Goal: Task Accomplishment & Management: Manage account settings

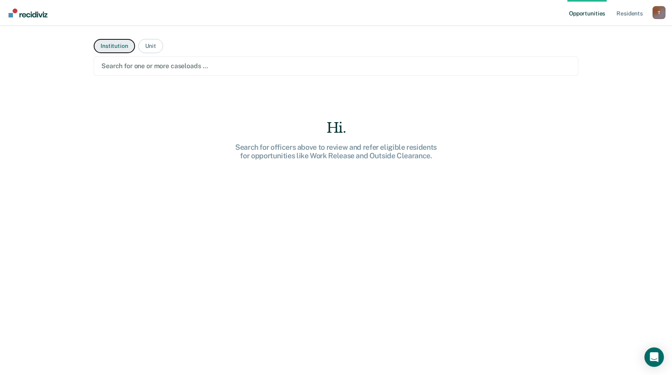
click at [116, 46] on button "Institution" at bounding box center [114, 46] width 41 height 14
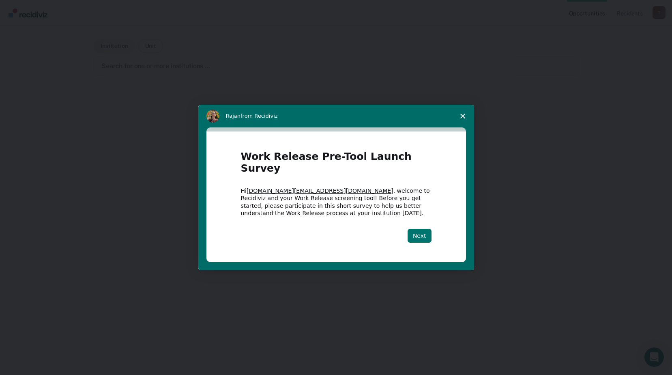
click at [423, 229] on button "Next" at bounding box center [420, 236] width 24 height 14
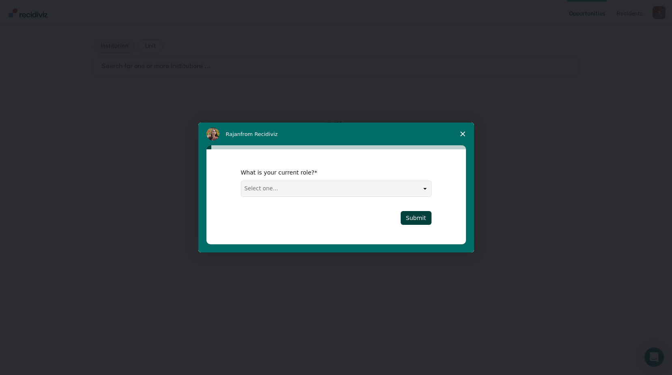
click at [430, 190] on select "Select one... Case Manager FUM Assistant [PERSON_NAME] [PERSON_NAME]" at bounding box center [336, 188] width 190 height 15
select select "Case Manager"
click at [241, 181] on select "Select one... Case Manager FUM Assistant [PERSON_NAME] [PERSON_NAME]" at bounding box center [336, 188] width 190 height 15
click at [410, 214] on button "Submit" at bounding box center [416, 218] width 31 height 14
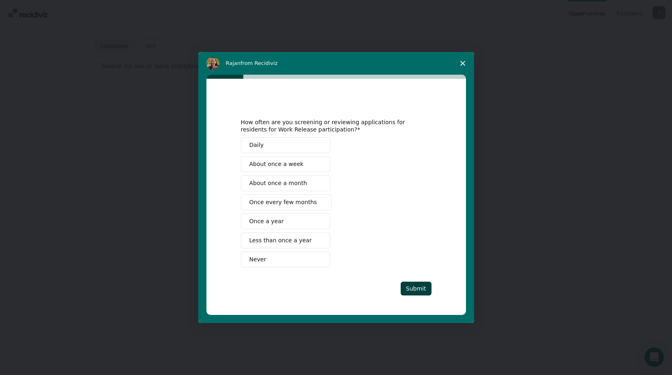
click at [285, 259] on button "Never" at bounding box center [285, 259] width 89 height 16
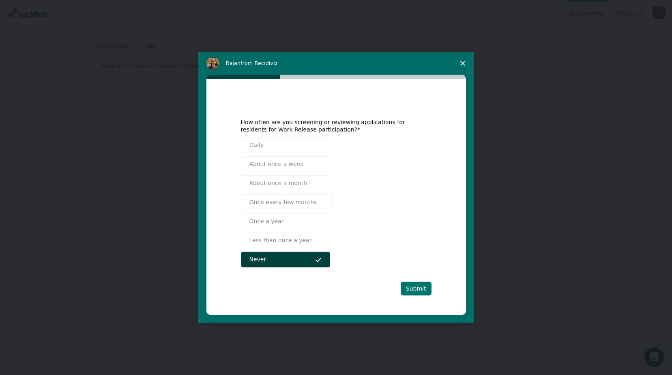
click at [417, 286] on button "Submit" at bounding box center [416, 288] width 31 height 14
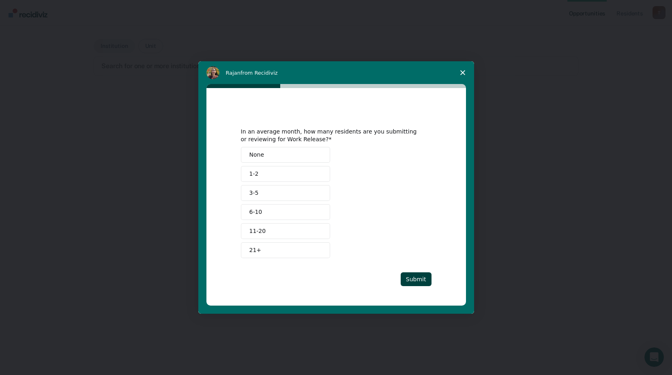
click at [281, 157] on button "None" at bounding box center [285, 155] width 89 height 16
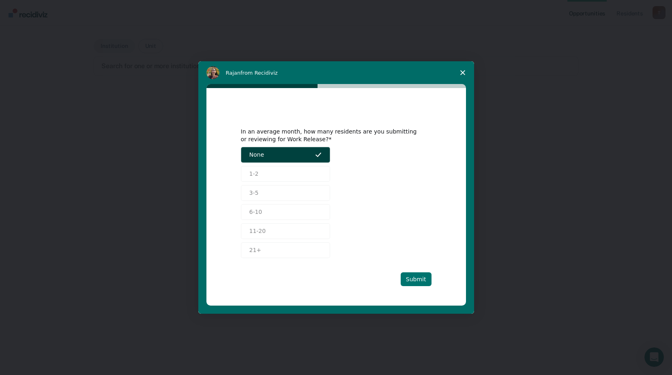
click at [418, 277] on button "Submit" at bounding box center [416, 279] width 31 height 14
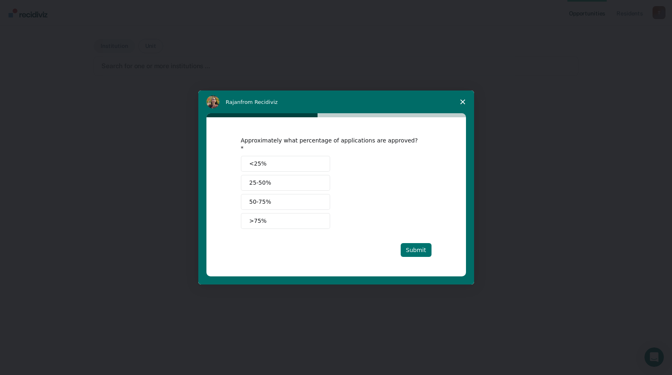
click at [421, 243] on button "Submit" at bounding box center [416, 250] width 31 height 14
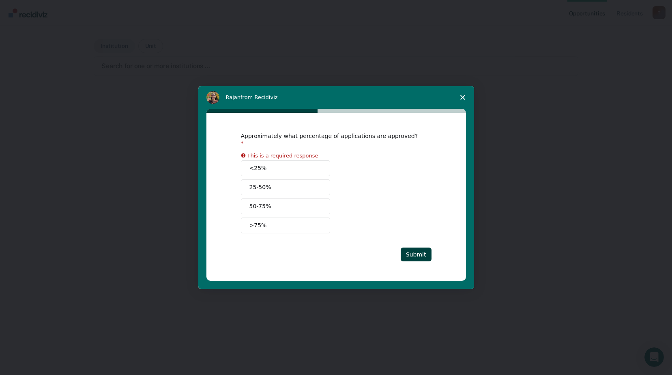
click at [289, 163] on button "<25%" at bounding box center [285, 168] width 89 height 16
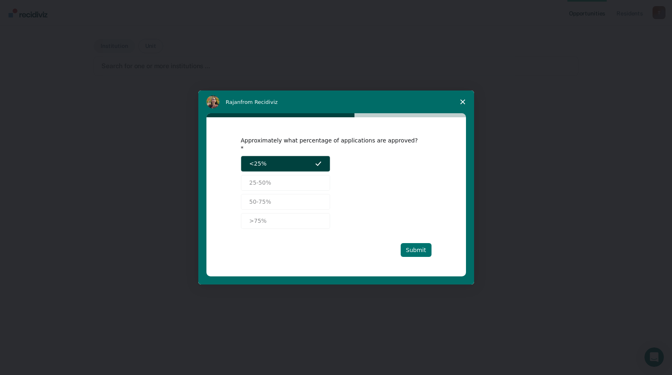
click at [418, 245] on button "Submit" at bounding box center [416, 250] width 31 height 14
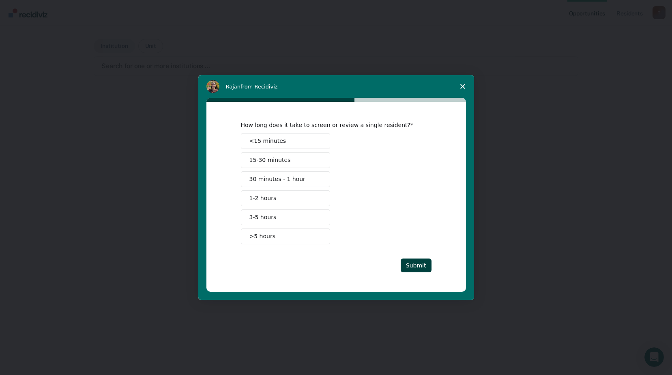
click at [285, 159] on span "15-30 minutes" at bounding box center [269, 160] width 41 height 9
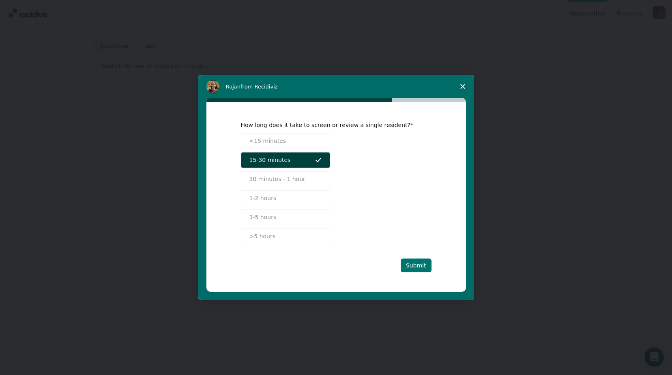
click at [415, 266] on button "Submit" at bounding box center [416, 265] width 31 height 14
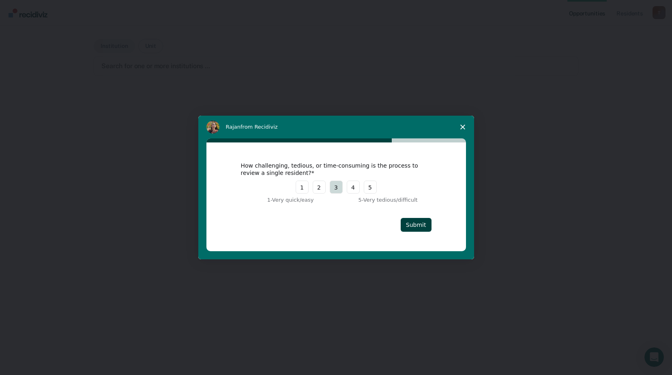
click at [337, 187] on button "3" at bounding box center [336, 186] width 13 height 13
click at [415, 220] on button "Submit" at bounding box center [416, 225] width 31 height 14
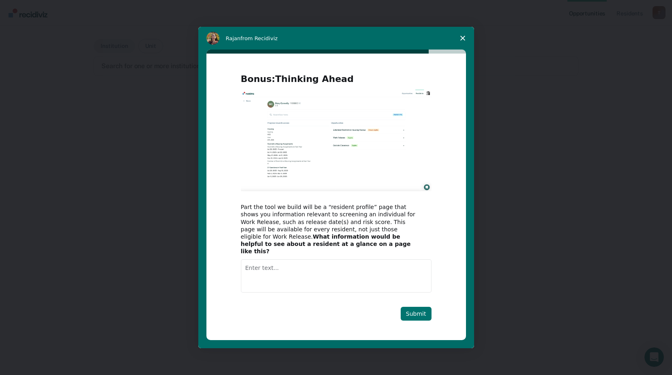
click at [409, 307] on button "Submit" at bounding box center [416, 314] width 31 height 14
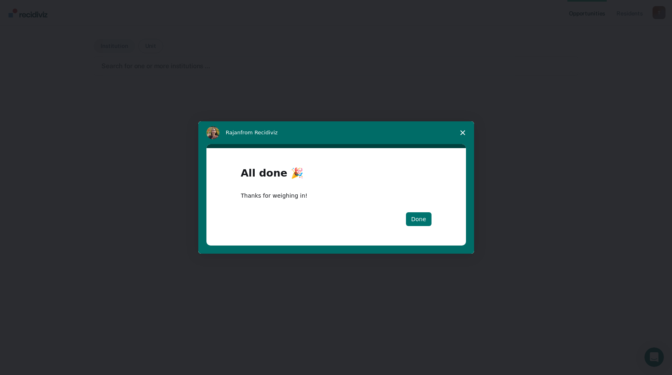
click at [420, 219] on button "Done" at bounding box center [419, 219] width 26 height 14
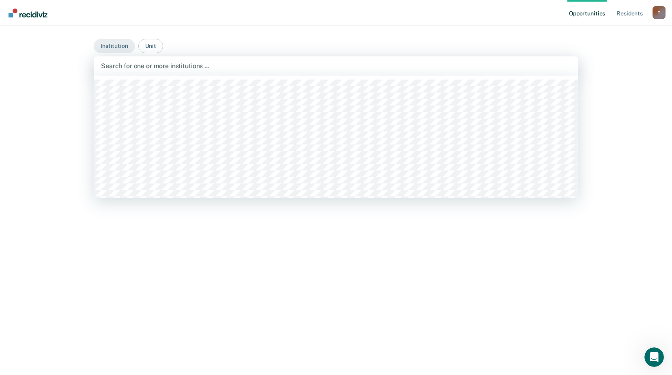
click at [544, 69] on div at bounding box center [336, 65] width 470 height 9
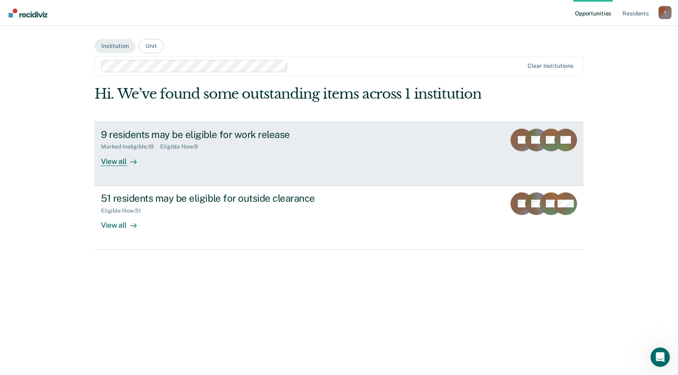
click at [114, 161] on div "View all" at bounding box center [123, 158] width 45 height 16
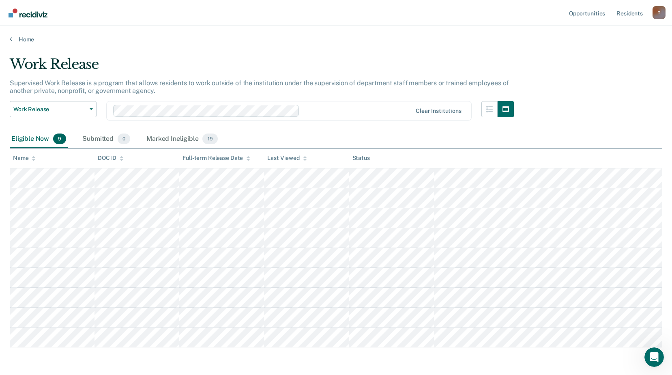
scroll to position [31, 0]
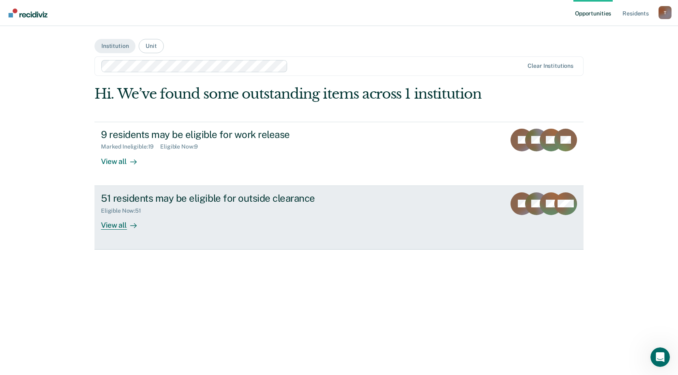
click at [122, 223] on div "View all" at bounding box center [123, 222] width 45 height 16
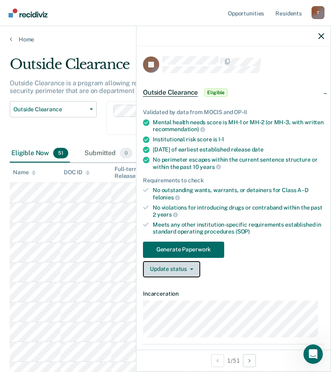
click at [191, 269] on button "Update status" at bounding box center [171, 269] width 57 height 16
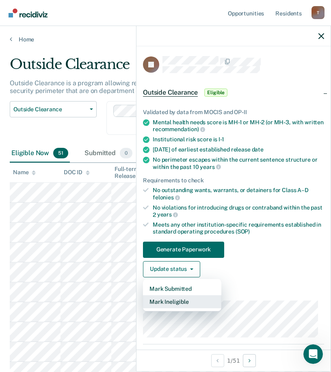
click at [187, 298] on button "Mark Ineligible" at bounding box center [182, 301] width 78 height 13
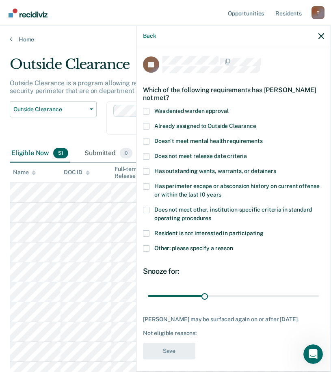
click at [147, 245] on span at bounding box center [146, 248] width 6 height 6
click at [233, 245] on input "Other: please specify a reason" at bounding box center [233, 245] width 0 height 0
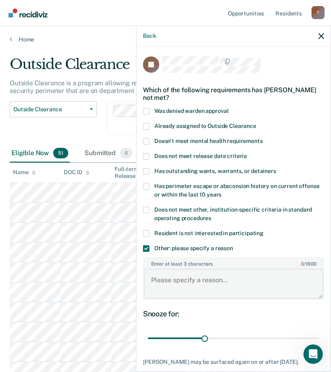
click at [195, 279] on textarea "Enter at least 3 characters 0 / 1600" at bounding box center [233, 283] width 179 height 30
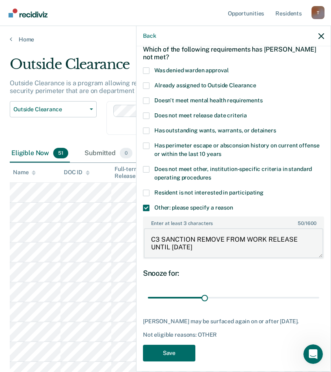
scroll to position [53, 0]
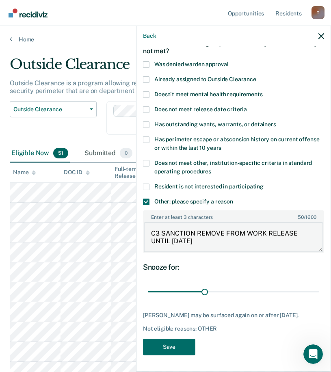
type textarea "C3 SANCTION REMOVE FROM WORK RELEASE UNTIL 6/16/26"
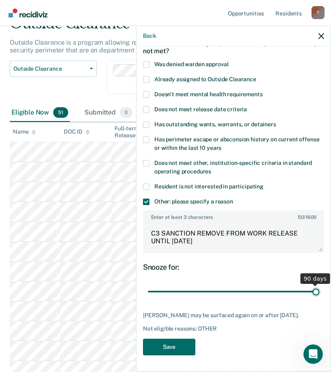
drag, startPoint x: 201, startPoint y: 285, endPoint x: 348, endPoint y: 291, distance: 147.4
type input "90"
click at [319, 291] on input "range" at bounding box center [233, 291] width 171 height 14
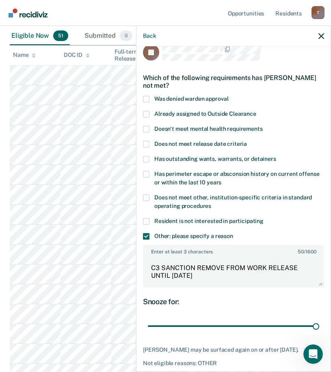
scroll to position [53, 0]
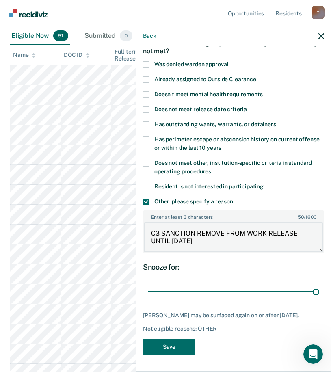
drag, startPoint x: 169, startPoint y: 234, endPoint x: 137, endPoint y: 223, distance: 33.7
click at [137, 223] on div "JA Which of the following requirements has Joseph Anderson not met? Was denied …" at bounding box center [233, 207] width 194 height 323
click at [166, 344] on button "Save" at bounding box center [169, 346] width 52 height 17
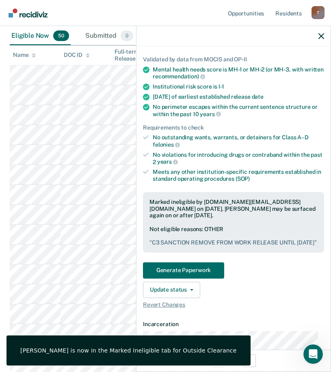
click at [324, 36] on div at bounding box center [233, 36] width 194 height 20
click at [323, 35] on icon "button" at bounding box center [321, 36] width 6 height 6
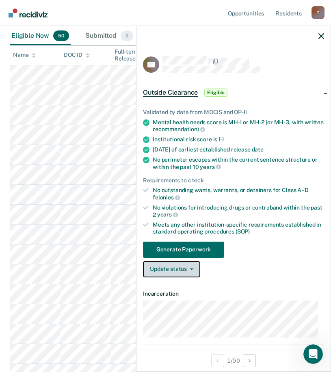
click at [192, 270] on button "Update status" at bounding box center [171, 269] width 57 height 16
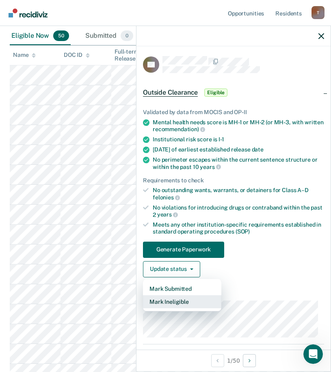
click at [186, 301] on button "Mark Ineligible" at bounding box center [182, 301] width 78 height 13
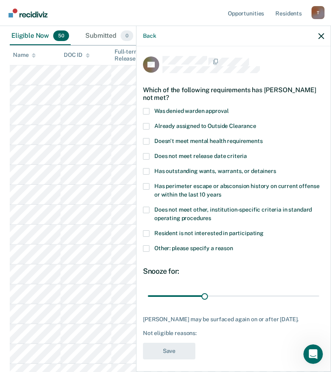
click at [150, 248] on label "Other: please specify a reason" at bounding box center [233, 249] width 181 height 9
click at [233, 245] on input "Other: please specify a reason" at bounding box center [233, 245] width 0 height 0
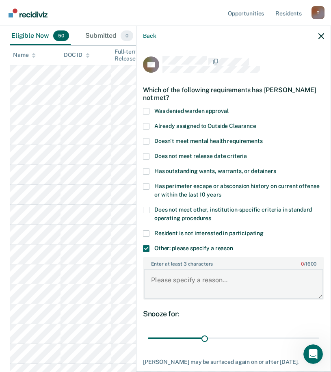
click at [200, 281] on textarea "Enter at least 3 characters 0 / 1600" at bounding box center [233, 283] width 179 height 30
paste textarea "C3 SANCTION REMOVE FROM WORK RELEASE UNTIL"
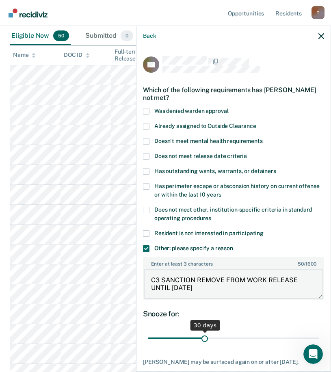
type textarea "C3 SANCTION REMOVE FROM WORK RELEASE UNTIL 1/29/26"
drag, startPoint x: 203, startPoint y: 338, endPoint x: 378, endPoint y: 338, distance: 174.8
type input "90"
click at [319, 338] on input "range" at bounding box center [233, 338] width 171 height 14
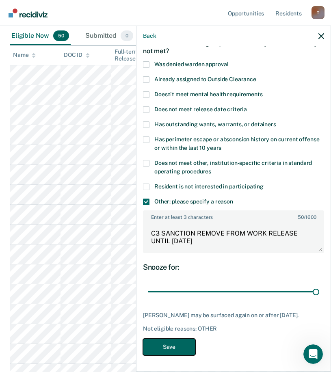
click at [179, 350] on button "Save" at bounding box center [169, 346] width 52 height 17
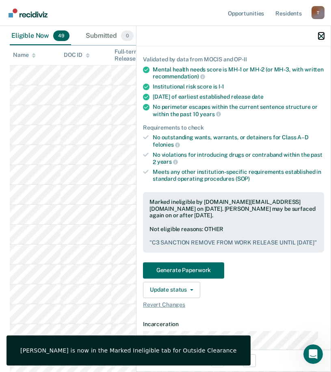
click at [322, 36] on icon "button" at bounding box center [321, 36] width 6 height 6
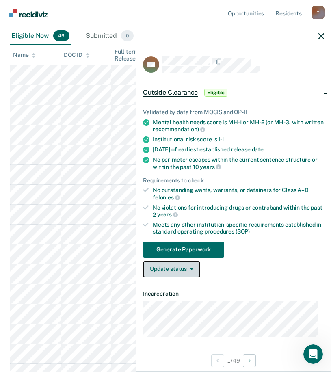
click at [182, 269] on button "Update status" at bounding box center [171, 269] width 57 height 16
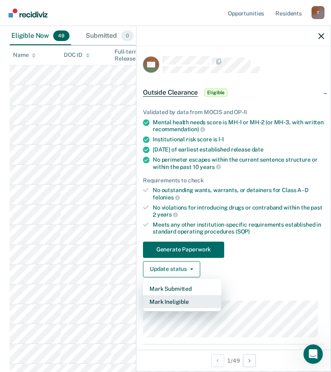
click at [175, 303] on button "Mark Ineligible" at bounding box center [182, 301] width 78 height 13
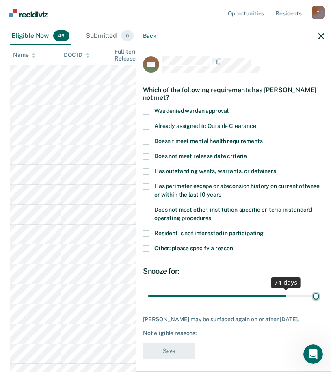
drag, startPoint x: 202, startPoint y: 297, endPoint x: 350, endPoint y: 299, distance: 148.5
type input "90"
click at [319, 299] on input "range" at bounding box center [233, 295] width 171 height 14
click at [146, 245] on span at bounding box center [146, 248] width 6 height 6
click at [233, 245] on input "Other: please specify a reason" at bounding box center [233, 245] width 0 height 0
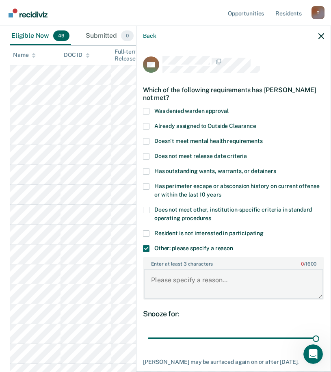
click at [195, 279] on textarea "Enter at least 3 characters 0 / 1600" at bounding box center [233, 283] width 179 height 30
paste textarea "C3 SANCTION REMOVE FROM WORK RELEASE UNTIL"
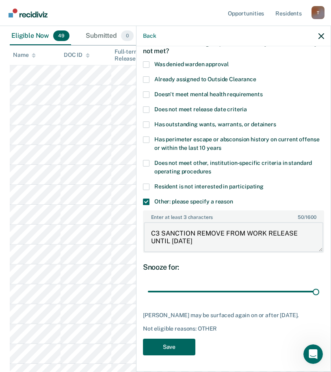
type textarea "C3 SANCTION REMOVE FROM WORK RELEASE UNTIL 5/14/29"
click at [176, 344] on button "Save" at bounding box center [169, 346] width 52 height 17
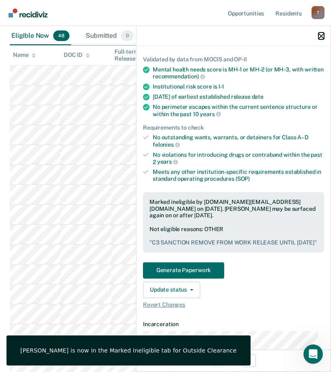
click at [323, 34] on icon "button" at bounding box center [321, 36] width 6 height 6
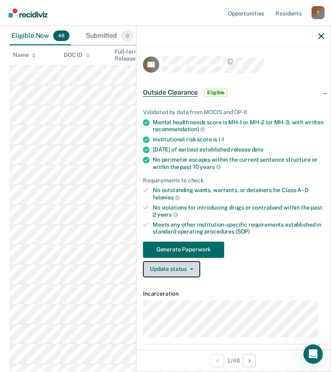
click at [188, 268] on span "button" at bounding box center [190, 269] width 6 height 2
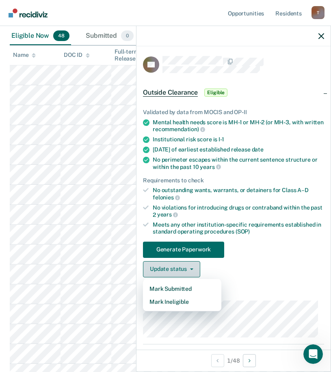
click at [188, 266] on button "Update status" at bounding box center [171, 269] width 57 height 16
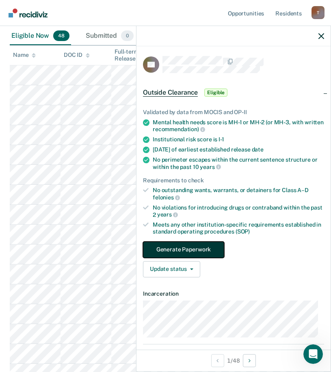
click at [211, 249] on button "Generate Paperwork" at bounding box center [183, 249] width 81 height 16
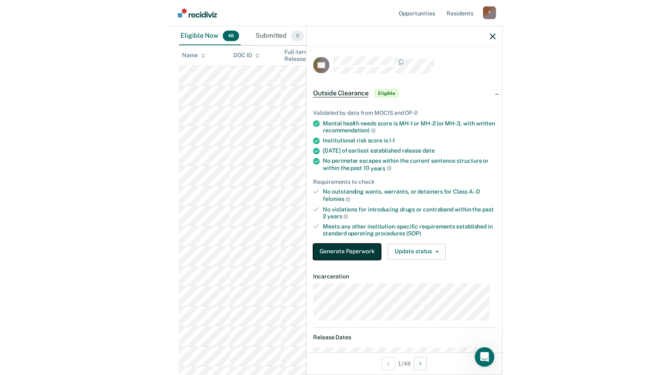
scroll to position [0, 0]
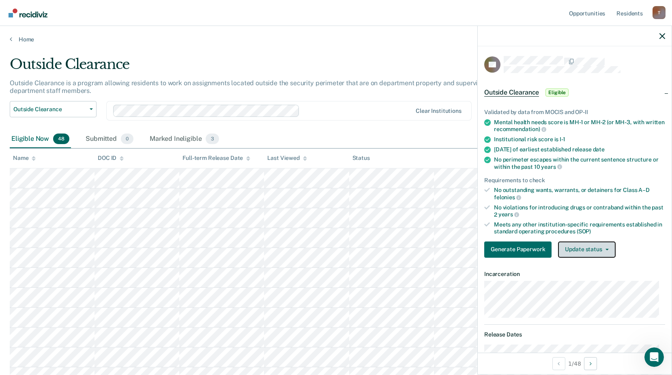
click at [609, 252] on button "Update status" at bounding box center [586, 249] width 57 height 16
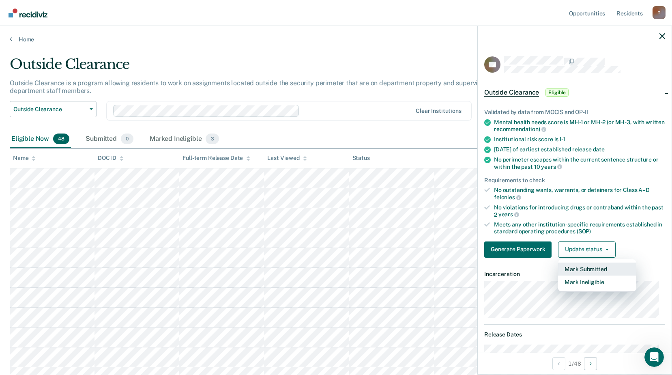
click at [605, 269] on button "Mark Submitted" at bounding box center [597, 268] width 78 height 13
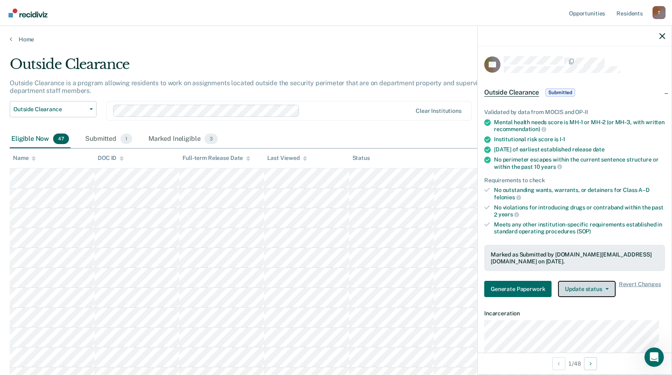
click at [602, 289] on span "button" at bounding box center [605, 289] width 6 height 2
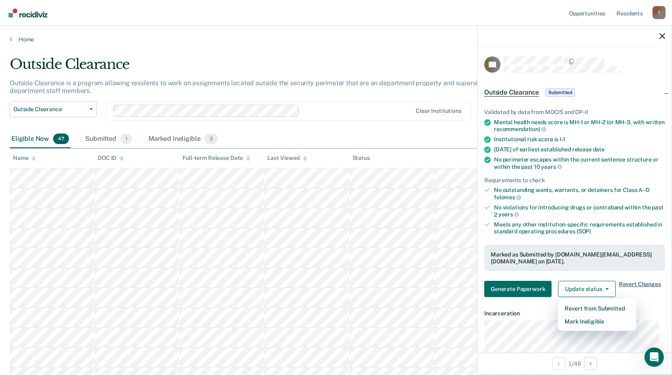
click at [637, 284] on span "Revert Changes" at bounding box center [640, 289] width 42 height 16
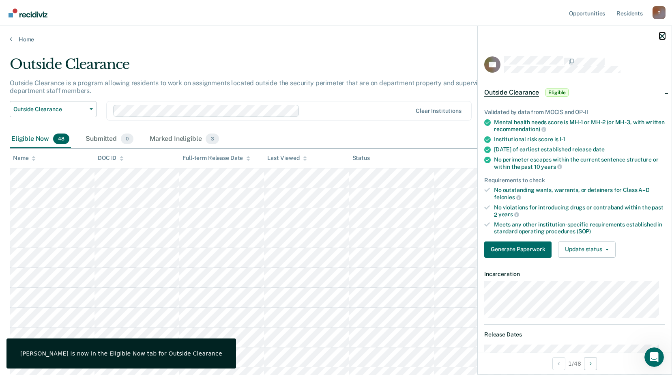
click at [663, 37] on icon "button" at bounding box center [662, 36] width 6 height 6
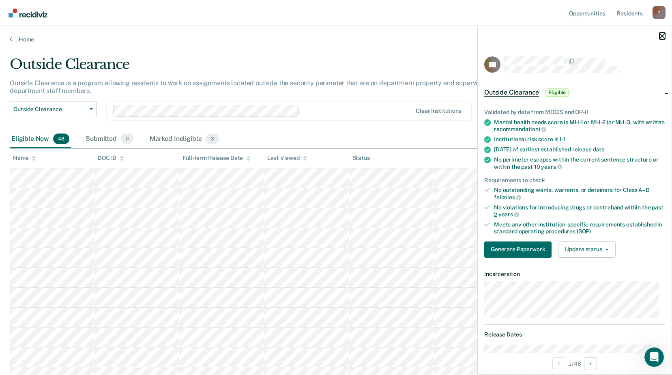
click at [663, 36] on icon "button" at bounding box center [662, 36] width 6 height 6
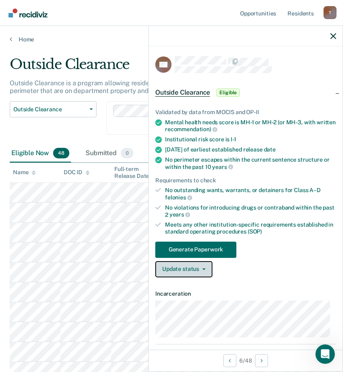
click at [199, 268] on span "button" at bounding box center [202, 269] width 6 height 2
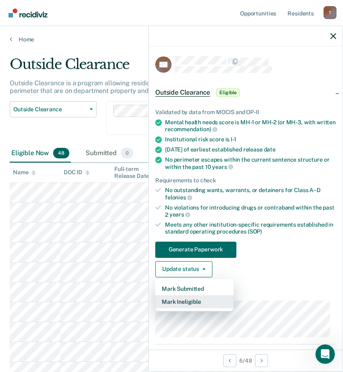
click at [196, 300] on button "Mark Ineligible" at bounding box center [194, 301] width 78 height 13
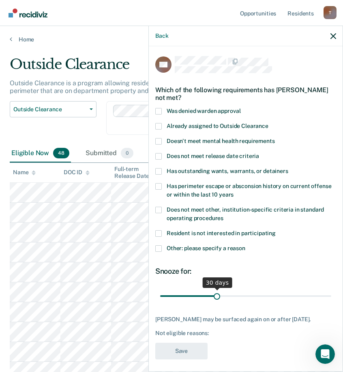
scroll to position [10, 0]
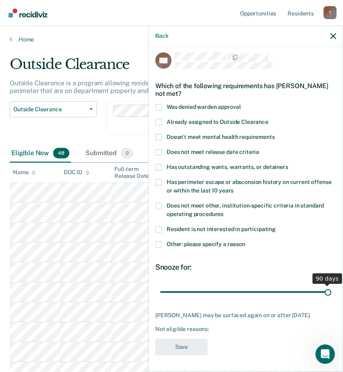
drag, startPoint x: 214, startPoint y: 286, endPoint x: 336, endPoint y: 287, distance: 122.1
type input "90"
click at [328, 286] on input "range" at bounding box center [245, 291] width 171 height 14
click at [160, 234] on div "Resident is not interested in participating" at bounding box center [245, 233] width 181 height 15
click at [159, 241] on span at bounding box center [158, 244] width 6 height 6
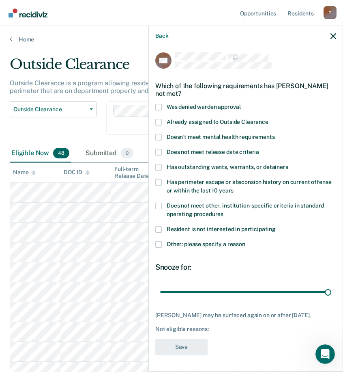
click at [245, 241] on input "Other: please specify a reason" at bounding box center [245, 241] width 0 height 0
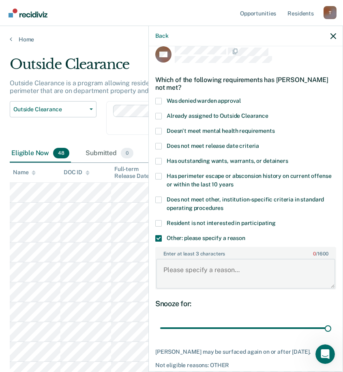
click at [213, 268] on textarea "Enter at least 3 characters 0 / 1600" at bounding box center [245, 273] width 179 height 30
paste textarea "C3 SANCTION REMOVE FROM WORK RELEASE UNTIL"
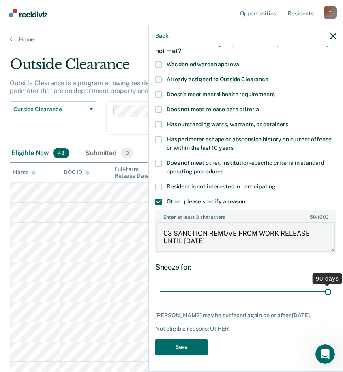
scroll to position [53, 0]
type textarea "C3 SANCTION REMOVE FROM WORK RELEASE UNTIL 4/16/27"
click at [186, 347] on button "Save" at bounding box center [181, 346] width 52 height 17
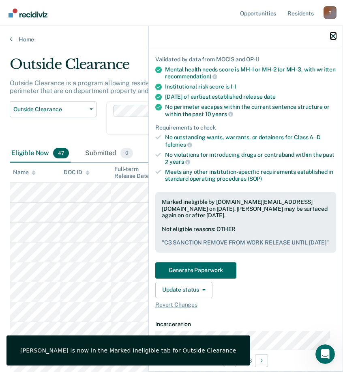
click at [334, 34] on icon "button" at bounding box center [334, 36] width 6 height 6
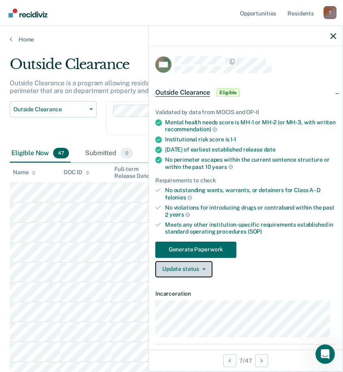
click at [199, 268] on span "button" at bounding box center [202, 269] width 6 height 2
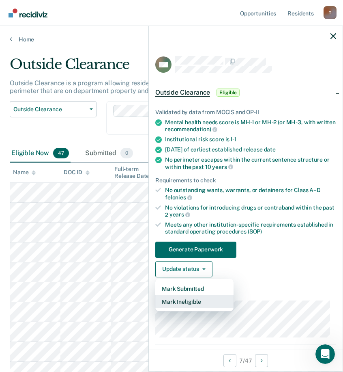
click at [195, 302] on button "Mark Ineligible" at bounding box center [194, 301] width 78 height 13
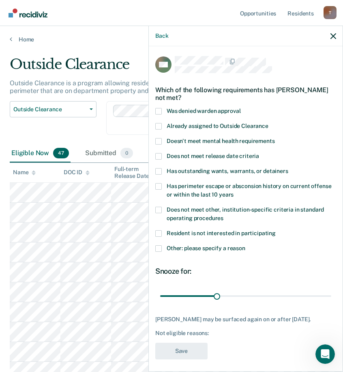
click at [159, 249] on span at bounding box center [158, 248] width 6 height 6
click at [245, 245] on input "Other: please specify a reason" at bounding box center [245, 245] width 0 height 0
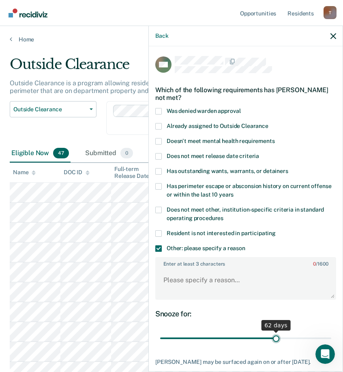
drag, startPoint x: 214, startPoint y: 337, endPoint x: 272, endPoint y: 337, distance: 58.0
type input "62"
click at [272, 337] on input "range" at bounding box center [245, 338] width 171 height 14
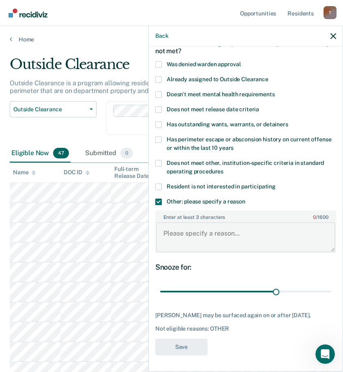
click at [225, 234] on textarea "Enter at least 3 characters 0 / 1600" at bounding box center [245, 237] width 179 height 30
paste textarea "C3 SANCTION REMOVE FROM WORK RELEASE UNTIL"
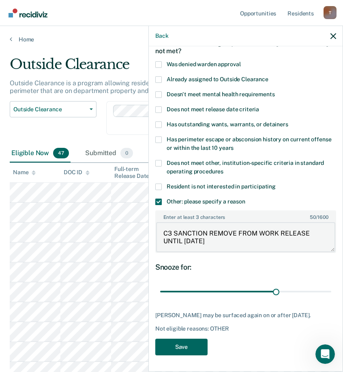
type textarea "C3 SANCTION REMOVE FROM WORK RELEASE UNTIL 12/1/25"
click at [189, 348] on button "Save" at bounding box center [181, 346] width 52 height 17
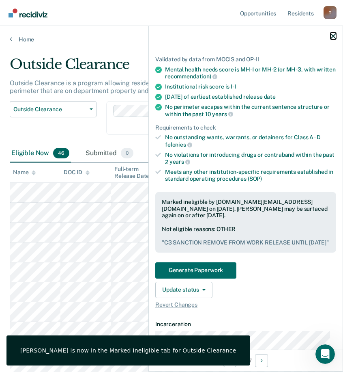
click at [334, 35] on icon "button" at bounding box center [334, 36] width 6 height 6
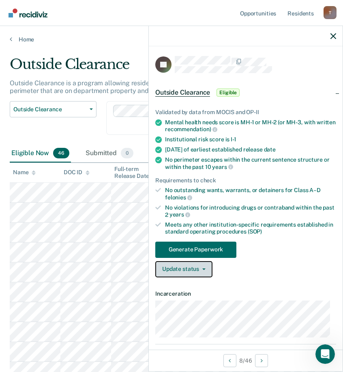
click at [198, 268] on button "Update status" at bounding box center [183, 269] width 57 height 16
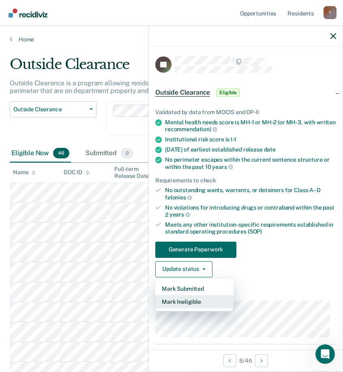
click at [198, 301] on button "Mark Ineligible" at bounding box center [194, 301] width 78 height 13
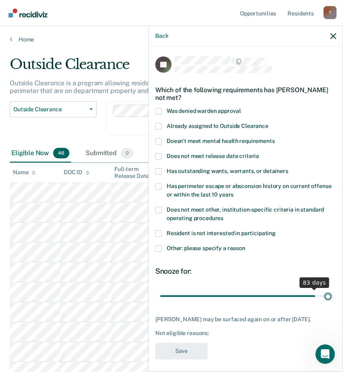
drag, startPoint x: 236, startPoint y: 296, endPoint x: 359, endPoint y: 302, distance: 122.2
type input "90"
click at [331, 302] on input "range" at bounding box center [245, 295] width 171 height 14
click at [159, 248] on span at bounding box center [158, 248] width 6 height 6
click at [245, 245] on input "Other: please specify a reason" at bounding box center [245, 245] width 0 height 0
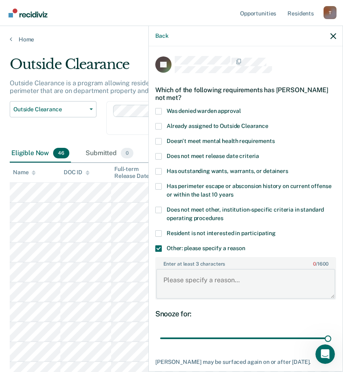
click at [221, 282] on textarea "Enter at least 3 characters 0 / 1600" at bounding box center [245, 283] width 179 height 30
paste textarea "C3 SANCTION REMOVE FROM WORK RELEASE UNTIL"
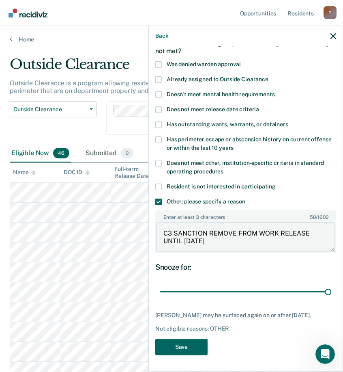
type textarea "C3 SANCTION REMOVE FROM WORK RELEASE UNTIL 2/23/26"
click at [193, 346] on button "Save" at bounding box center [181, 346] width 52 height 17
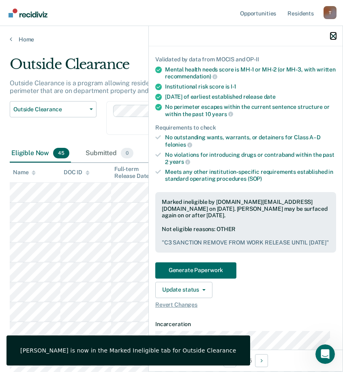
click at [333, 35] on icon "button" at bounding box center [334, 36] width 6 height 6
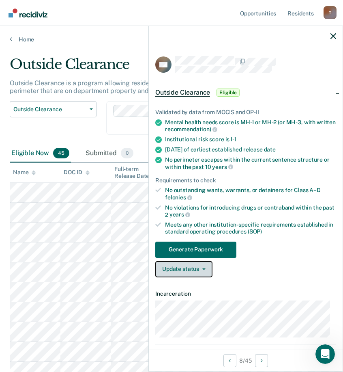
click at [189, 268] on button "Update status" at bounding box center [183, 269] width 57 height 16
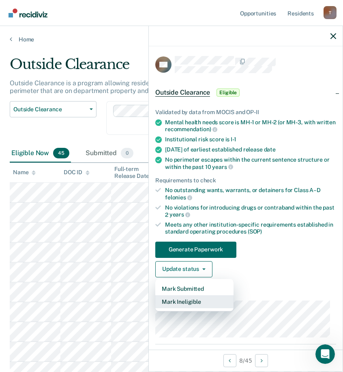
click at [187, 300] on button "Mark Ineligible" at bounding box center [194, 301] width 78 height 13
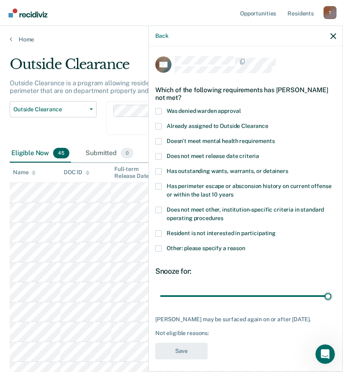
drag, startPoint x: 216, startPoint y: 292, endPoint x: 334, endPoint y: 294, distance: 117.6
type input "90"
click at [331, 294] on input "range" at bounding box center [245, 295] width 171 height 14
click at [163, 247] on label "Other: please specify a reason" at bounding box center [245, 249] width 181 height 9
click at [245, 245] on input "Other: please specify a reason" at bounding box center [245, 245] width 0 height 0
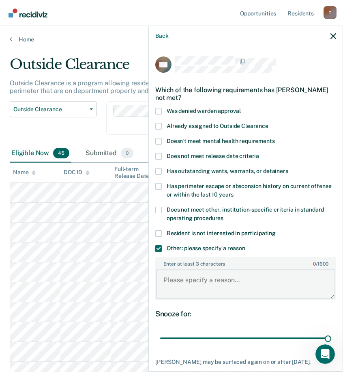
click at [203, 279] on textarea "Enter at least 3 characters 0 / 1600" at bounding box center [245, 283] width 179 height 30
paste textarea "C3 SANCTION REMOVE FROM WORK RELEASE UNTIL"
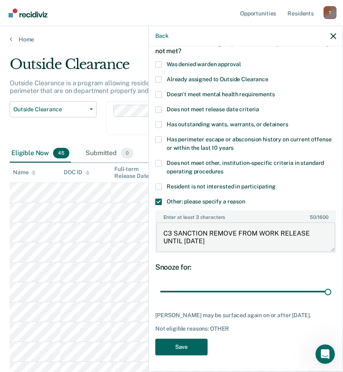
type textarea "C3 SANCTION REMOVE FROM WORK RELEASE UNTIL 5/23/26"
click at [198, 346] on button "Save" at bounding box center [181, 346] width 52 height 17
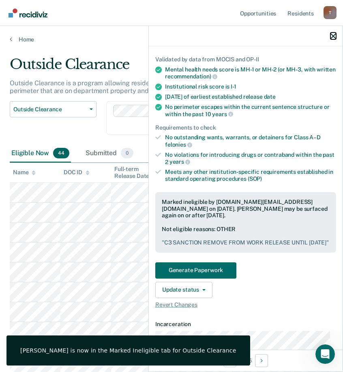
click at [334, 34] on icon "button" at bounding box center [334, 36] width 6 height 6
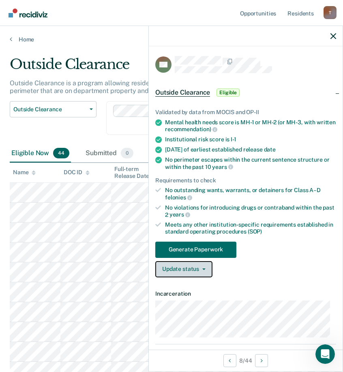
click at [183, 272] on button "Update status" at bounding box center [183, 269] width 57 height 16
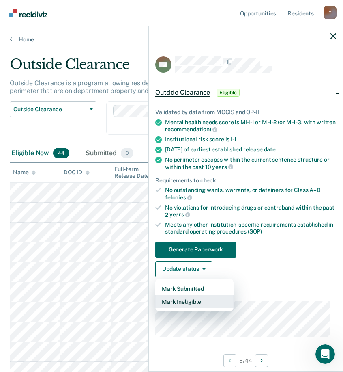
click at [191, 299] on button "Mark Ineligible" at bounding box center [194, 301] width 78 height 13
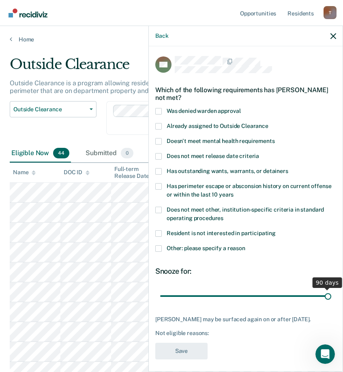
drag, startPoint x: 217, startPoint y: 295, endPoint x: 352, endPoint y: 308, distance: 136.5
type input "90"
click at [331, 303] on input "range" at bounding box center [245, 295] width 171 height 14
click at [161, 245] on span at bounding box center [158, 248] width 6 height 6
click at [245, 245] on input "Other: please specify a reason" at bounding box center [245, 245] width 0 height 0
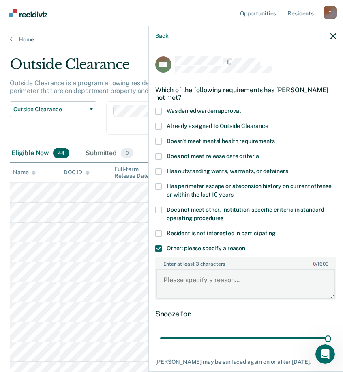
click at [206, 278] on textarea "Enter at least 3 characters 0 / 1600" at bounding box center [245, 283] width 179 height 30
paste textarea "C3 SANCTION REMOVE FROM WORK RELEASE UNTIL"
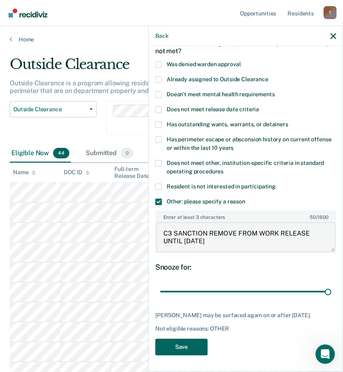
type textarea "C3 SANCTION REMOVE FROM WORK RELEASE UNTIL 6/24/26"
click at [187, 348] on button "Save" at bounding box center [181, 346] width 52 height 17
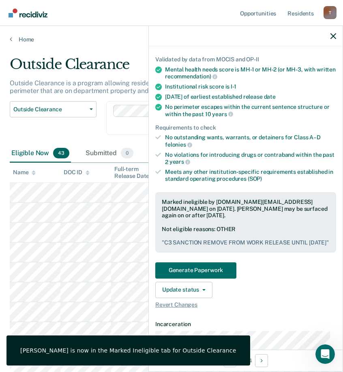
click at [333, 32] on div at bounding box center [246, 36] width 194 height 20
click at [334, 36] on icon "button" at bounding box center [334, 36] width 6 height 6
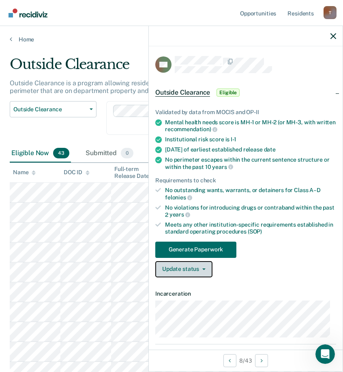
click at [201, 270] on button "Update status" at bounding box center [183, 269] width 57 height 16
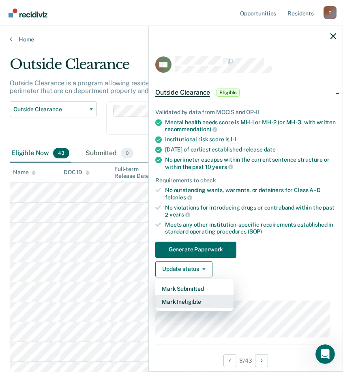
click at [197, 303] on button "Mark Ineligible" at bounding box center [194, 301] width 78 height 13
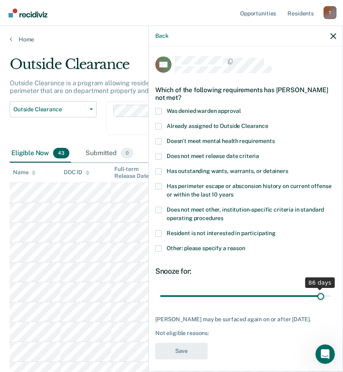
drag, startPoint x: 213, startPoint y: 295, endPoint x: 314, endPoint y: 294, distance: 101.4
type input "86"
click at [314, 294] on input "range" at bounding box center [245, 295] width 171 height 14
click at [159, 248] on span at bounding box center [158, 248] width 6 height 6
click at [245, 245] on input "Other: please specify a reason" at bounding box center [245, 245] width 0 height 0
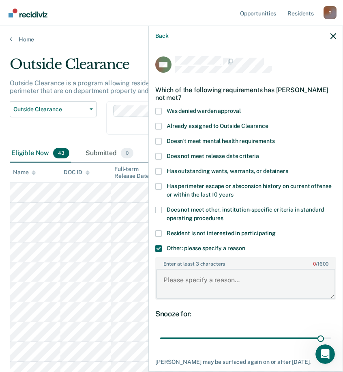
click at [204, 290] on textarea "Enter at least 3 characters 0 / 1600" at bounding box center [245, 283] width 179 height 30
paste textarea "C3 SANCTION REMOVE FROM WORK RELEASE UNTIL"
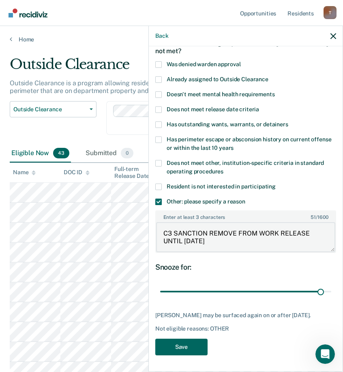
type textarea "C3 SANCTION REMOVE FROM WORK RELEASE UNTIL 12/25/25"
click at [188, 346] on button "Save" at bounding box center [181, 346] width 52 height 17
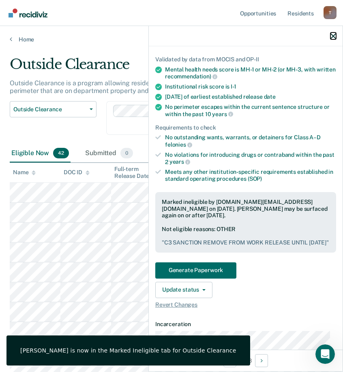
click at [334, 36] on icon "button" at bounding box center [334, 36] width 6 height 6
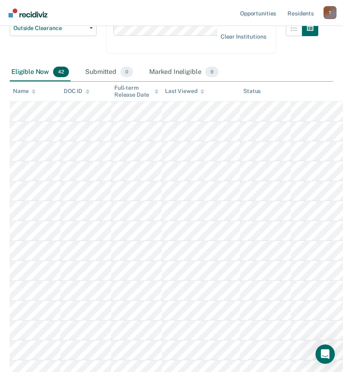
scroll to position [122, 0]
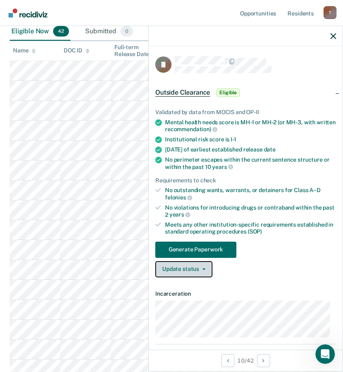
click at [174, 266] on button "Update status" at bounding box center [183, 269] width 57 height 16
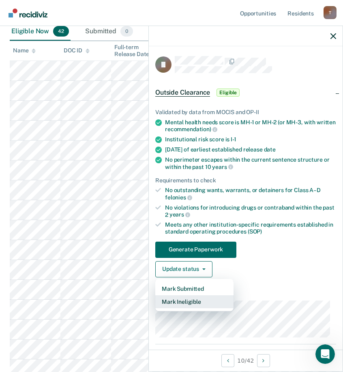
click at [198, 300] on button "Mark Ineligible" at bounding box center [194, 301] width 78 height 13
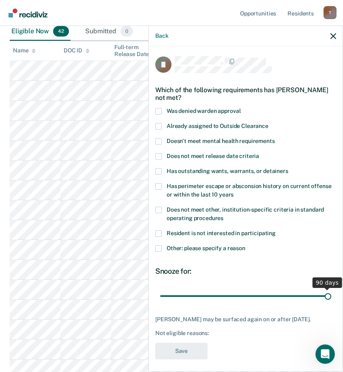
drag, startPoint x: 214, startPoint y: 295, endPoint x: 383, endPoint y: 301, distance: 169.3
type input "90"
click at [331, 301] on input "range" at bounding box center [245, 295] width 171 height 14
click at [159, 248] on span at bounding box center [158, 248] width 6 height 6
click at [245, 245] on input "Other: please specify a reason" at bounding box center [245, 245] width 0 height 0
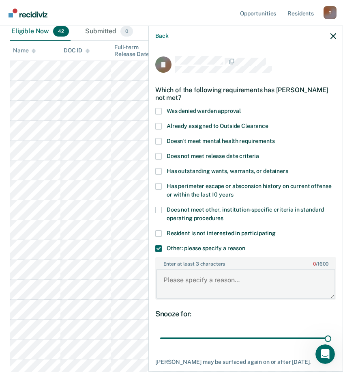
click at [208, 274] on textarea "Enter at least 3 characters 0 / 1600" at bounding box center [245, 283] width 179 height 30
paste textarea "C3 SANCTION REMOVE FROM WORK RELEASE UNTIL"
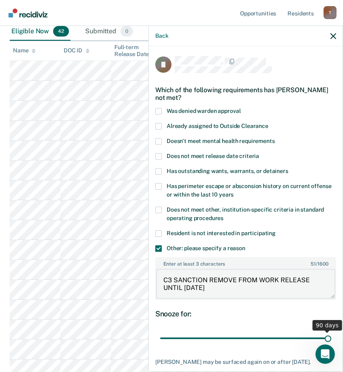
scroll to position [53, 0]
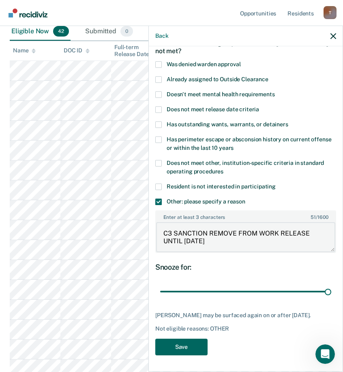
type textarea "C3 SANCTION REMOVE FROM WORK RELEASE UNTIL 10/24/26"
click at [195, 349] on button "Save" at bounding box center [181, 346] width 52 height 17
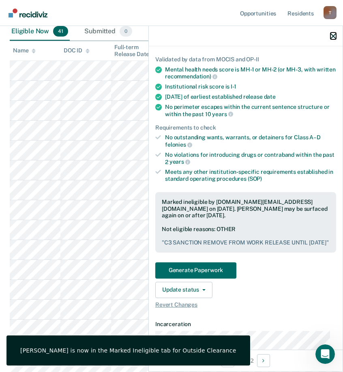
click at [333, 36] on icon "button" at bounding box center [334, 36] width 6 height 6
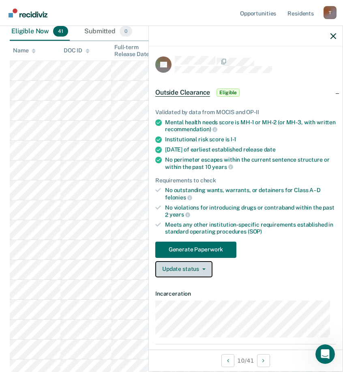
click at [194, 266] on button "Update status" at bounding box center [183, 269] width 57 height 16
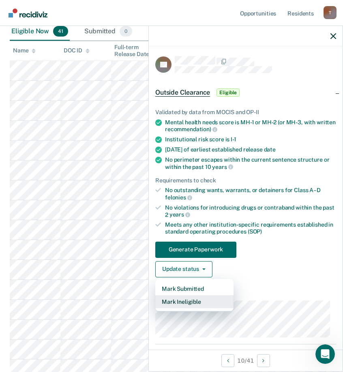
click at [195, 299] on button "Mark Ineligible" at bounding box center [194, 301] width 78 height 13
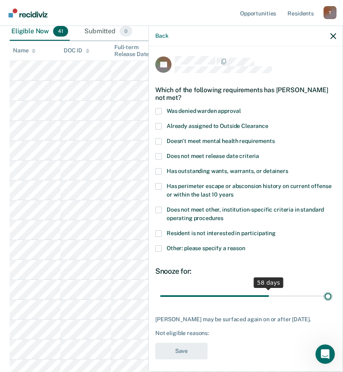
drag, startPoint x: 214, startPoint y: 294, endPoint x: 410, endPoint y: 296, distance: 196.7
type input "90"
click at [331, 296] on input "range" at bounding box center [245, 295] width 171 height 14
click at [157, 245] on span at bounding box center [158, 248] width 6 height 6
click at [245, 245] on input "Other: please specify a reason" at bounding box center [245, 245] width 0 height 0
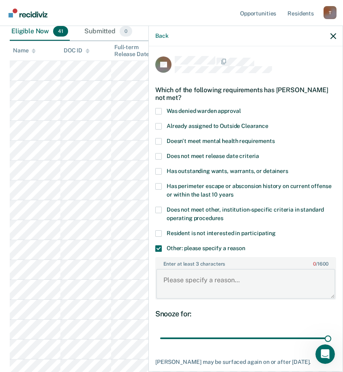
click at [218, 277] on textarea "Enter at least 3 characters 0 / 1600" at bounding box center [245, 283] width 179 height 30
paste textarea "C3 SANCTION REMOVE FROM WORK RELEASE UNTIL"
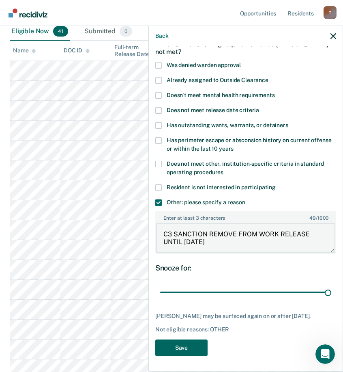
type textarea "C3 SANCTION REMOVE FROM WORK RELEASE UNTIL 6/6/27"
click at [183, 344] on button "Save" at bounding box center [181, 347] width 52 height 17
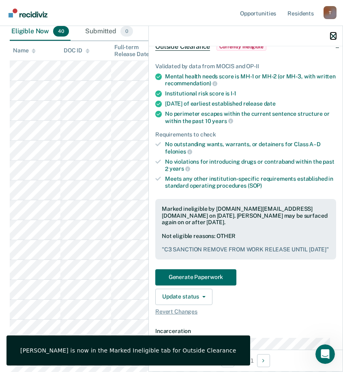
click at [334, 34] on icon "button" at bounding box center [334, 36] width 6 height 6
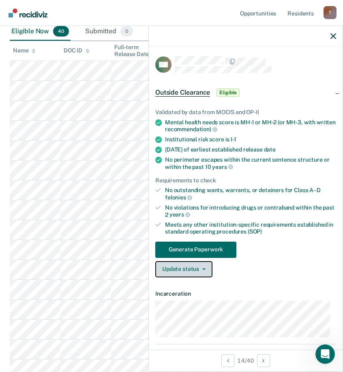
click at [200, 269] on button "Update status" at bounding box center [183, 269] width 57 height 16
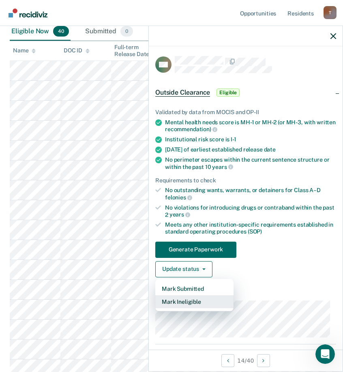
click at [194, 303] on button "Mark Ineligible" at bounding box center [194, 301] width 78 height 13
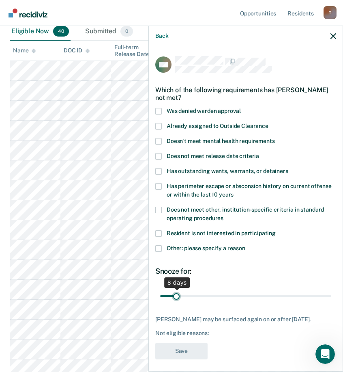
drag, startPoint x: 213, startPoint y: 295, endPoint x: 176, endPoint y: 296, distance: 36.5
type input "8"
click at [176, 296] on input "range" at bounding box center [245, 295] width 171 height 14
click at [158, 248] on span at bounding box center [158, 248] width 6 height 6
click at [245, 245] on input "Other: please specify a reason" at bounding box center [245, 245] width 0 height 0
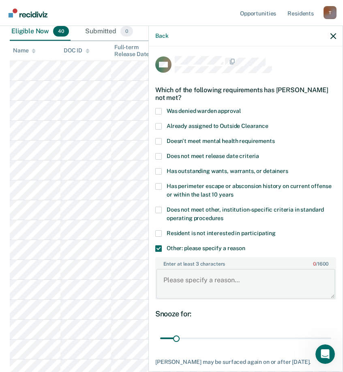
click at [213, 284] on textarea "Enter at least 3 characters 0 / 1600" at bounding box center [245, 283] width 179 height 30
paste textarea "C3 SANCTION REMOVE FROM WORK RELEASE UNTIL"
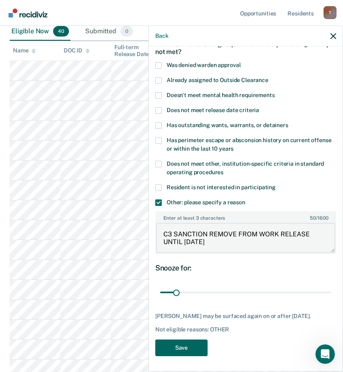
type textarea "C3 SANCTION REMOVE FROM WORK RELEASE UNTIL 10/7/25"
click at [191, 346] on button "Save" at bounding box center [181, 347] width 52 height 17
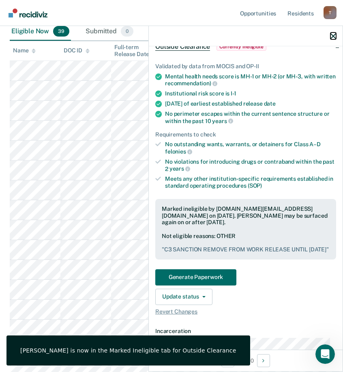
click at [333, 35] on icon "button" at bounding box center [334, 36] width 6 height 6
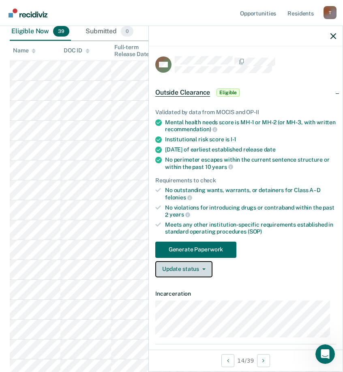
click at [193, 263] on button "Update status" at bounding box center [183, 269] width 57 height 16
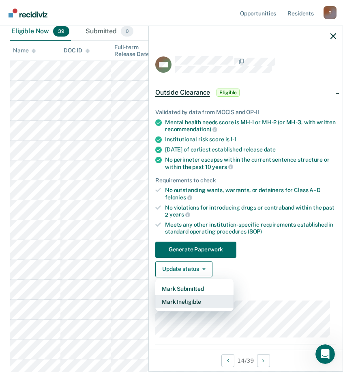
click at [195, 302] on button "Mark Ineligible" at bounding box center [194, 301] width 78 height 13
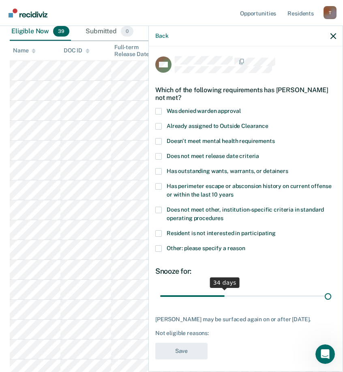
drag, startPoint x: 222, startPoint y: 295, endPoint x: 443, endPoint y: 314, distance: 222.2
type input "90"
click at [331, 303] on input "range" at bounding box center [245, 295] width 171 height 14
click at [161, 249] on span at bounding box center [158, 248] width 6 height 6
click at [245, 245] on input "Other: please specify a reason" at bounding box center [245, 245] width 0 height 0
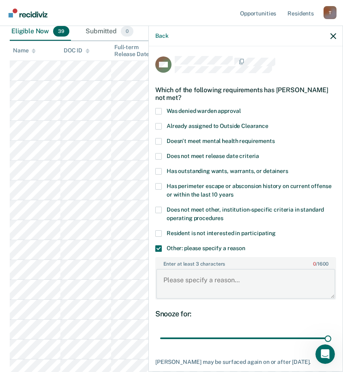
click at [210, 272] on textarea "Enter at least 3 characters 0 / 1600" at bounding box center [245, 283] width 179 height 30
paste textarea "C3 SANCTION REMOVE FROM WORK RELEASE UNTIL"
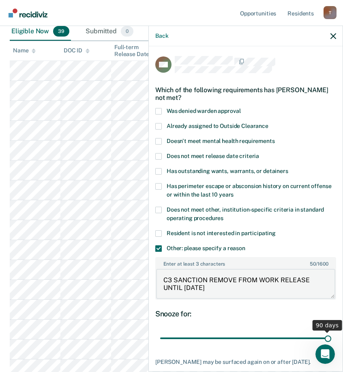
scroll to position [365, 0]
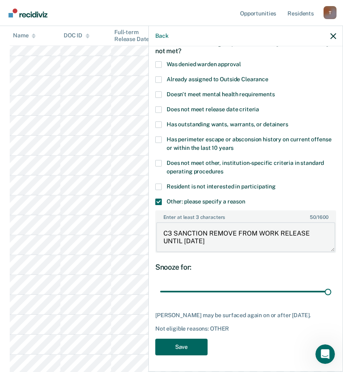
type textarea "C3 SANCTION REMOVE FROM WORK RELEASE UNTIL 1/10/28"
click at [193, 346] on button "Save" at bounding box center [181, 346] width 52 height 17
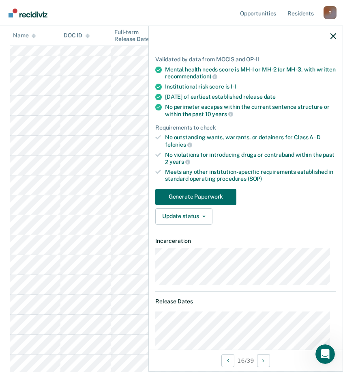
scroll to position [0, 0]
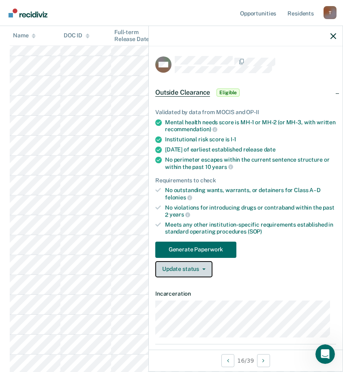
click at [195, 270] on button "Update status" at bounding box center [183, 269] width 57 height 16
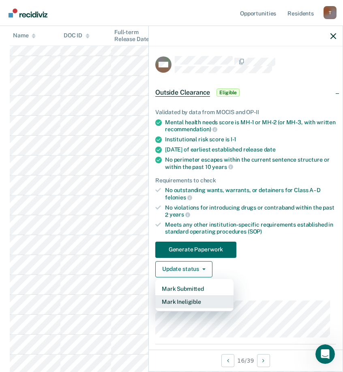
click at [208, 298] on button "Mark Ineligible" at bounding box center [194, 301] width 78 height 13
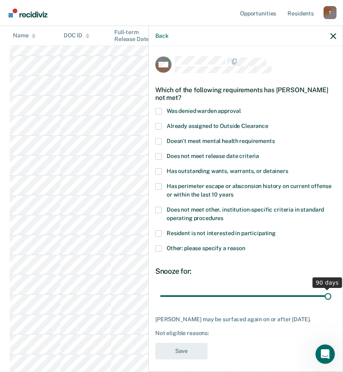
drag, startPoint x: 216, startPoint y: 293, endPoint x: 399, endPoint y: 309, distance: 183.7
type input "90"
click at [331, 303] on input "range" at bounding box center [245, 295] width 171 height 14
click at [157, 245] on span at bounding box center [158, 248] width 6 height 6
click at [245, 245] on input "Other: please specify a reason" at bounding box center [245, 245] width 0 height 0
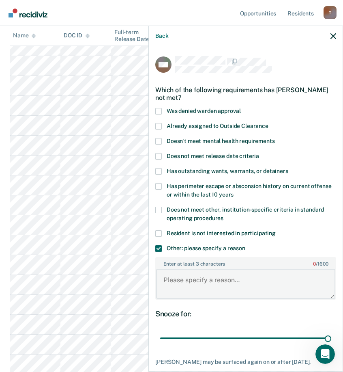
click at [247, 287] on textarea "Enter at least 3 characters 0 / 1600" at bounding box center [245, 283] width 179 height 30
paste textarea "C3 SANCTION REMOVE FROM WORK RELEASE UNTIL"
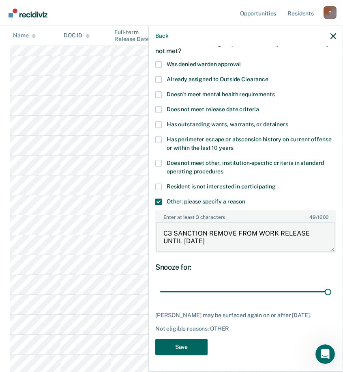
type textarea "C3 SANCTION REMOVE FROM WORK RELEASE UNTIL 8/6/26"
click at [198, 348] on button "Save" at bounding box center [181, 346] width 52 height 17
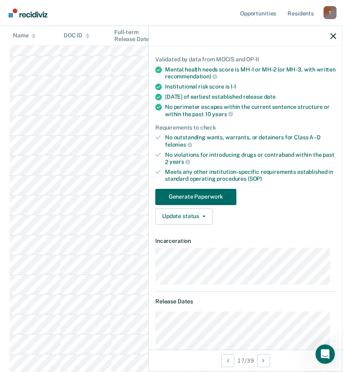
scroll to position [0, 0]
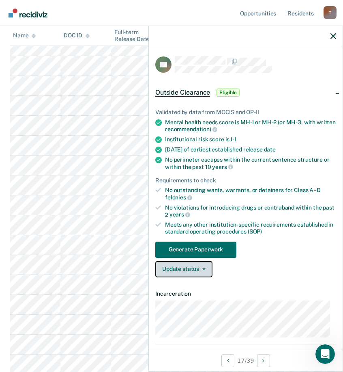
click at [202, 263] on button "Update status" at bounding box center [183, 269] width 57 height 16
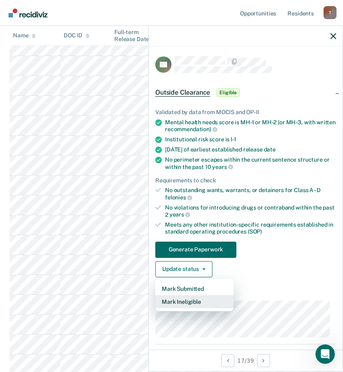
click at [190, 304] on button "Mark Ineligible" at bounding box center [194, 301] width 78 height 13
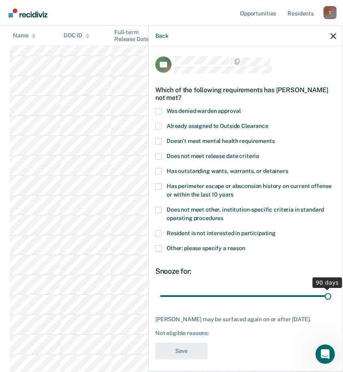
drag, startPoint x: 221, startPoint y: 296, endPoint x: 427, endPoint y: 310, distance: 206.5
type input "90"
click at [331, 303] on input "range" at bounding box center [245, 295] width 171 height 14
click at [161, 247] on span at bounding box center [158, 248] width 6 height 6
click at [245, 245] on input "Other: please specify a reason" at bounding box center [245, 245] width 0 height 0
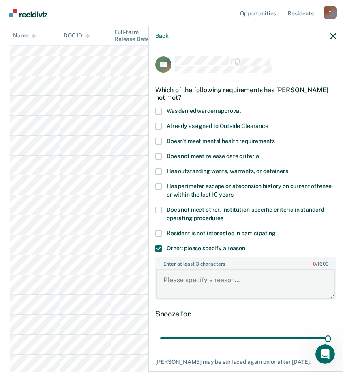
click at [214, 283] on textarea "Enter at least 3 characters 0 / 1600" at bounding box center [245, 283] width 179 height 30
paste textarea "C3 SANCTION REMOVE FROM WORK RELEASE UNTIL"
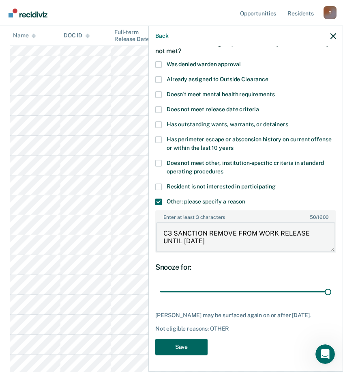
type textarea "C3 SANCTION REMOVE FROM WORK RELEASE UNTIL 8/11/27"
click at [204, 346] on button "Save" at bounding box center [181, 346] width 52 height 17
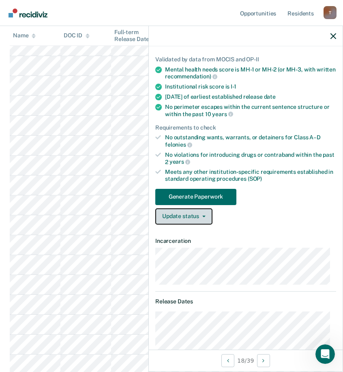
click at [193, 213] on button "Update status" at bounding box center [183, 216] width 57 height 16
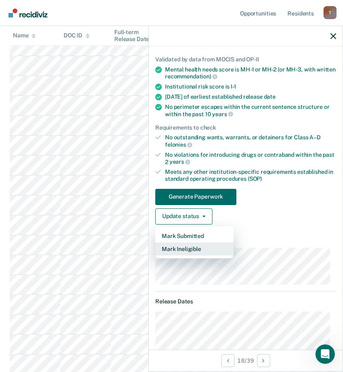
click at [201, 250] on button "Mark Ineligible" at bounding box center [194, 248] width 78 height 13
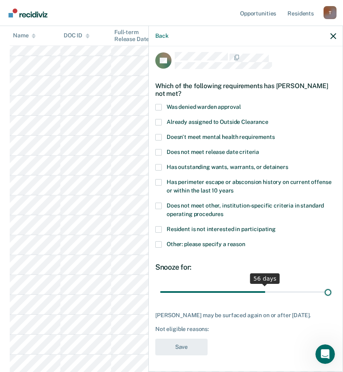
drag, startPoint x: 214, startPoint y: 286, endPoint x: 469, endPoint y: 288, distance: 255.5
type input "90"
click at [331, 288] on input "range" at bounding box center [245, 291] width 171 height 14
click at [157, 241] on span at bounding box center [158, 244] width 6 height 6
click at [245, 241] on input "Other: please specify a reason" at bounding box center [245, 241] width 0 height 0
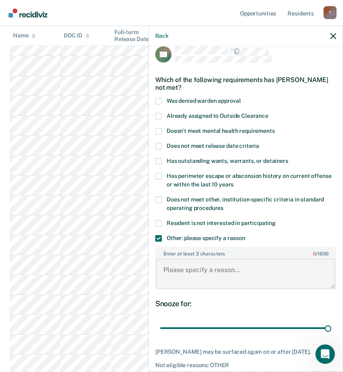
click at [212, 268] on textarea "Enter at least 3 characters 0 / 1600" at bounding box center [245, 273] width 179 height 30
paste textarea "C3 SANCTION REMOVE FROM WORK RELEASE UNTIL"
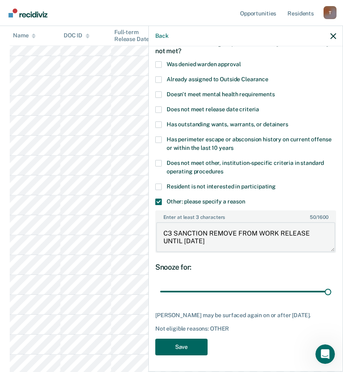
type textarea "C3 SANCTION REMOVE FROM WORK RELEASE UNTIL 7/24/26"
click at [194, 350] on button "Save" at bounding box center [181, 346] width 52 height 17
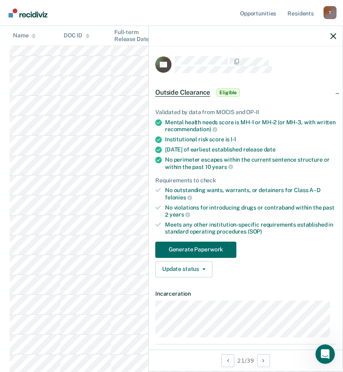
scroll to position [41, 0]
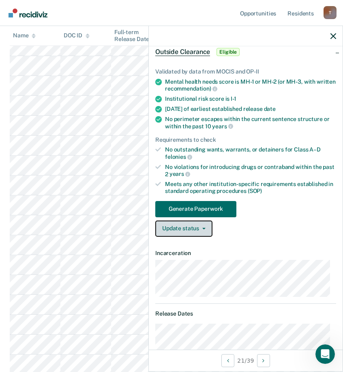
click at [201, 228] on button "Update status" at bounding box center [183, 228] width 57 height 16
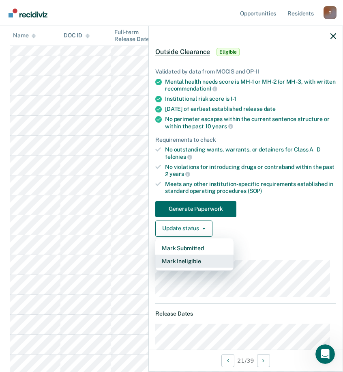
click at [190, 261] on button "Mark Ineligible" at bounding box center [194, 260] width 78 height 13
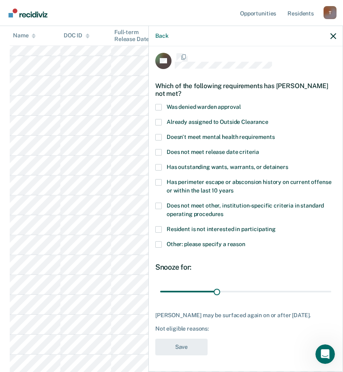
scroll to position [3, 0]
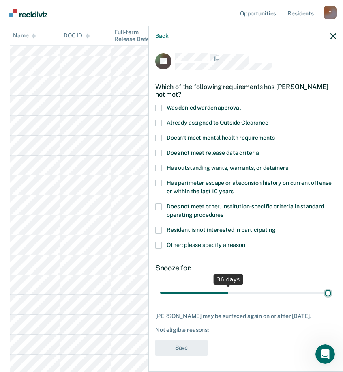
drag, startPoint x: 215, startPoint y: 291, endPoint x: 437, endPoint y: 314, distance: 222.7
type input "90"
click at [331, 299] on input "range" at bounding box center [245, 292] width 171 height 14
click at [159, 243] on span at bounding box center [158, 245] width 6 height 6
click at [245, 242] on input "Other: please specify a reason" at bounding box center [245, 242] width 0 height 0
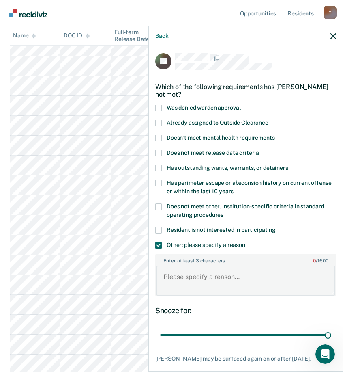
click at [230, 271] on textarea "Enter at least 3 characters 0 / 1600" at bounding box center [245, 280] width 179 height 30
paste textarea "C3 SANCTION REMOVE FROM WORK RELEASE UNTIL"
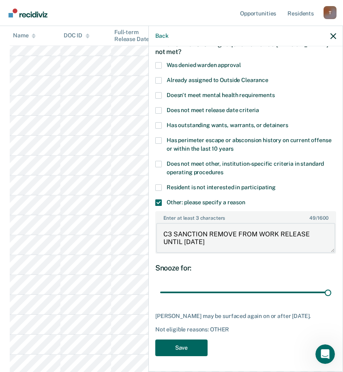
type textarea "C3 SANCTION REMOVE FROM WORK RELEASE UNTIL 6/5/26"
click at [180, 347] on button "Save" at bounding box center [181, 347] width 52 height 17
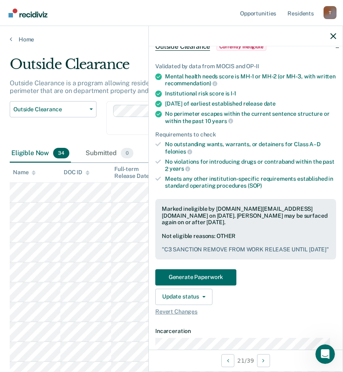
scroll to position [0, 0]
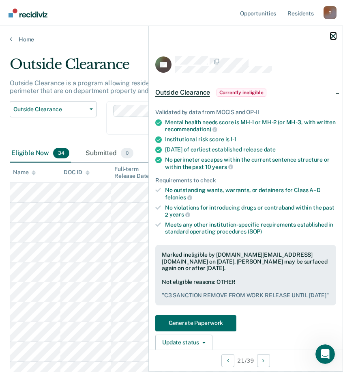
click at [334, 37] on icon "button" at bounding box center [334, 36] width 6 height 6
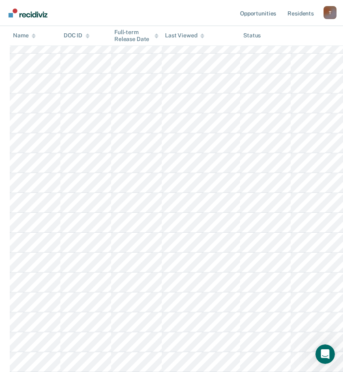
scroll to position [545, 0]
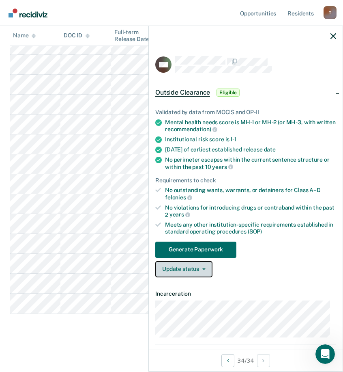
click at [198, 269] on button "Update status" at bounding box center [183, 269] width 57 height 16
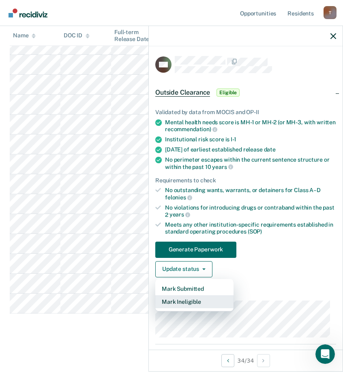
click at [191, 303] on button "Mark Ineligible" at bounding box center [194, 301] width 78 height 13
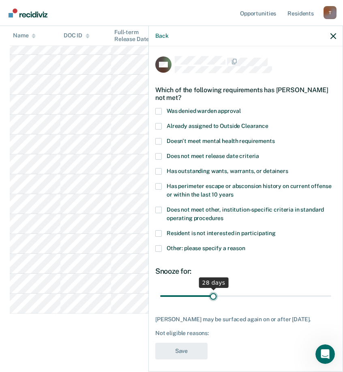
type input "28"
click at [212, 296] on input "range" at bounding box center [245, 295] width 171 height 14
drag, startPoint x: 162, startPoint y: 249, endPoint x: 183, endPoint y: 249, distance: 21.1
click at [161, 249] on label "Other: please specify a reason" at bounding box center [245, 249] width 181 height 9
click at [245, 245] on input "Other: please specify a reason" at bounding box center [245, 245] width 0 height 0
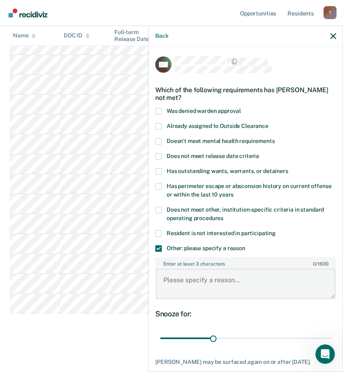
click at [207, 275] on textarea "Enter at least 3 characters 0 / 1600" at bounding box center [245, 283] width 179 height 30
paste textarea "C3 SANCTION REMOVE FROM WORK RELEASE UNTIL"
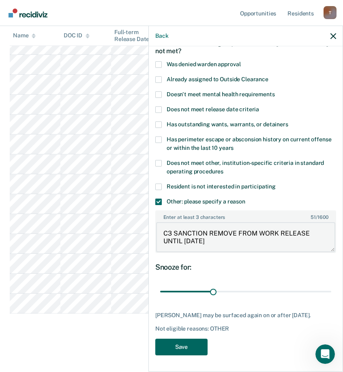
type textarea "C3 SANCTION REMOVE FROM WORK RELEASE UNTIL 10/27/25"
click at [166, 346] on button "Save" at bounding box center [181, 346] width 52 height 17
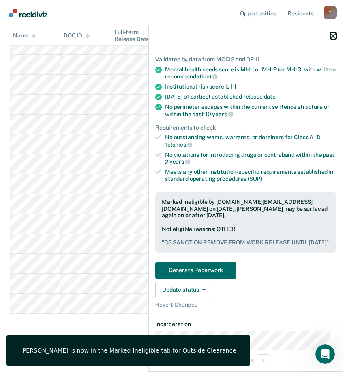
drag, startPoint x: 334, startPoint y: 34, endPoint x: 346, endPoint y: 30, distance: 13.5
click at [334, 35] on icon "button" at bounding box center [334, 36] width 6 height 6
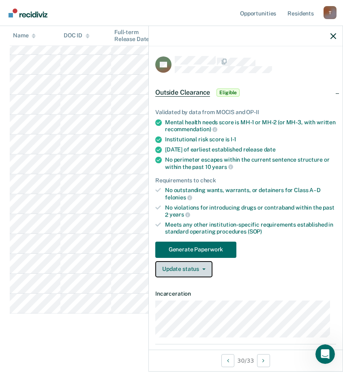
click at [204, 265] on button "Update status" at bounding box center [183, 269] width 57 height 16
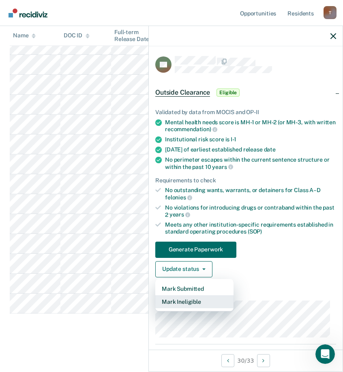
click at [196, 301] on button "Mark Ineligible" at bounding box center [194, 301] width 78 height 13
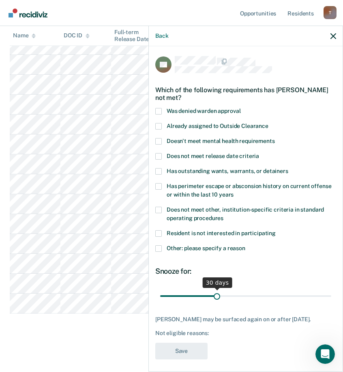
scroll to position [3, 0]
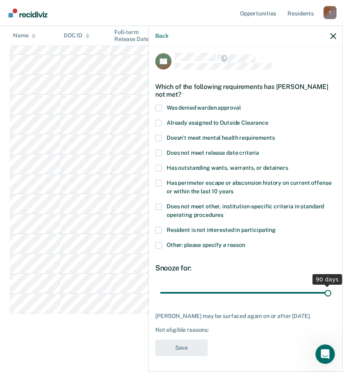
drag, startPoint x: 217, startPoint y: 291, endPoint x: 419, endPoint y: 301, distance: 201.8
type input "90"
click at [331, 299] on input "range" at bounding box center [245, 292] width 171 height 14
drag, startPoint x: 162, startPoint y: 242, endPoint x: 175, endPoint y: 247, distance: 14.1
click at [161, 242] on label "Other: please specify a reason" at bounding box center [245, 246] width 181 height 9
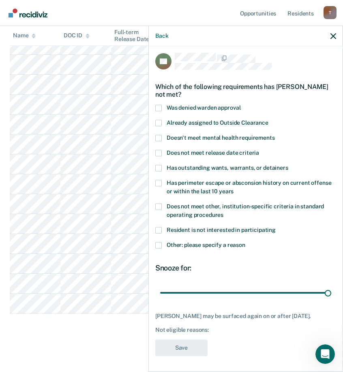
click at [245, 242] on input "Other: please specify a reason" at bounding box center [245, 242] width 0 height 0
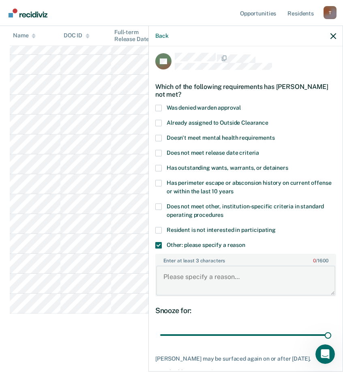
click at [207, 270] on textarea "Enter at least 3 characters 0 / 1600" at bounding box center [245, 280] width 179 height 30
paste textarea "C3 SANCTION REMOVE FROM WORK RELEASE UNTIL"
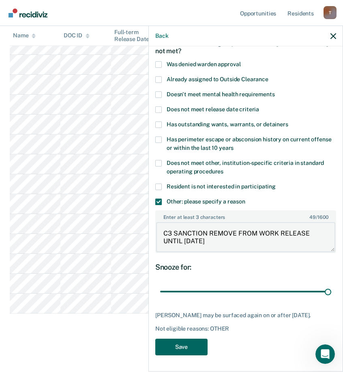
type textarea "C3 SANCTION REMOVE FROM WORK RELEASE UNTIL 5/5/27"
click at [191, 346] on button "Save" at bounding box center [181, 346] width 52 height 17
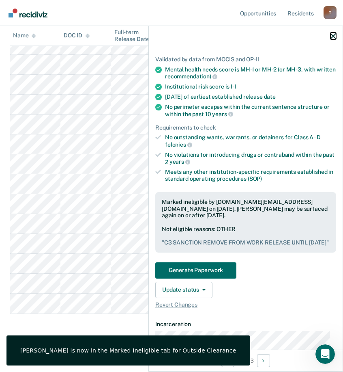
click at [334, 33] on icon "button" at bounding box center [334, 36] width 6 height 6
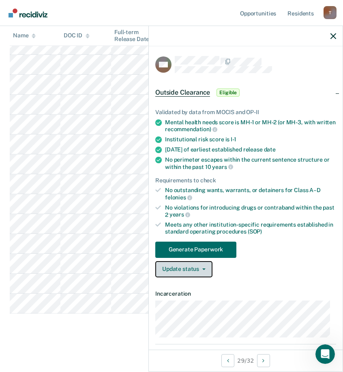
click at [197, 266] on button "Update status" at bounding box center [183, 269] width 57 height 16
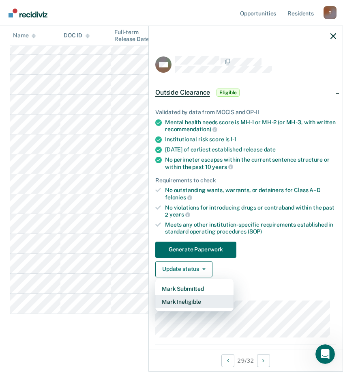
click at [189, 298] on button "Mark Ineligible" at bounding box center [194, 301] width 78 height 13
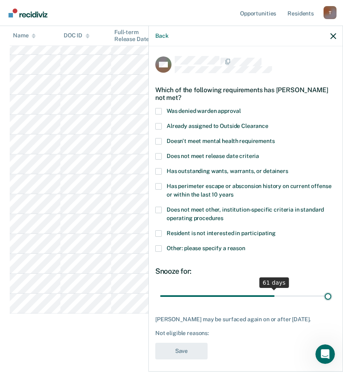
drag, startPoint x: 213, startPoint y: 294, endPoint x: 397, endPoint y: 303, distance: 183.9
type input "90"
click at [331, 303] on input "range" at bounding box center [245, 295] width 171 height 14
click at [156, 246] on span at bounding box center [158, 248] width 6 height 6
click at [245, 245] on input "Other: please specify a reason" at bounding box center [245, 245] width 0 height 0
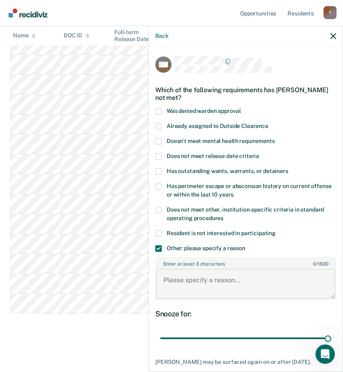
click at [199, 274] on textarea "Enter at least 3 characters 0 / 1600" at bounding box center [245, 283] width 179 height 30
paste textarea "C3 SANCTION REMOVE FROM WORK RELEASE UNTIL"
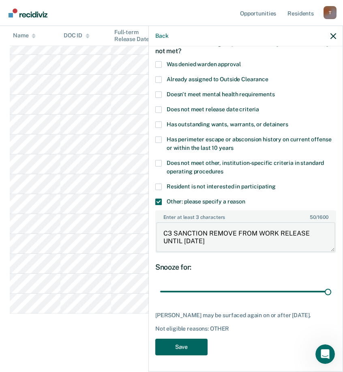
type textarea "C3 SANCTION REMOVE FROM WORK RELEASE UNTIL 9/24/26"
click at [191, 347] on button "Save" at bounding box center [181, 346] width 52 height 17
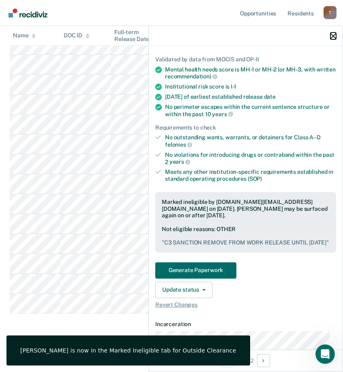
click at [332, 39] on icon "button" at bounding box center [334, 36] width 6 height 6
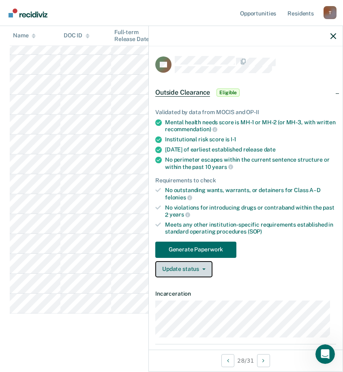
click at [202, 262] on button "Update status" at bounding box center [183, 269] width 57 height 16
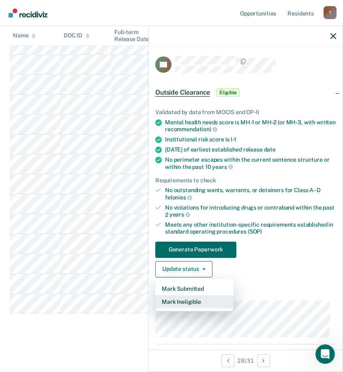
click at [185, 303] on button "Mark Ineligible" at bounding box center [194, 301] width 78 height 13
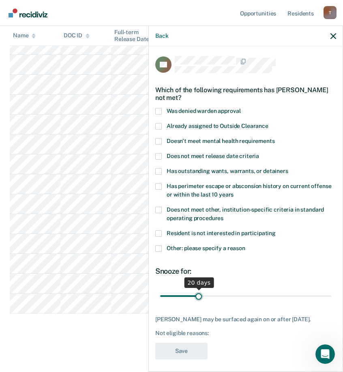
drag, startPoint x: 216, startPoint y: 294, endPoint x: 198, endPoint y: 295, distance: 18.3
type input "20"
click at [198, 295] on input "range" at bounding box center [245, 295] width 171 height 14
click at [160, 247] on span at bounding box center [158, 248] width 6 height 6
click at [245, 245] on input "Other: please specify a reason" at bounding box center [245, 245] width 0 height 0
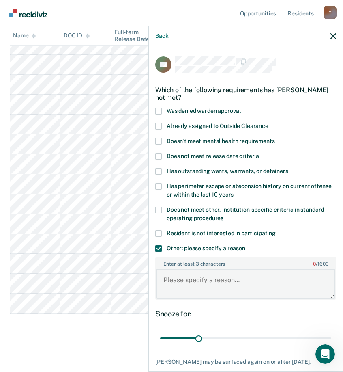
click at [229, 271] on textarea "Enter at least 3 characters 0 / 1600" at bounding box center [245, 283] width 179 height 30
paste textarea "C3 SANCTION REMOVE FROM WORK RELEASE UNTIL"
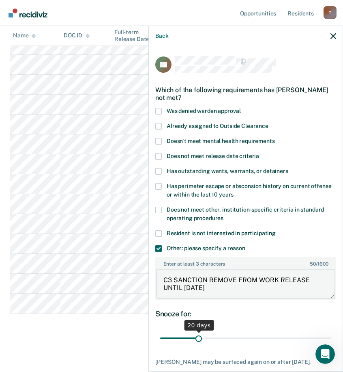
type textarea "C3 SANCTION REMOVE FROM WORK RELEASE UNTIL 8/19/27"
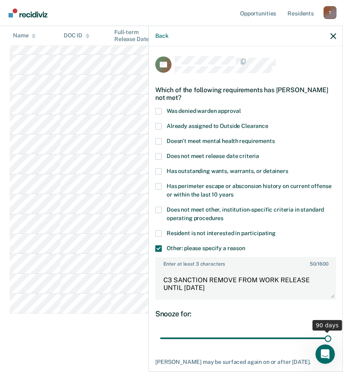
drag, startPoint x: 199, startPoint y: 338, endPoint x: 503, endPoint y: 353, distance: 304.5
type input "90"
click at [331, 345] on input "range" at bounding box center [245, 338] width 171 height 14
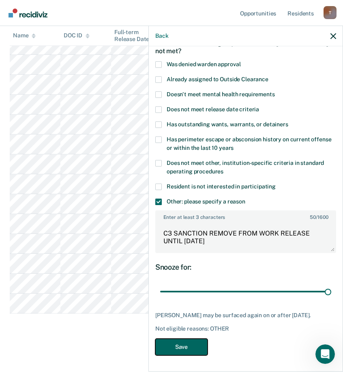
click at [202, 343] on button "Save" at bounding box center [181, 346] width 52 height 17
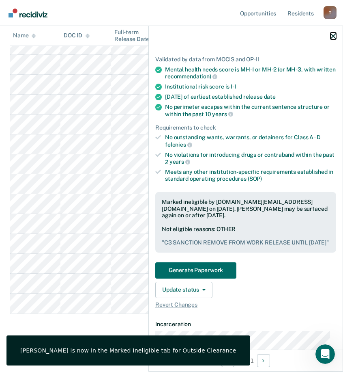
click at [333, 35] on icon "button" at bounding box center [334, 36] width 6 height 6
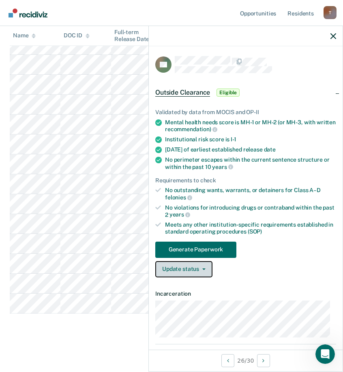
click at [191, 265] on button "Update status" at bounding box center [183, 269] width 57 height 16
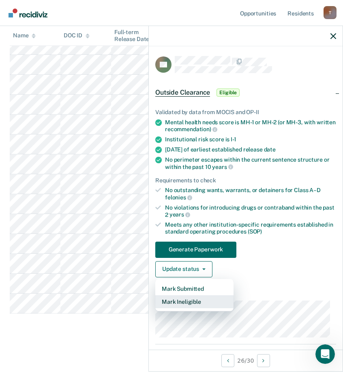
click at [186, 299] on button "Mark Ineligible" at bounding box center [194, 301] width 78 height 13
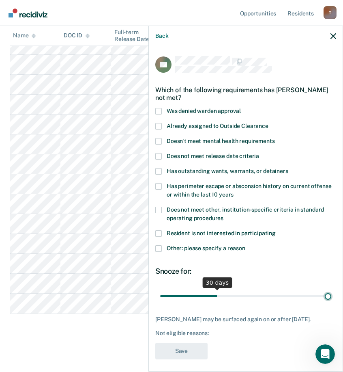
drag, startPoint x: 215, startPoint y: 294, endPoint x: 422, endPoint y: 305, distance: 207.6
type input "90"
click at [331, 303] on input "range" at bounding box center [245, 295] width 171 height 14
click at [159, 247] on span at bounding box center [158, 248] width 6 height 6
click at [245, 245] on input "Other: please specify a reason" at bounding box center [245, 245] width 0 height 0
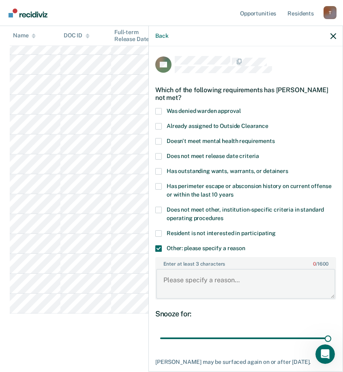
click at [211, 275] on textarea "Enter at least 3 characters 0 / 1600" at bounding box center [245, 283] width 179 height 30
paste textarea "C3 SANCTION REMOVE FROM WORK RELEASE UNTIL"
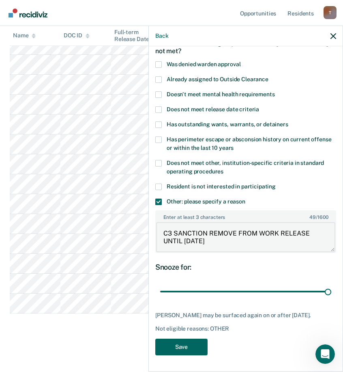
type textarea "C3 SANCTION REMOVE FROM WORK RELEASE UNTIL 1/6/26"
click at [198, 348] on button "Save" at bounding box center [181, 346] width 52 height 17
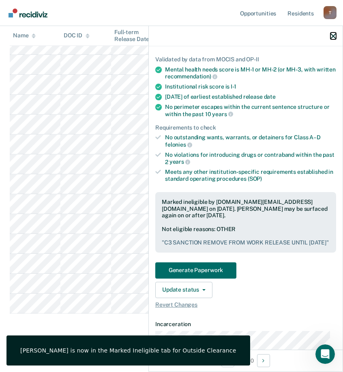
click at [333, 38] on icon "button" at bounding box center [334, 36] width 6 height 6
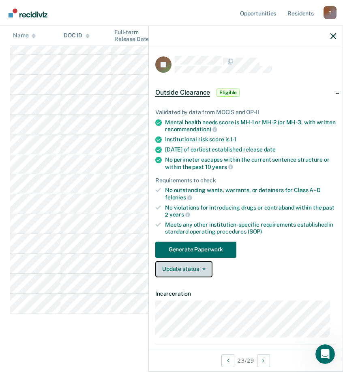
click at [191, 269] on button "Update status" at bounding box center [183, 269] width 57 height 16
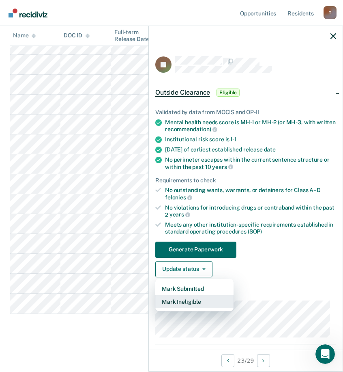
click at [190, 302] on button "Mark Ineligible" at bounding box center [194, 301] width 78 height 13
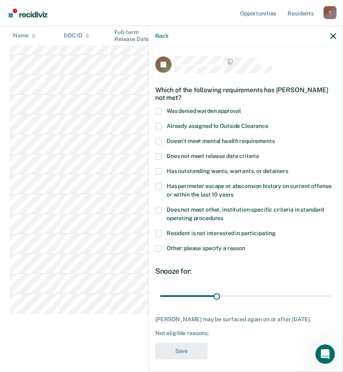
click at [161, 247] on span at bounding box center [158, 248] width 6 height 6
click at [245, 245] on input "Other: please specify a reason" at bounding box center [245, 245] width 0 height 0
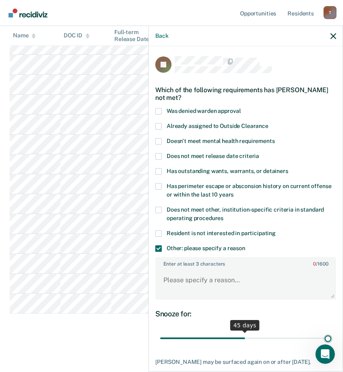
drag, startPoint x: 217, startPoint y: 335, endPoint x: 469, endPoint y: 360, distance: 253.8
type input "90"
click at [331, 345] on input "range" at bounding box center [245, 338] width 171 height 14
click at [233, 288] on textarea "Enter at least 3 characters 0 / 1600" at bounding box center [245, 283] width 179 height 30
paste textarea "C3 SANCTION REMOVE FROM WORK RELEASE UNTIL"
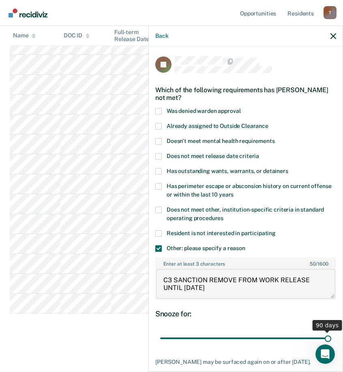
scroll to position [53, 0]
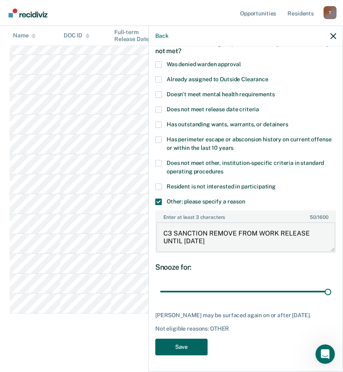
type textarea "C3 SANCTION REMOVE FROM WORK RELEASE UNTIL 3/13/29"
click at [187, 346] on button "Save" at bounding box center [181, 346] width 52 height 17
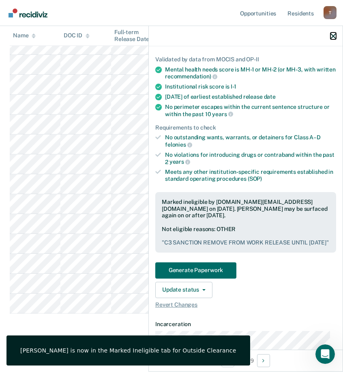
click at [332, 39] on icon "button" at bounding box center [334, 36] width 6 height 6
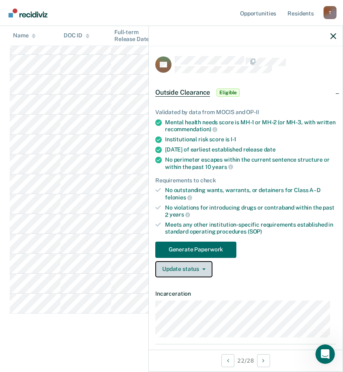
click at [176, 268] on button "Update status" at bounding box center [183, 269] width 57 height 16
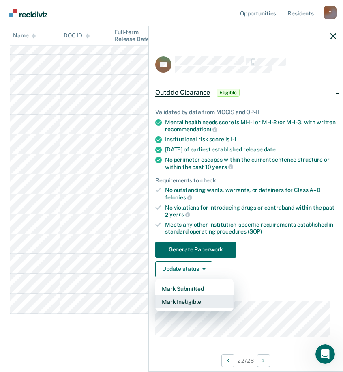
click at [185, 303] on button "Mark Ineligible" at bounding box center [194, 301] width 78 height 13
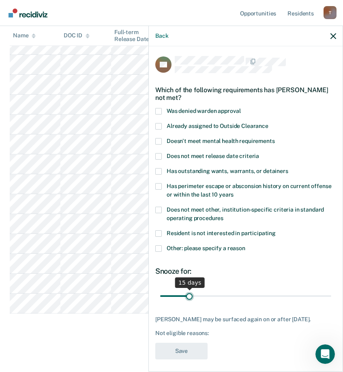
drag, startPoint x: 216, startPoint y: 294, endPoint x: 189, endPoint y: 296, distance: 27.7
type input "15"
click at [189, 296] on input "range" at bounding box center [245, 295] width 171 height 14
click at [157, 247] on span at bounding box center [158, 248] width 6 height 6
click at [245, 245] on input "Other: please specify a reason" at bounding box center [245, 245] width 0 height 0
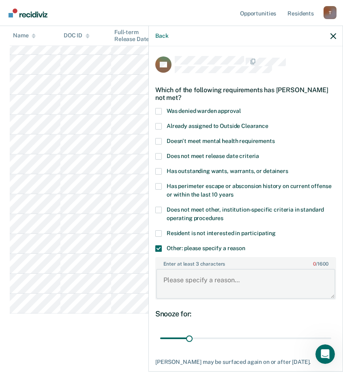
click at [221, 277] on textarea "Enter at least 3 characters 0 / 1600" at bounding box center [245, 283] width 179 height 30
paste textarea "C3 SANCTION REMOVE FROM WORK RELEASE UNTIL"
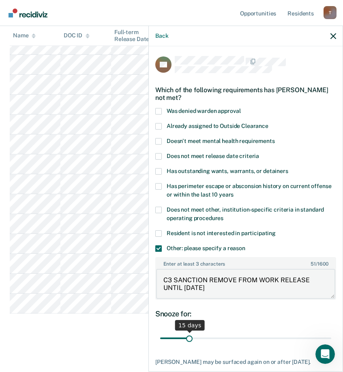
scroll to position [53, 0]
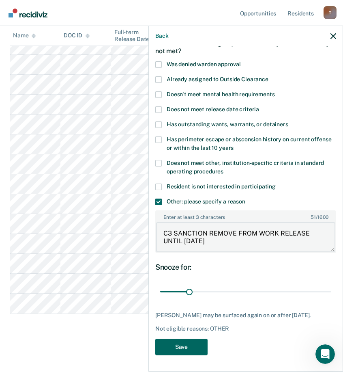
type textarea "C3 SANCTION REMOVE FROM WORK RELEASE UNTIL 10/14/25"
click at [170, 345] on button "Save" at bounding box center [181, 346] width 52 height 17
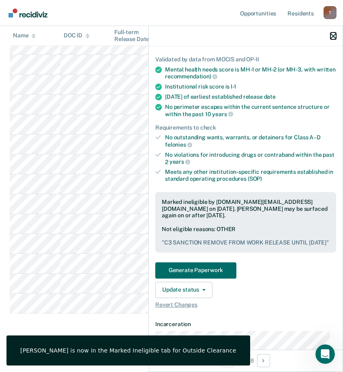
click at [335, 35] on icon "button" at bounding box center [334, 36] width 6 height 6
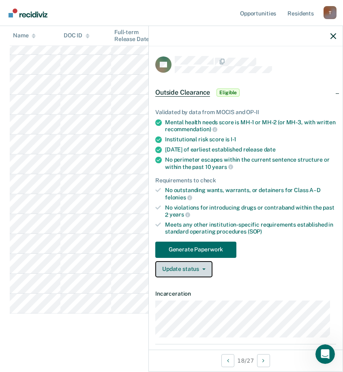
click at [194, 265] on button "Update status" at bounding box center [183, 269] width 57 height 16
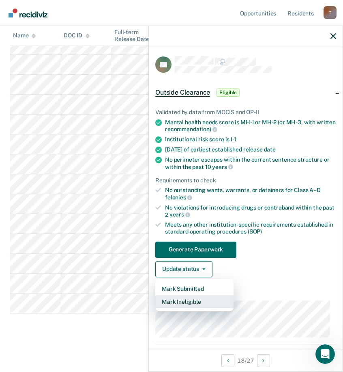
click at [193, 300] on button "Mark Ineligible" at bounding box center [194, 301] width 78 height 13
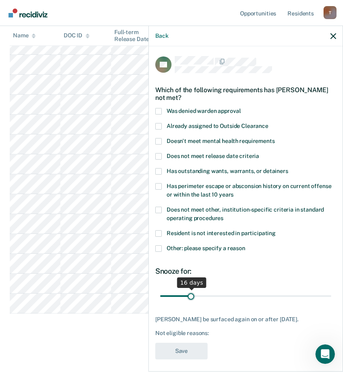
drag, startPoint x: 217, startPoint y: 296, endPoint x: 190, endPoint y: 296, distance: 26.4
type input "16"
click at [190, 296] on input "range" at bounding box center [245, 295] width 171 height 14
click at [161, 246] on span at bounding box center [158, 248] width 6 height 6
click at [245, 245] on input "Other: please specify a reason" at bounding box center [245, 245] width 0 height 0
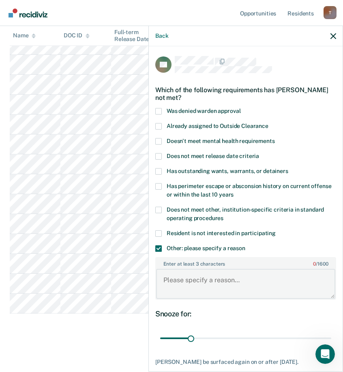
click at [199, 273] on textarea "Enter at least 3 characters 0 / 1600" at bounding box center [245, 283] width 179 height 30
paste textarea "C3 SANCTION REMOVE FROM WORK RELEASE UNTIL"
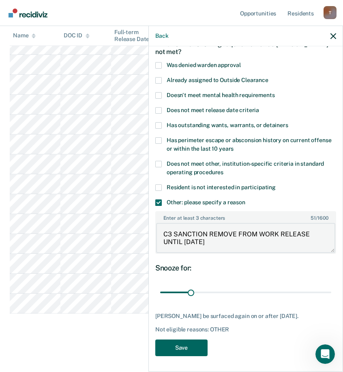
type textarea "C3 SANCTION REMOVE FROM WORK RELEASE UNTIL 10/15/25"
click at [194, 351] on button "Save" at bounding box center [181, 347] width 52 height 17
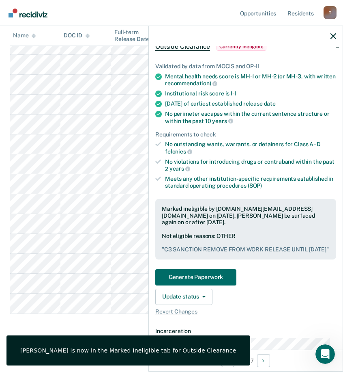
click at [336, 35] on div at bounding box center [246, 36] width 194 height 20
click at [334, 34] on icon "button" at bounding box center [334, 36] width 6 height 6
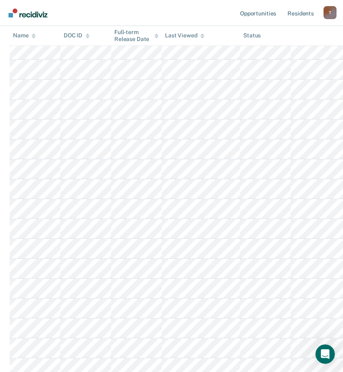
scroll to position [102, 0]
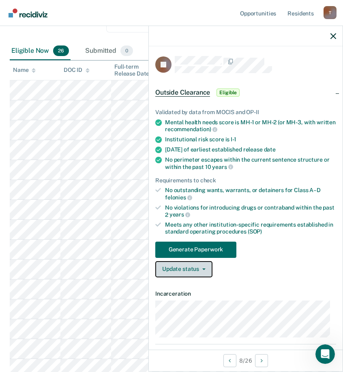
click at [205, 266] on button "Update status" at bounding box center [183, 269] width 57 height 16
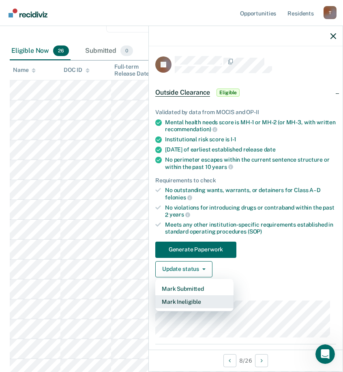
click at [199, 303] on button "Mark Ineligible" at bounding box center [194, 301] width 78 height 13
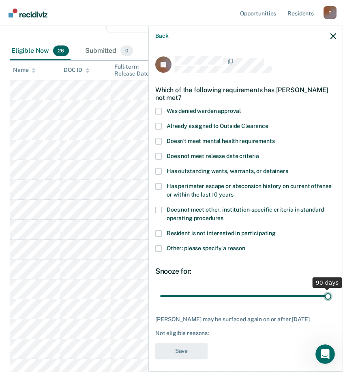
drag, startPoint x: 217, startPoint y: 296, endPoint x: 458, endPoint y: 299, distance: 241.3
type input "90"
click at [331, 299] on input "range" at bounding box center [245, 295] width 171 height 14
click at [160, 209] on span at bounding box center [158, 209] width 6 height 6
click at [223, 215] on input "Does not meet other, institution-specific criteria in standard operating proced…" at bounding box center [223, 215] width 0 height 0
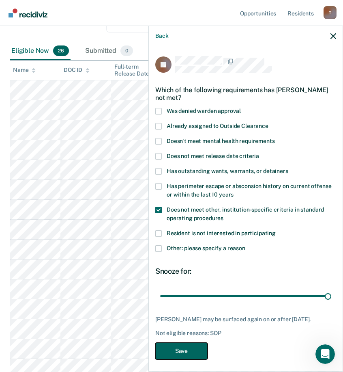
click at [185, 355] on button "Save" at bounding box center [181, 350] width 52 height 17
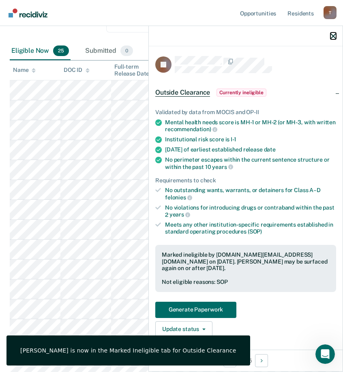
click at [334, 34] on icon "button" at bounding box center [334, 36] width 6 height 6
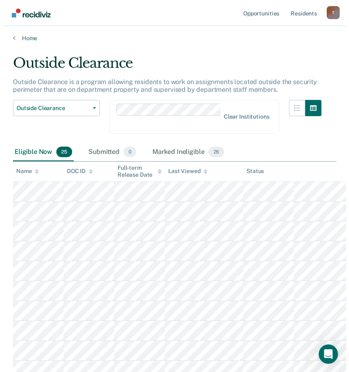
scroll to position [0, 0]
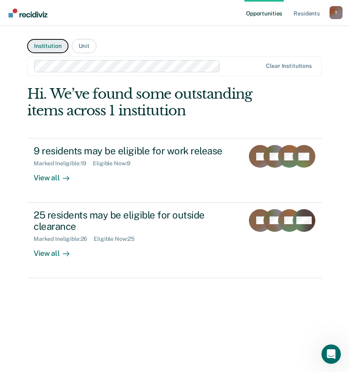
click at [53, 47] on button "Institution" at bounding box center [47, 46] width 41 height 14
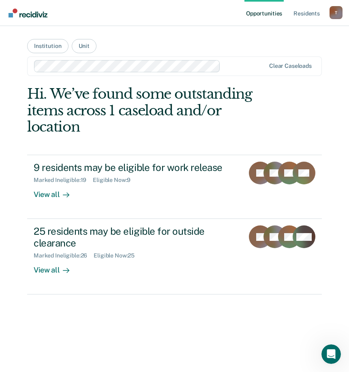
click at [251, 66] on div at bounding box center [244, 65] width 41 height 9
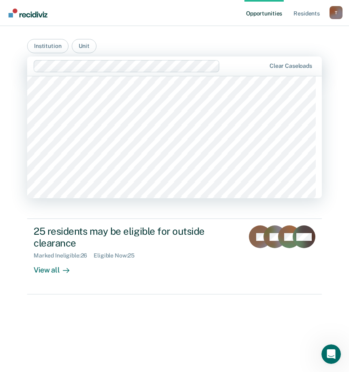
scroll to position [6841, 0]
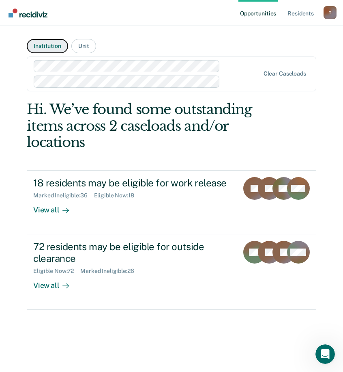
click at [46, 46] on button "Institution" at bounding box center [47, 46] width 41 height 14
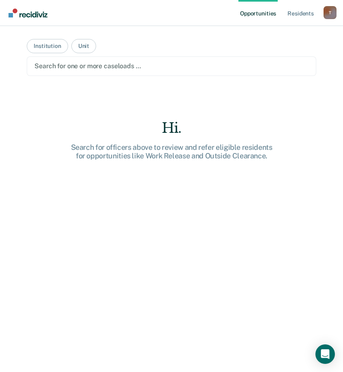
click at [182, 60] on div "Search for one or more caseloads …" at bounding box center [171, 65] width 289 height 19
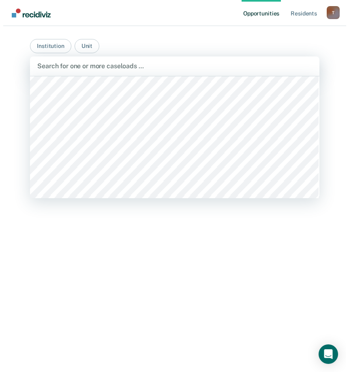
scroll to position [6842, 0]
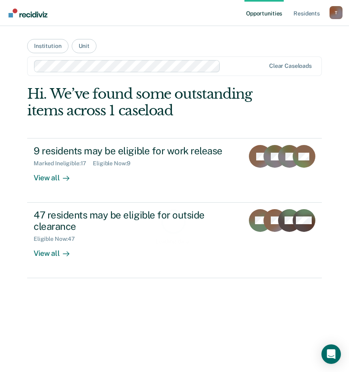
click at [241, 66] on div at bounding box center [244, 65] width 41 height 9
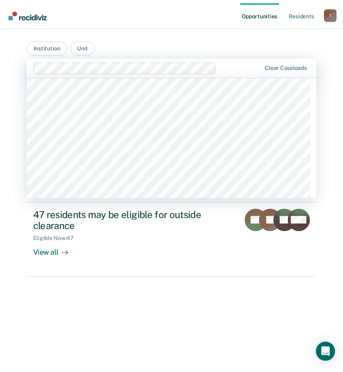
scroll to position [6906, 0]
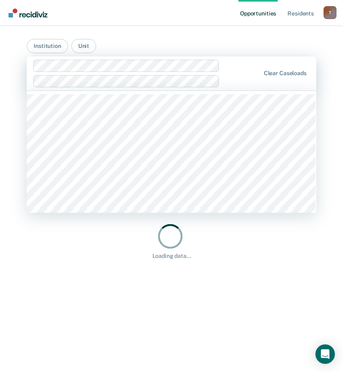
click at [233, 82] on div at bounding box center [241, 80] width 37 height 9
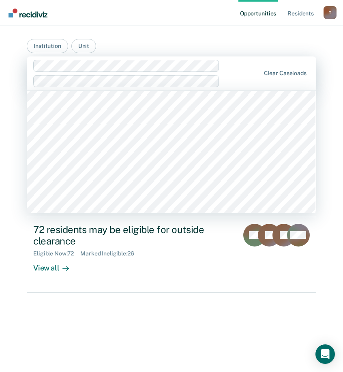
scroll to position [7032, 0]
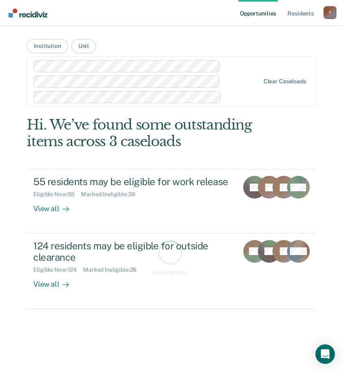
click at [243, 97] on div at bounding box center [242, 96] width 35 height 9
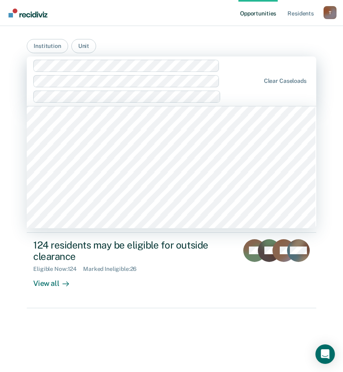
scroll to position [6967, 0]
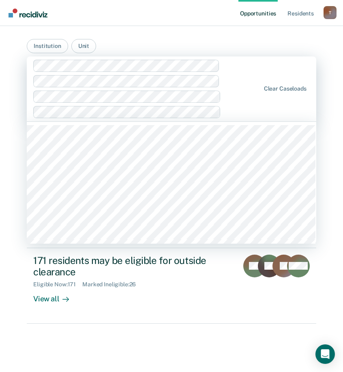
click at [252, 114] on div at bounding box center [242, 111] width 36 height 9
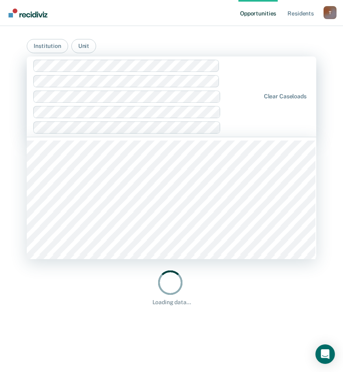
click at [247, 128] on div at bounding box center [242, 126] width 36 height 9
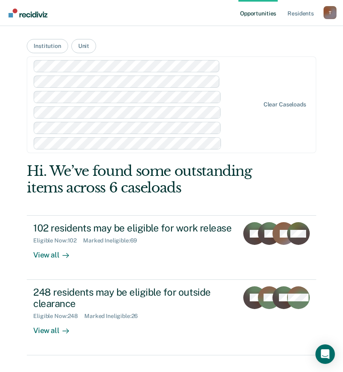
scroll to position [72, 0]
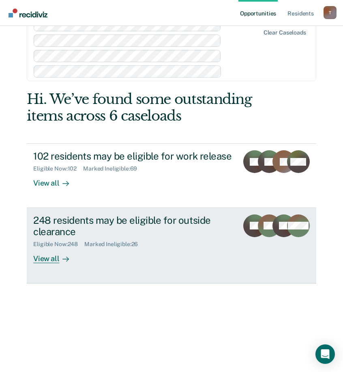
click at [43, 258] on div "View all" at bounding box center [55, 255] width 45 height 16
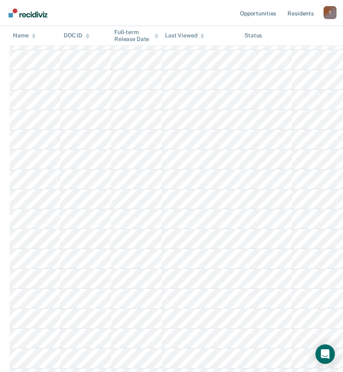
scroll to position [4875, 0]
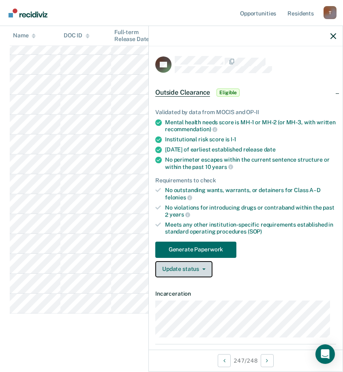
click at [204, 270] on button "Update status" at bounding box center [183, 269] width 57 height 16
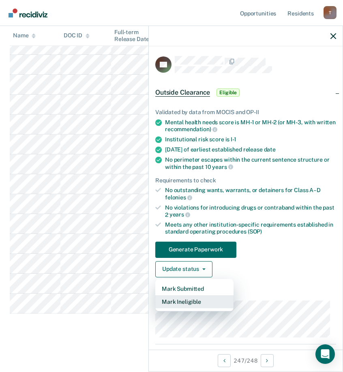
click at [195, 302] on button "Mark Ineligible" at bounding box center [194, 301] width 78 height 13
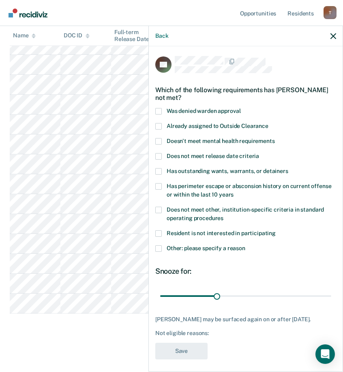
scroll to position [10, 0]
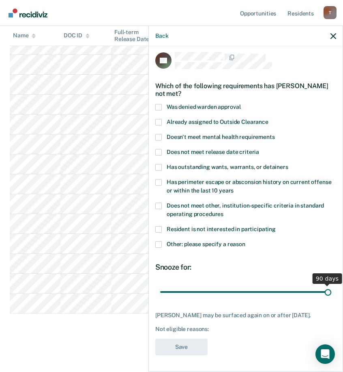
drag, startPoint x: 213, startPoint y: 283, endPoint x: 500, endPoint y: 286, distance: 286.4
type input "90"
click at [331, 286] on input "range" at bounding box center [245, 291] width 171 height 14
click at [160, 241] on span at bounding box center [158, 244] width 6 height 6
click at [245, 241] on input "Other: please specify a reason" at bounding box center [245, 241] width 0 height 0
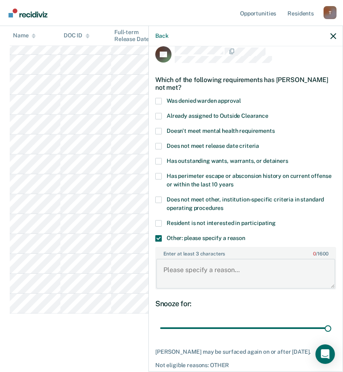
click at [207, 270] on textarea "Enter at least 3 characters 0 / 1600" at bounding box center [245, 273] width 179 height 30
paste textarea "C3 SANCTION REMOVE FROM WORK RELEASE UNTIL"
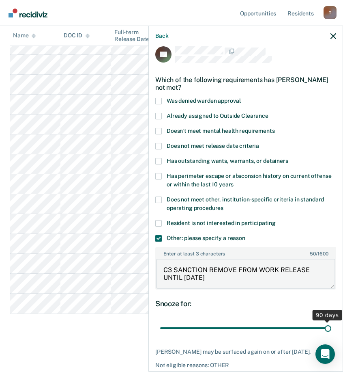
scroll to position [53, 0]
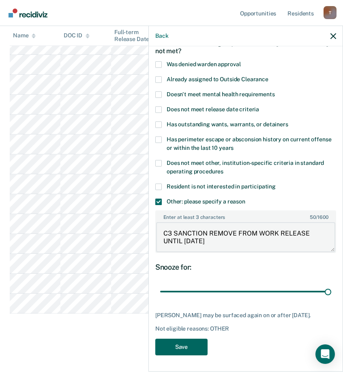
type textarea "C3 SANCTION REMOVE FROM WORK RELEASE UNTIL 7/29/27"
click at [195, 344] on button "Save" at bounding box center [181, 346] width 52 height 17
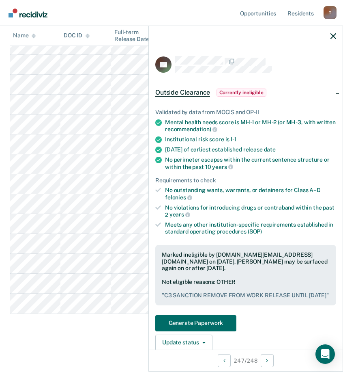
scroll to position [122, 0]
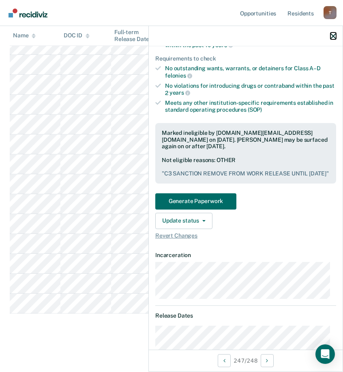
click at [333, 34] on icon "button" at bounding box center [334, 36] width 6 height 6
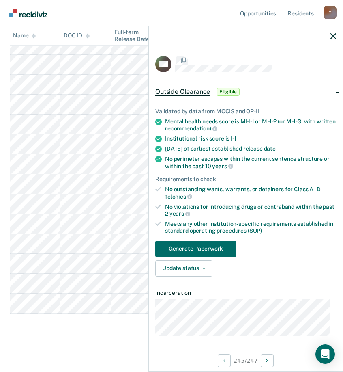
click at [202, 270] on button "Update status" at bounding box center [183, 268] width 57 height 16
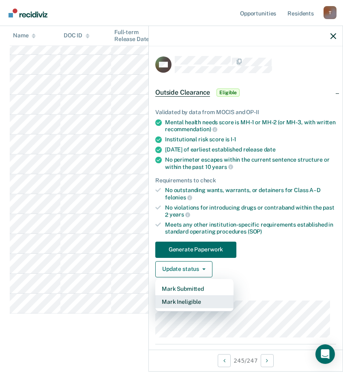
click at [200, 300] on button "Mark Ineligible" at bounding box center [194, 301] width 78 height 13
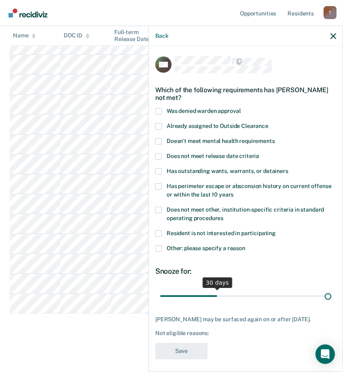
drag, startPoint x: 217, startPoint y: 293, endPoint x: 462, endPoint y: 294, distance: 245.0
type input "90"
click at [331, 294] on input "range" at bounding box center [245, 295] width 171 height 14
click at [158, 248] on span at bounding box center [158, 248] width 6 height 6
click at [245, 245] on input "Other: please specify a reason" at bounding box center [245, 245] width 0 height 0
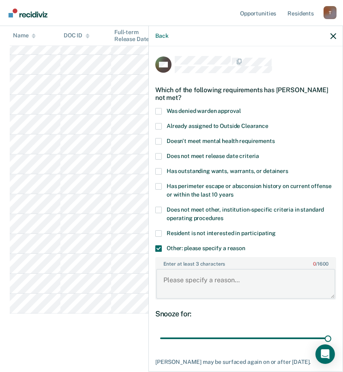
click at [213, 271] on textarea "Enter at least 3 characters 0 / 1600" at bounding box center [245, 283] width 179 height 30
paste textarea "C3 SANCTION REMOVE FROM WORK RELEASE UNTIL"
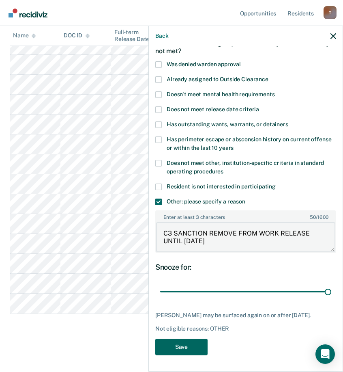
type textarea "C3 SANCTION REMOVE FROM WORK RELEASE UNTIL 12/3/25"
click at [183, 345] on button "Save" at bounding box center [181, 346] width 52 height 17
click at [330, 36] on div "Back" at bounding box center [246, 36] width 194 height 20
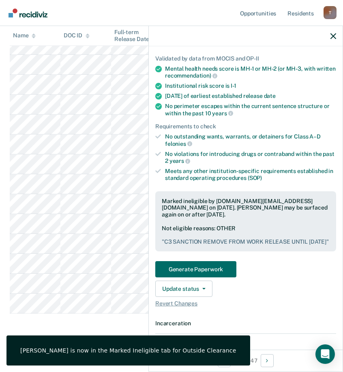
click at [333, 35] on icon "button" at bounding box center [334, 36] width 6 height 6
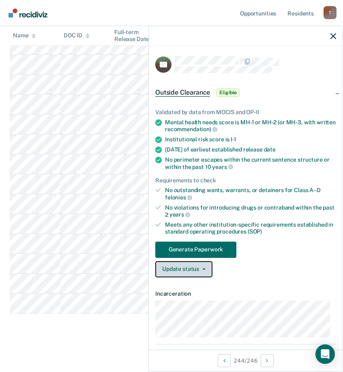
click at [192, 270] on button "Update status" at bounding box center [183, 269] width 57 height 16
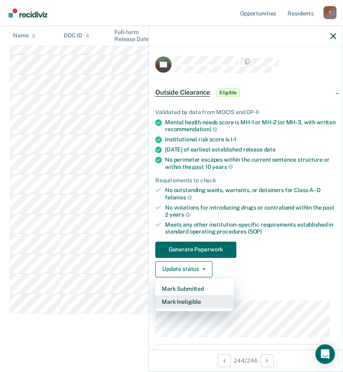
click at [191, 302] on button "Mark Ineligible" at bounding box center [194, 301] width 78 height 13
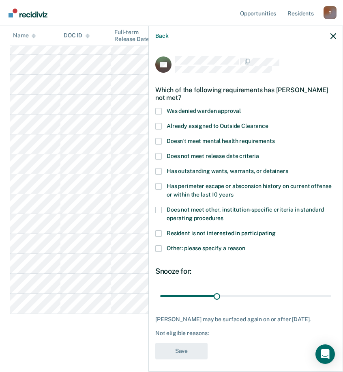
click at [187, 249] on span "Other: please specify a reason" at bounding box center [206, 248] width 79 height 6
click at [245, 245] on input "Other: please specify a reason" at bounding box center [245, 245] width 0 height 0
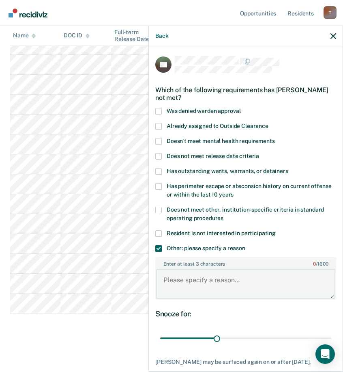
click at [186, 282] on textarea "Enter at least 3 characters 0 / 1600" at bounding box center [245, 283] width 179 height 30
paste textarea "C3 SANCTION REMOVE FROM WORK RELEASE UNTIL"
type textarea "C3 SANCTION REMOVE FROM WORK RELEASE UNTIL"
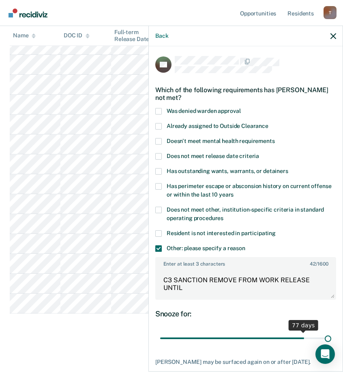
drag, startPoint x: 217, startPoint y: 337, endPoint x: 469, endPoint y: 346, distance: 252.8
type input "90"
click at [331, 345] on input "range" at bounding box center [245, 338] width 171 height 14
click at [228, 293] on textarea "C3 SANCTION REMOVE FROM WORK RELEASE UNTIL" at bounding box center [245, 283] width 179 height 30
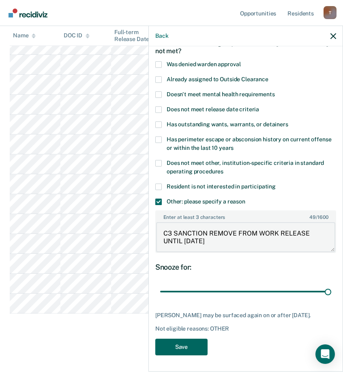
type textarea "C3 SANCTION REMOVE FROM WORK RELEASE UNTIL 3/6/28"
click at [183, 344] on button "Save" at bounding box center [181, 346] width 52 height 17
click at [334, 34] on icon "button" at bounding box center [334, 36] width 6 height 6
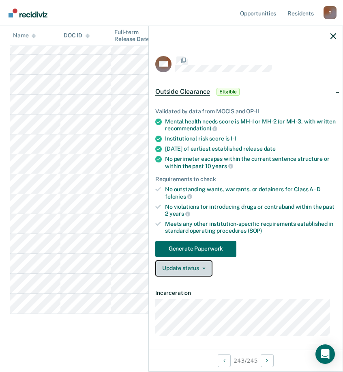
click at [197, 269] on button "Update status" at bounding box center [183, 268] width 57 height 16
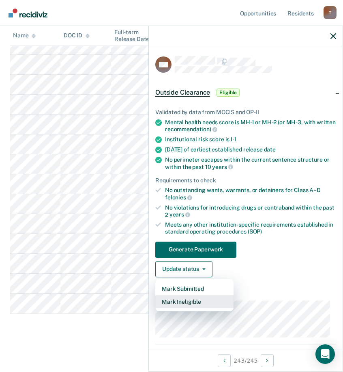
click at [191, 302] on button "Mark Ineligible" at bounding box center [194, 301] width 78 height 13
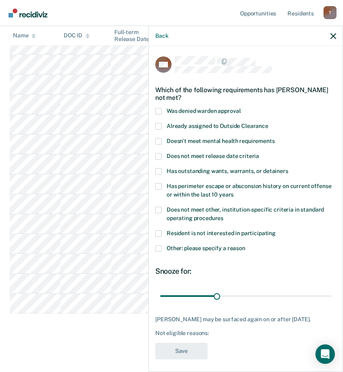
click at [169, 247] on span "Other: please specify a reason" at bounding box center [206, 248] width 79 height 6
click at [245, 245] on input "Other: please specify a reason" at bounding box center [245, 245] width 0 height 0
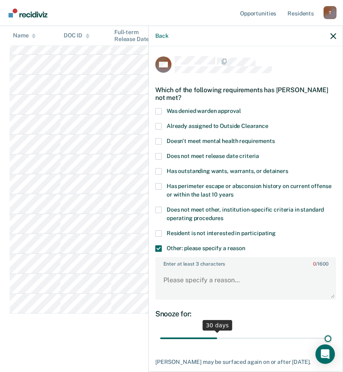
drag, startPoint x: 213, startPoint y: 335, endPoint x: 495, endPoint y: 347, distance: 283.0
type input "90"
click at [331, 345] on input "range" at bounding box center [245, 338] width 171 height 14
click at [224, 283] on textarea "Enter at least 3 characters 0 / 1600" at bounding box center [245, 283] width 179 height 30
paste textarea "C3 SANCTION REMOVE FROM WORK RELEASE UNTIL"
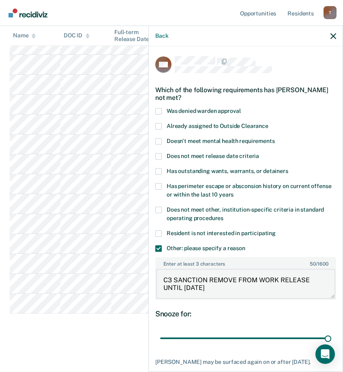
scroll to position [46, 0]
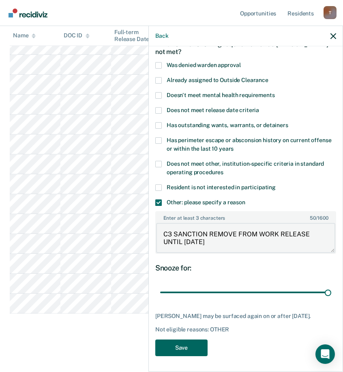
type textarea "C3 SANCTION REMOVE FROM WORK RELEASE UNTIL 5/21/27"
click at [184, 344] on button "Save" at bounding box center [181, 347] width 52 height 17
click at [335, 34] on icon "button" at bounding box center [334, 36] width 6 height 6
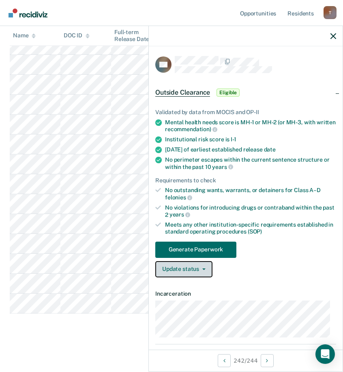
click at [186, 272] on button "Update status" at bounding box center [183, 269] width 57 height 16
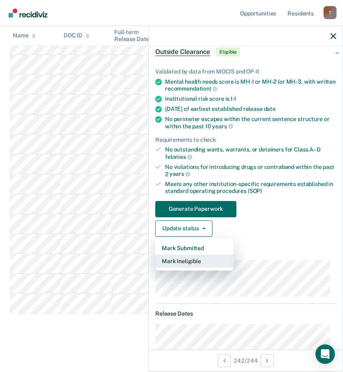
click at [191, 261] on button "Mark Ineligible" at bounding box center [194, 260] width 78 height 13
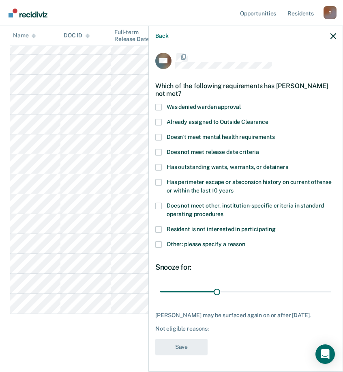
scroll to position [3, 0]
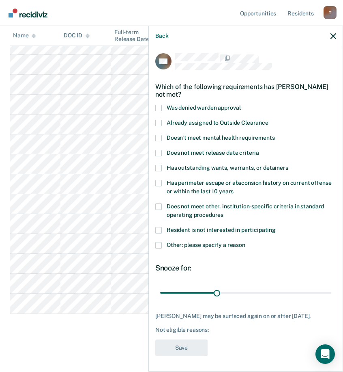
click at [159, 242] on span at bounding box center [158, 245] width 6 height 6
click at [245, 242] on input "Other: please specify a reason" at bounding box center [245, 242] width 0 height 0
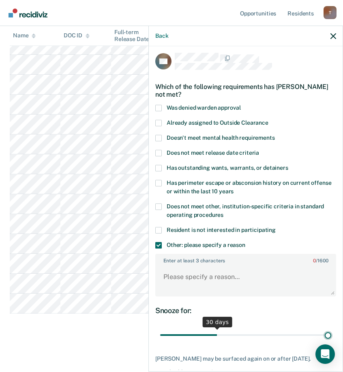
drag, startPoint x: 216, startPoint y: 334, endPoint x: 444, endPoint y: 334, distance: 227.9
type input "90"
click at [331, 334] on input "range" at bounding box center [245, 335] width 171 height 14
click at [223, 273] on textarea "Enter at least 3 characters 0 / 1600" at bounding box center [245, 280] width 179 height 30
paste textarea "C3 SANCTION REMOVE FROM WORK RELEASE UNTIL"
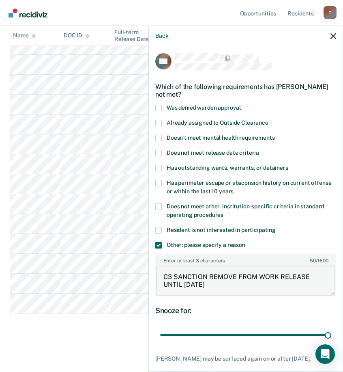
scroll to position [53, 0]
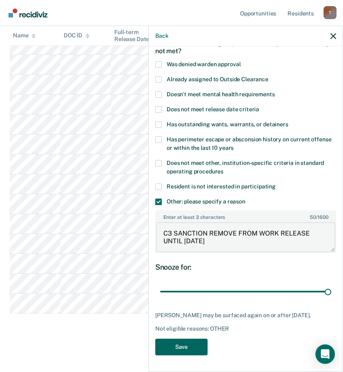
type textarea "C3 SANCTION REMOVE FROM WORK RELEASE UNTIL 8/29/28"
click at [183, 348] on button "Save" at bounding box center [181, 346] width 52 height 17
click at [333, 37] on icon "button" at bounding box center [334, 36] width 6 height 6
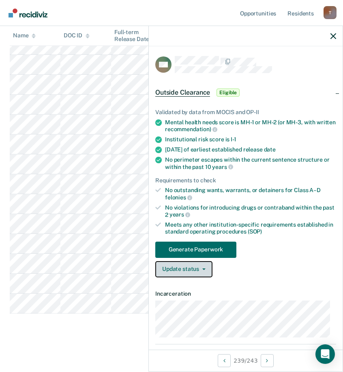
click at [190, 268] on button "Update status" at bounding box center [183, 269] width 57 height 16
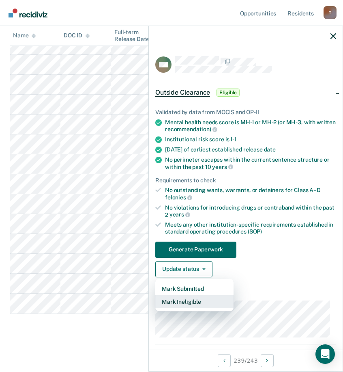
click at [192, 301] on button "Mark Ineligible" at bounding box center [194, 301] width 78 height 13
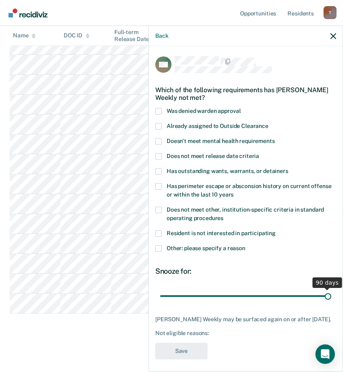
drag, startPoint x: 213, startPoint y: 294, endPoint x: 535, endPoint y: 298, distance: 322.5
type input "90"
click at [331, 298] on input "range" at bounding box center [245, 295] width 171 height 14
click at [160, 250] on span at bounding box center [158, 248] width 6 height 6
click at [245, 245] on input "Other: please specify a reason" at bounding box center [245, 245] width 0 height 0
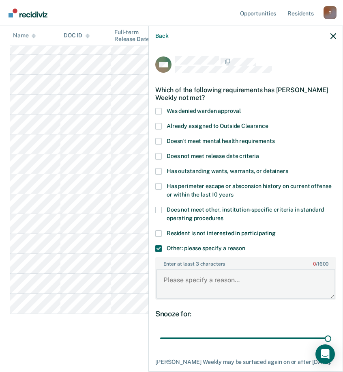
click at [215, 279] on textarea "Enter at least 3 characters 0 / 1600" at bounding box center [245, 283] width 179 height 30
paste textarea "C3 SANCTION REMOVE FROM WORK RELEASE UNTIL"
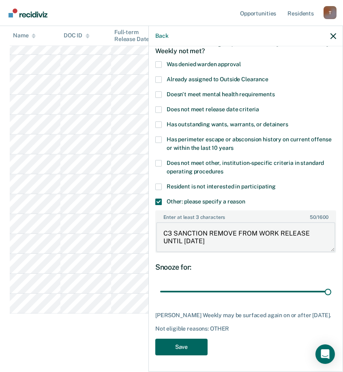
type textarea "C3 SANCTION REMOVE FROM WORK RELEASE UNTIL 3/20/26"
click at [183, 351] on button "Save" at bounding box center [181, 346] width 52 height 17
click at [335, 35] on icon "button" at bounding box center [334, 36] width 6 height 6
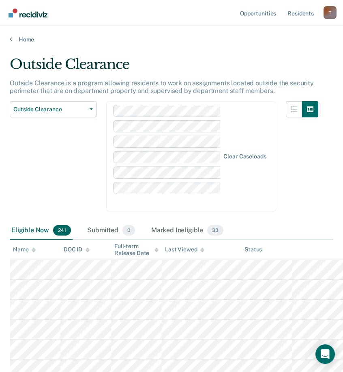
scroll to position [4614, 0]
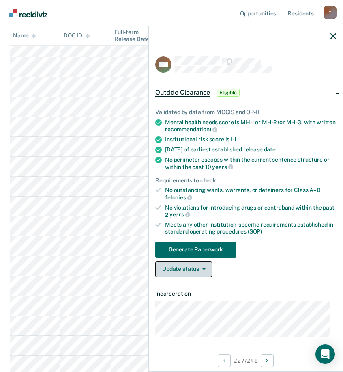
click at [204, 268] on icon "button" at bounding box center [203, 269] width 3 height 2
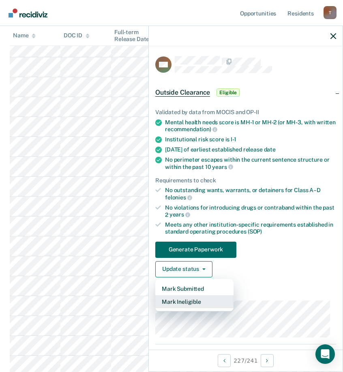
click at [195, 302] on button "Mark Ineligible" at bounding box center [194, 301] width 78 height 13
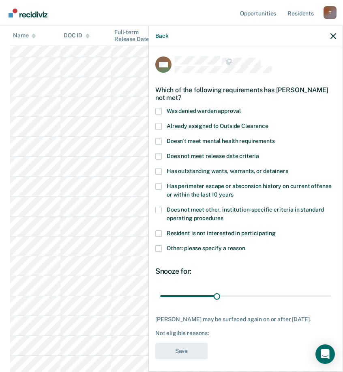
click at [158, 245] on span at bounding box center [158, 248] width 6 height 6
click at [245, 245] on input "Other: please specify a reason" at bounding box center [245, 245] width 0 height 0
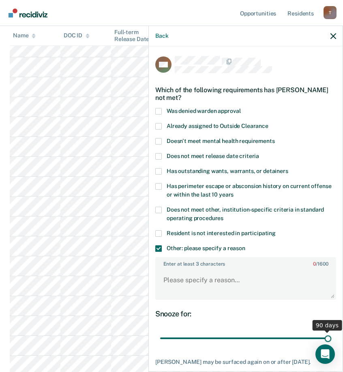
drag, startPoint x: 215, startPoint y: 335, endPoint x: 478, endPoint y: 357, distance: 264.5
type input "90"
click at [331, 345] on input "range" at bounding box center [245, 338] width 171 height 14
click at [244, 292] on textarea "Enter at least 3 characters 0 / 1600" at bounding box center [245, 283] width 179 height 30
paste textarea "C3 SANCTION REMOVE FROM WORK RELEASE UNTIL"
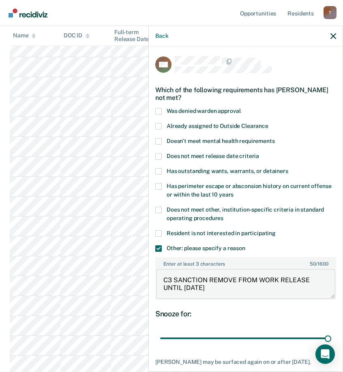
scroll to position [53, 0]
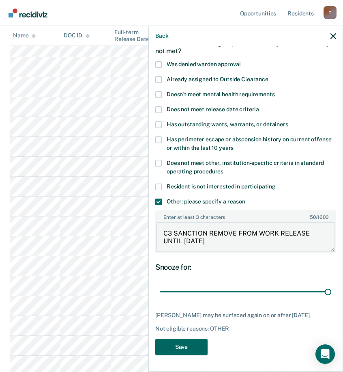
type textarea "C3 SANCTION REMOVE FROM WORK RELEASE UNTIL 6/13/26"
click at [201, 347] on button "Save" at bounding box center [181, 346] width 52 height 17
click at [333, 36] on icon "button" at bounding box center [334, 36] width 6 height 6
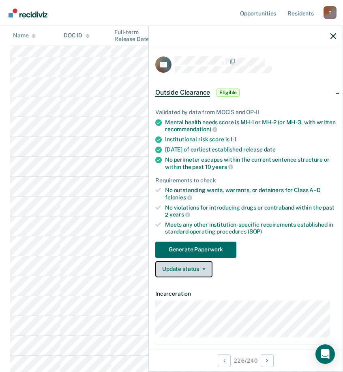
click at [197, 272] on button "Update status" at bounding box center [183, 269] width 57 height 16
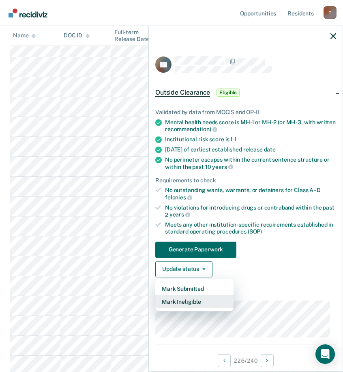
click at [191, 303] on button "Mark Ineligible" at bounding box center [194, 301] width 78 height 13
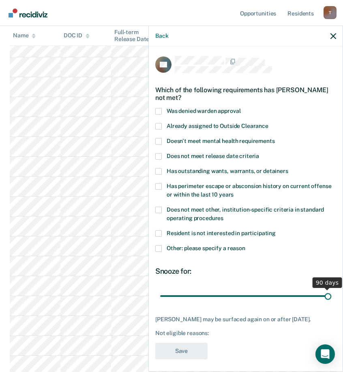
drag, startPoint x: 214, startPoint y: 293, endPoint x: 474, endPoint y: 306, distance: 260.7
type input "90"
click at [331, 303] on input "range" at bounding box center [245, 295] width 171 height 14
click at [158, 247] on span at bounding box center [158, 248] width 6 height 6
click at [245, 245] on input "Other: please specify a reason" at bounding box center [245, 245] width 0 height 0
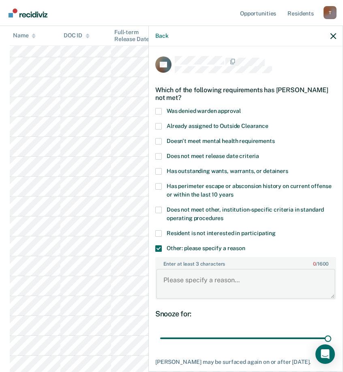
click at [192, 279] on textarea "Enter at least 3 characters 0 / 1600" at bounding box center [245, 283] width 179 height 30
paste textarea "C3 SANCTION REMOVE FROM WORK RELEASE UNTIL"
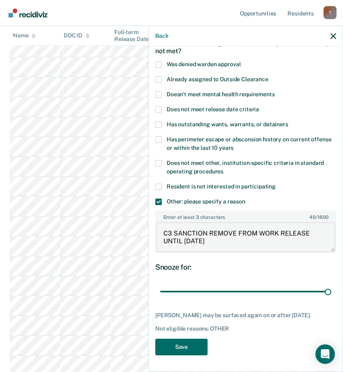
scroll to position [4716, 0]
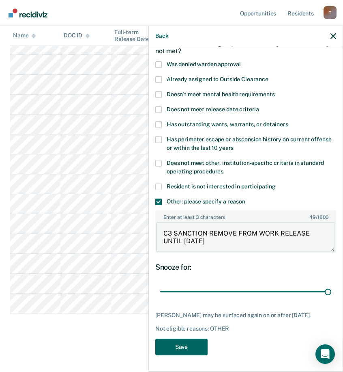
type textarea "C3 SANCTION REMOVE FROM WORK RELEASE UNTIL 1/8/26"
click at [184, 348] on button "Save" at bounding box center [181, 346] width 52 height 17
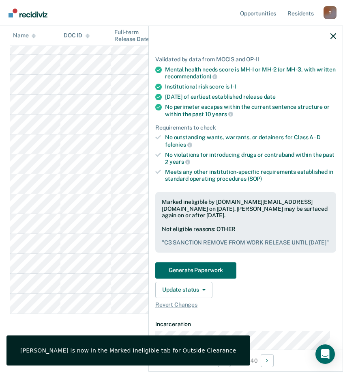
scroll to position [0, 0]
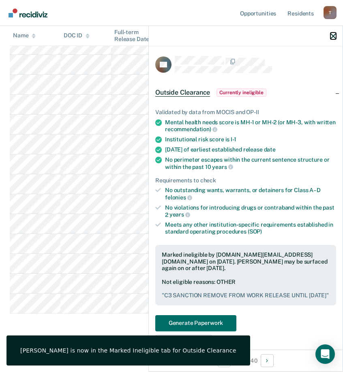
click at [333, 35] on icon "button" at bounding box center [334, 36] width 6 height 6
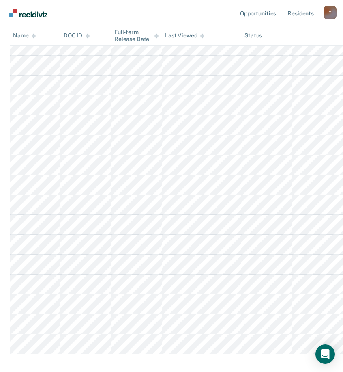
scroll to position [4575, 0]
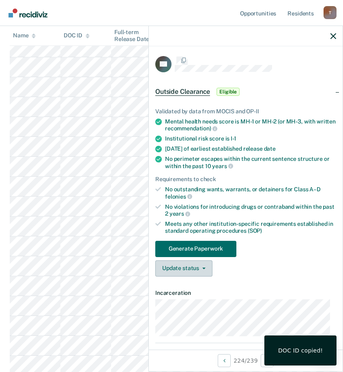
click at [193, 262] on button "Update status" at bounding box center [183, 268] width 57 height 16
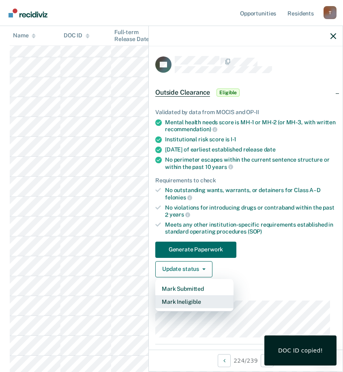
click at [199, 299] on button "Mark Ineligible" at bounding box center [194, 301] width 78 height 13
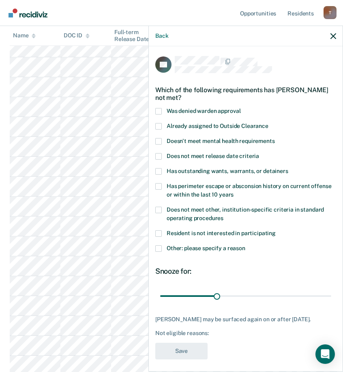
click at [159, 249] on span at bounding box center [158, 248] width 6 height 6
click at [245, 245] on input "Other: please specify a reason" at bounding box center [245, 245] width 0 height 0
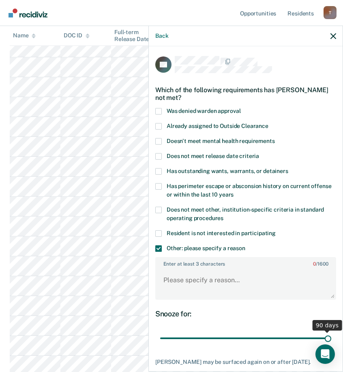
drag, startPoint x: 217, startPoint y: 336, endPoint x: 435, endPoint y: 344, distance: 217.9
type input "90"
click at [331, 344] on input "range" at bounding box center [245, 338] width 171 height 14
click at [204, 280] on textarea "Enter at least 3 characters 0 / 1600" at bounding box center [245, 283] width 179 height 30
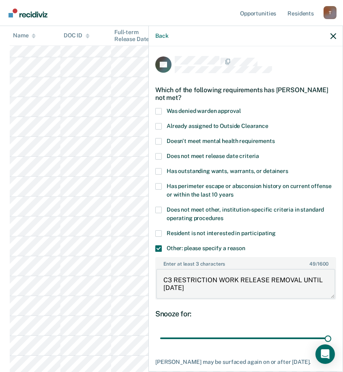
drag, startPoint x: 321, startPoint y: 277, endPoint x: 155, endPoint y: 280, distance: 166.7
click at [155, 280] on div "RV Which of the following requirements has Robert Vaden not met? Was denied war…" at bounding box center [246, 207] width 194 height 323
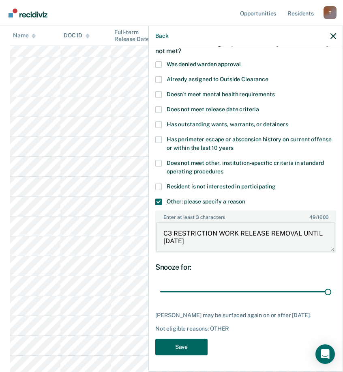
type textarea "C3 RESTRICTION WORK RELEASE REMOVAL UNTIL 4/21/31"
click at [199, 352] on button "Save" at bounding box center [181, 346] width 52 height 17
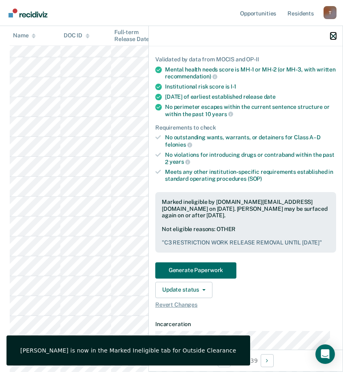
click at [335, 36] on icon "button" at bounding box center [334, 36] width 6 height 6
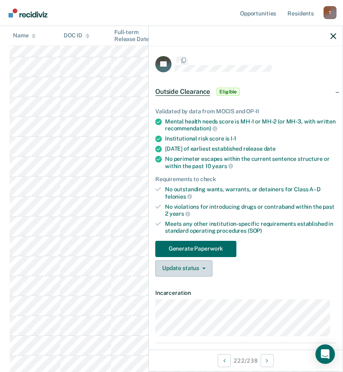
click at [198, 272] on button "Update status" at bounding box center [183, 268] width 57 height 16
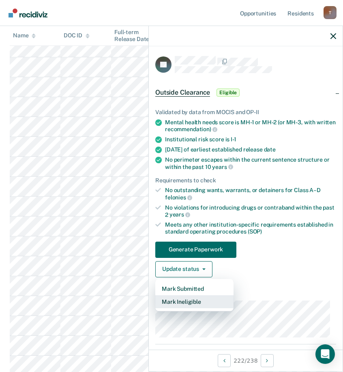
click at [201, 305] on button "Mark Ineligible" at bounding box center [194, 301] width 78 height 13
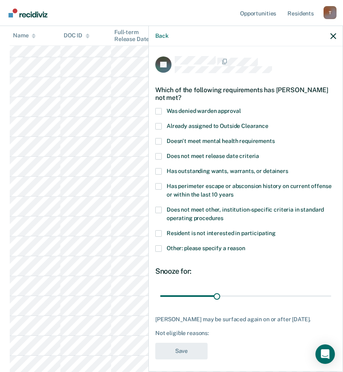
click at [158, 246] on span at bounding box center [158, 248] width 6 height 6
click at [245, 245] on input "Other: please specify a reason" at bounding box center [245, 245] width 0 height 0
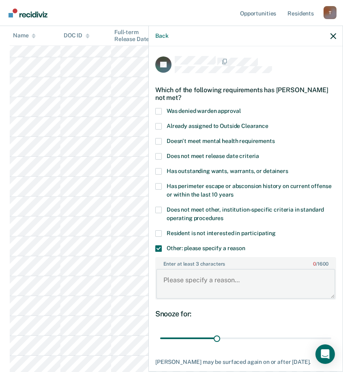
click at [211, 272] on textarea "Enter at least 3 characters 0 / 1600" at bounding box center [245, 283] width 179 height 30
paste textarea "C3 RESTRICTION WORK RELEASE REMOVAL UNTIL"
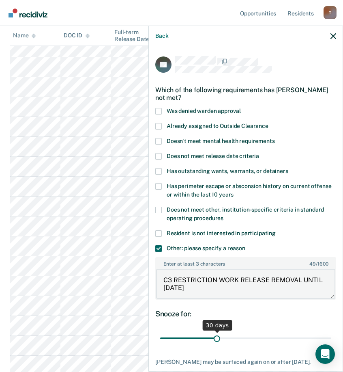
type textarea "C3 RESTRICTION WORK RELEASE REMOVAL UNTIL 12/5/25"
drag, startPoint x: 220, startPoint y: 340, endPoint x: 473, endPoint y: 323, distance: 253.3
type input "90"
click at [331, 331] on input "range" at bounding box center [245, 338] width 171 height 14
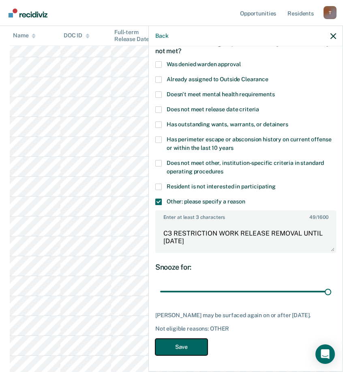
click at [202, 344] on button "Save" at bounding box center [181, 346] width 52 height 17
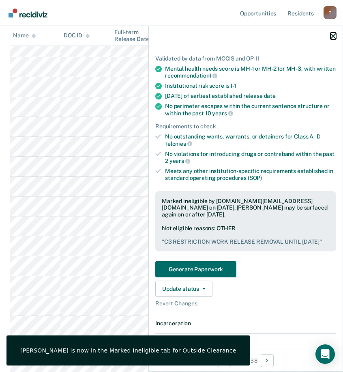
click at [333, 35] on icon "button" at bounding box center [334, 36] width 6 height 6
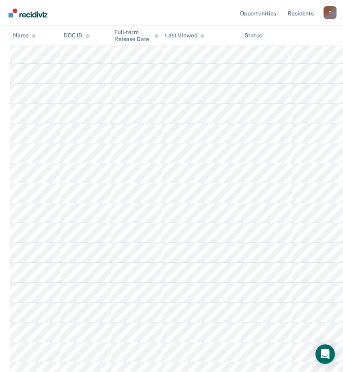
scroll to position [4210, 0]
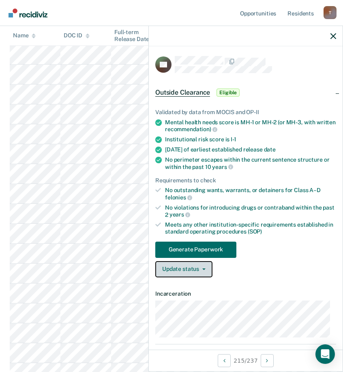
click at [195, 270] on button "Update status" at bounding box center [183, 269] width 57 height 16
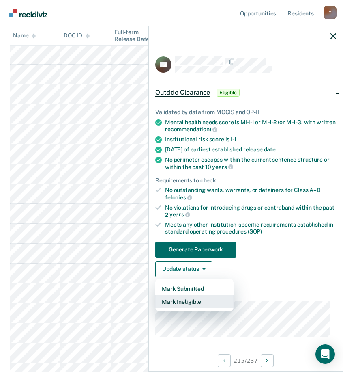
click at [191, 303] on button "Mark Ineligible" at bounding box center [194, 301] width 78 height 13
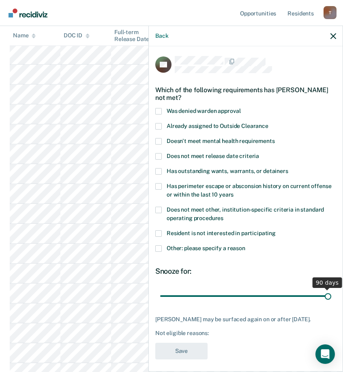
drag, startPoint x: 215, startPoint y: 294, endPoint x: 485, endPoint y: 311, distance: 270.7
type input "90"
click at [331, 303] on input "range" at bounding box center [245, 295] width 171 height 14
click at [160, 244] on div "Resident is not interested in participating" at bounding box center [245, 237] width 181 height 15
click at [160, 245] on span at bounding box center [158, 248] width 6 height 6
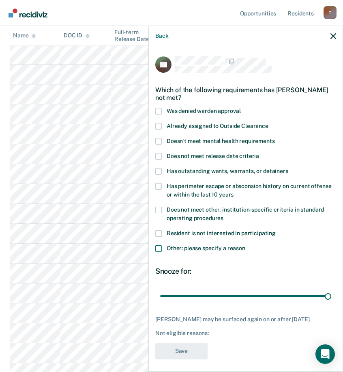
click at [245, 245] on input "Other: please specify a reason" at bounding box center [245, 245] width 0 height 0
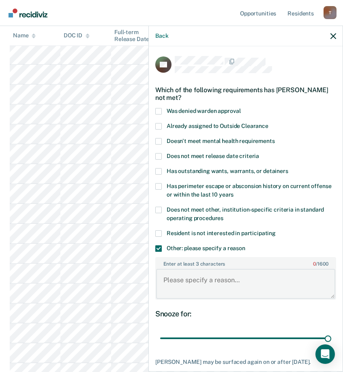
click at [235, 277] on textarea "Enter at least 3 characters 0 / 1600" at bounding box center [245, 283] width 179 height 30
paste textarea "C3 RESTRICTION WORK RELEASE REMOVAL UNTIL"
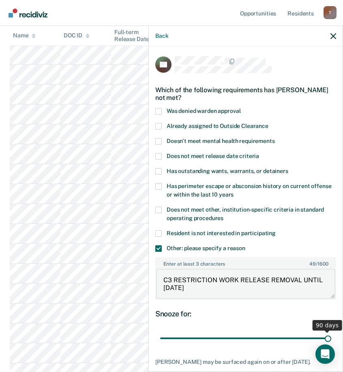
scroll to position [53, 0]
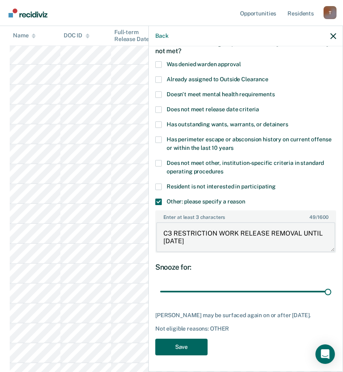
type textarea "C3 RESTRICTION WORK RELEASE REMOVAL UNTIL 1/30/26"
click at [200, 348] on button "Save" at bounding box center [181, 346] width 52 height 17
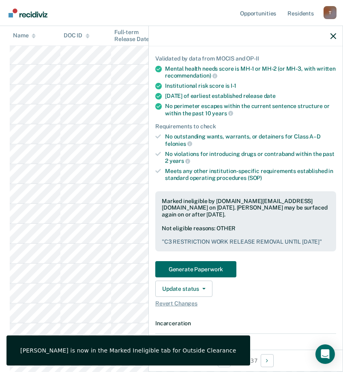
click at [336, 34] on icon "button" at bounding box center [334, 36] width 6 height 6
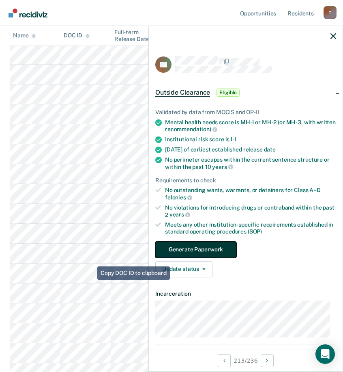
click at [203, 249] on button "Generate Paperwork" at bounding box center [195, 249] width 81 height 16
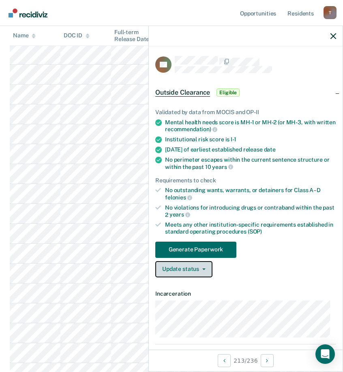
click at [206, 266] on button "Update status" at bounding box center [183, 269] width 57 height 16
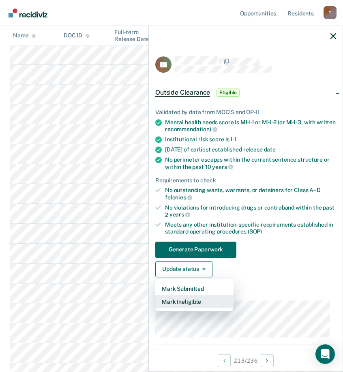
click at [196, 303] on button "Mark Ineligible" at bounding box center [194, 301] width 78 height 13
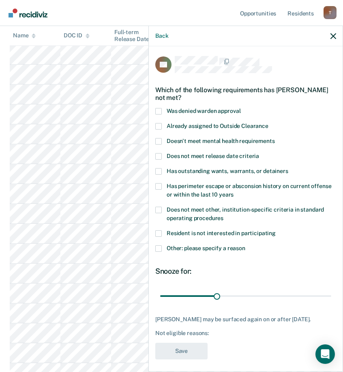
click at [157, 246] on span at bounding box center [158, 248] width 6 height 6
click at [245, 245] on input "Other: please specify a reason" at bounding box center [245, 245] width 0 height 0
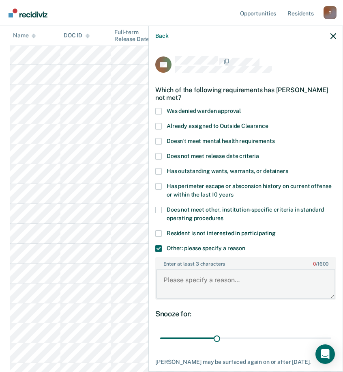
click at [200, 281] on textarea "Enter at least 3 characters 0 / 1600" at bounding box center [245, 283] width 179 height 30
paste textarea "C3 RESTRICTION WORK RELEASE REMOVAL UNTIL"
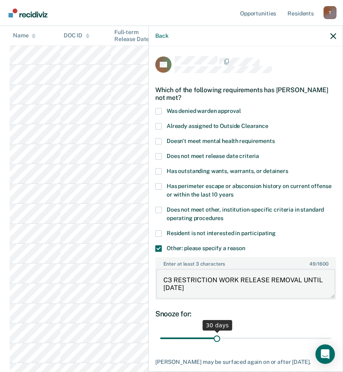
type textarea "C3 RESTRICTION WORK RELEASE REMOVAL UNTIL 9/19/26"
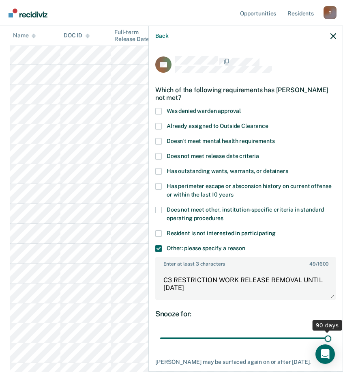
drag, startPoint x: 217, startPoint y: 336, endPoint x: 462, endPoint y: 337, distance: 245.4
type input "90"
click at [331, 337] on input "range" at bounding box center [245, 338] width 171 height 14
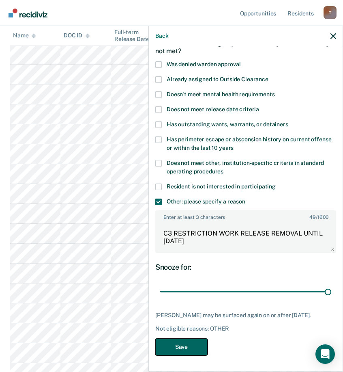
click at [189, 342] on button "Save" at bounding box center [181, 346] width 52 height 17
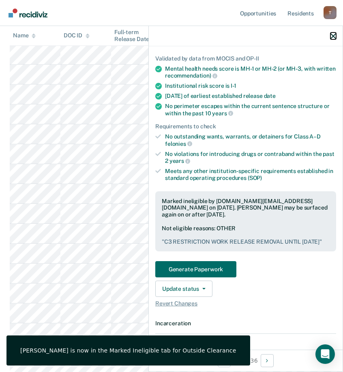
click at [333, 35] on icon "button" at bounding box center [334, 36] width 6 height 6
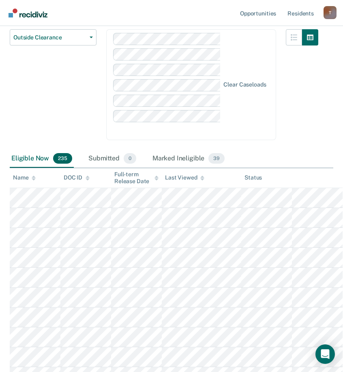
scroll to position [66, 0]
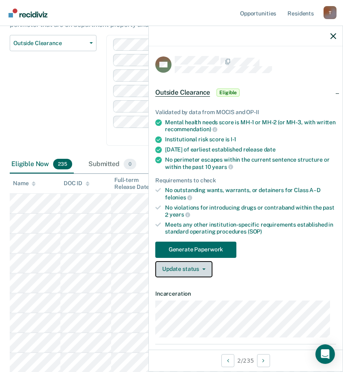
click at [191, 266] on button "Update status" at bounding box center [183, 269] width 57 height 16
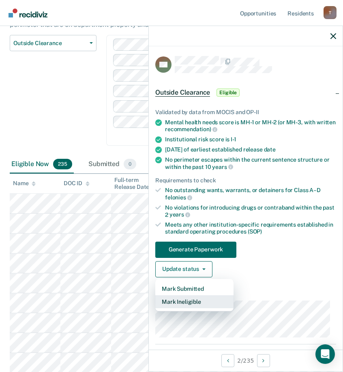
click at [193, 299] on button "Mark Ineligible" at bounding box center [194, 301] width 78 height 13
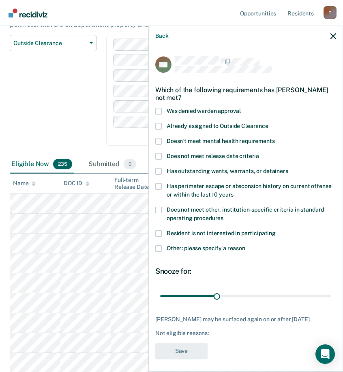
click at [159, 248] on span at bounding box center [158, 248] width 6 height 6
click at [245, 245] on input "Other: please specify a reason" at bounding box center [245, 245] width 0 height 0
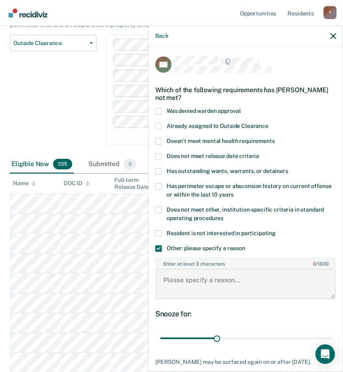
click at [211, 288] on textarea "Enter at least 3 characters 0 / 1600" at bounding box center [245, 283] width 179 height 30
paste textarea "C3 RESTRICTION WORK RELEASE REMOVAL UNTIL"
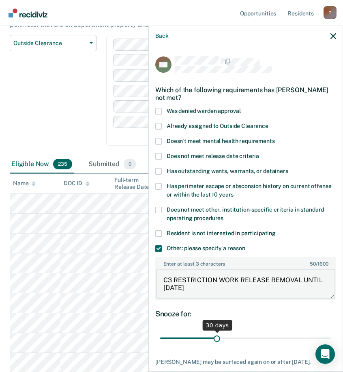
type textarea "C3 RESTRICTION WORK RELEASE REMOVAL UNTIL 10/11/25"
drag, startPoint x: 214, startPoint y: 337, endPoint x: 184, endPoint y: 335, distance: 30.5
type input "12"
click at [184, 335] on input "range" at bounding box center [245, 338] width 171 height 14
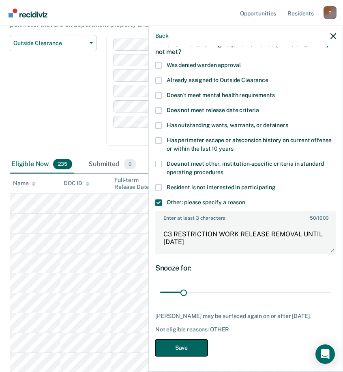
click at [193, 342] on button "Save" at bounding box center [181, 347] width 52 height 17
click at [335, 37] on icon "button" at bounding box center [334, 36] width 6 height 6
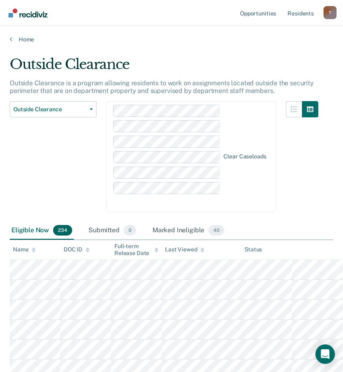
scroll to position [66, 0]
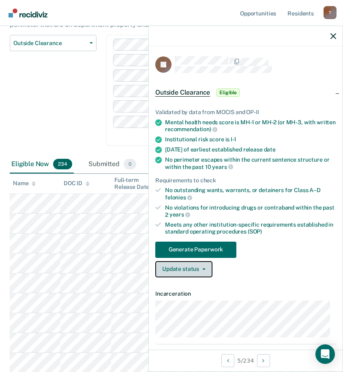
click at [190, 265] on button "Update status" at bounding box center [183, 269] width 57 height 16
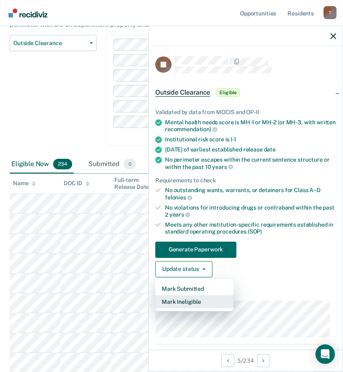
click at [190, 301] on button "Mark Ineligible" at bounding box center [194, 301] width 78 height 13
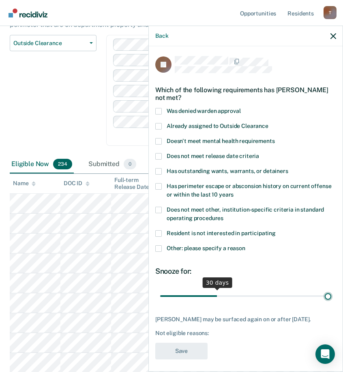
drag, startPoint x: 217, startPoint y: 296, endPoint x: 514, endPoint y: 299, distance: 297.3
type input "90"
click at [331, 299] on input "range" at bounding box center [245, 295] width 171 height 14
click at [159, 248] on span at bounding box center [158, 248] width 6 height 6
click at [245, 245] on input "Other: please specify a reason" at bounding box center [245, 245] width 0 height 0
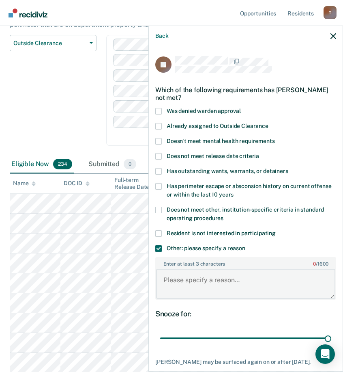
click at [224, 286] on textarea "Enter at least 3 characters 0 / 1600" at bounding box center [245, 283] width 179 height 30
paste textarea "C3 RESTRICTION WORK RELEASE REMOVAL UNTIL"
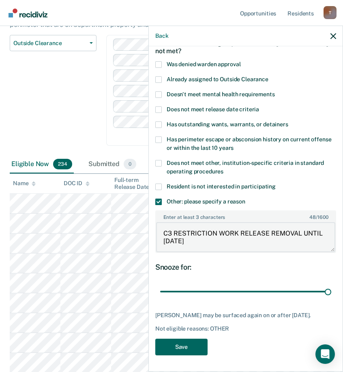
type textarea "C3 RESTRICTION WORK RELEASE REMOVAL UNTIL 4/1/26"
click at [187, 344] on button "Save" at bounding box center [181, 346] width 52 height 17
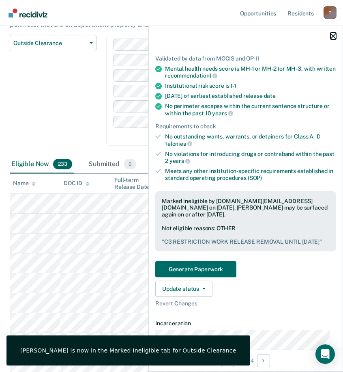
click at [335, 36] on icon "button" at bounding box center [334, 36] width 6 height 6
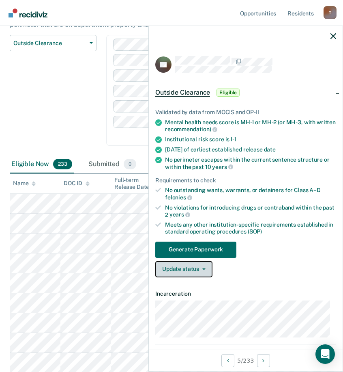
click at [195, 273] on button "Update status" at bounding box center [183, 269] width 57 height 16
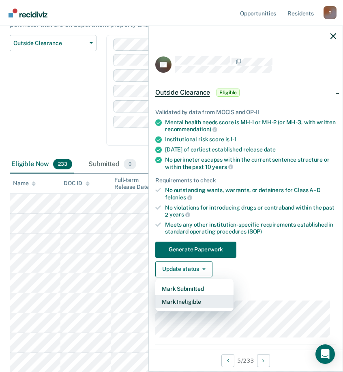
click at [186, 300] on button "Mark Ineligible" at bounding box center [194, 301] width 78 height 13
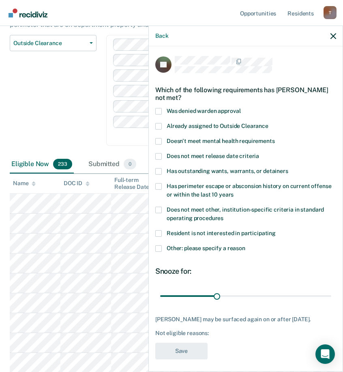
click at [161, 249] on span at bounding box center [158, 248] width 6 height 6
click at [245, 245] on input "Other: please specify a reason" at bounding box center [245, 245] width 0 height 0
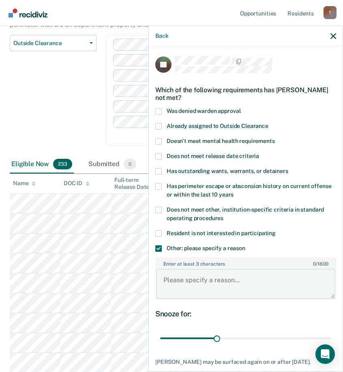
click at [200, 291] on textarea "Enter at least 3 characters 0 / 1600" at bounding box center [245, 283] width 179 height 30
paste textarea "C3 RESTRICTION WORK RELEASE REMOVAL UNTIL"
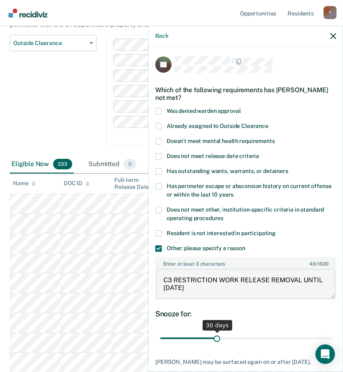
type textarea "C3 RESTRICTION WORK RELEASE REMOVAL UNTIL 5/28/27"
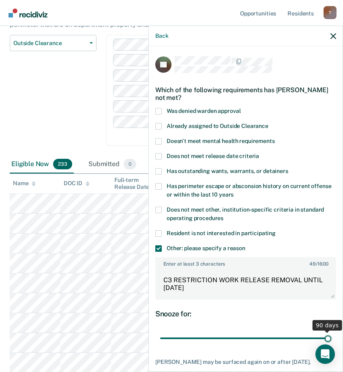
drag, startPoint x: 213, startPoint y: 338, endPoint x: 512, endPoint y: 341, distance: 298.5
type input "90"
click at [331, 341] on input "range" at bounding box center [245, 338] width 171 height 14
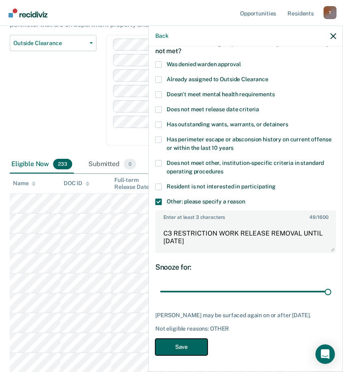
click at [187, 344] on button "Save" at bounding box center [181, 346] width 52 height 17
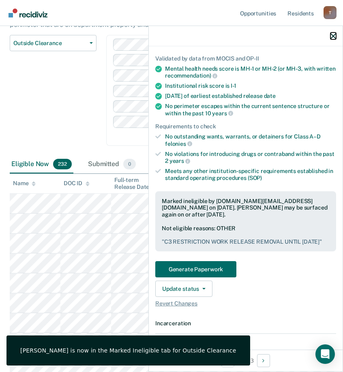
click at [335, 37] on icon "button" at bounding box center [334, 36] width 6 height 6
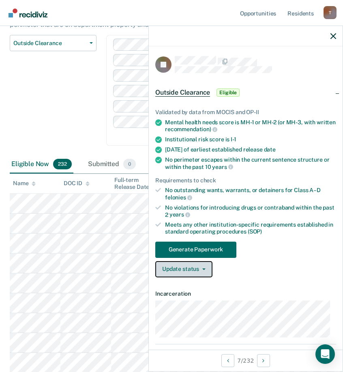
click at [186, 269] on button "Update status" at bounding box center [183, 269] width 57 height 16
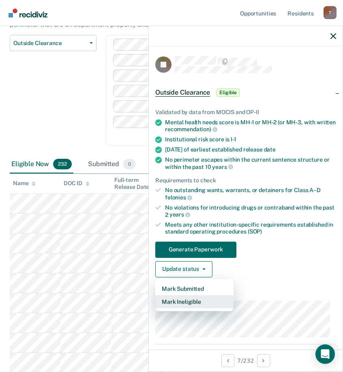
click at [183, 301] on button "Mark Ineligible" at bounding box center [194, 301] width 78 height 13
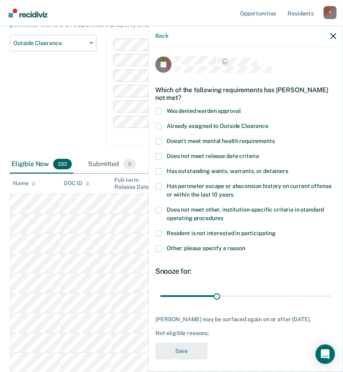
click at [162, 247] on label "Other: please specify a reason" at bounding box center [245, 249] width 181 height 9
click at [245, 245] on input "Other: please specify a reason" at bounding box center [245, 245] width 0 height 0
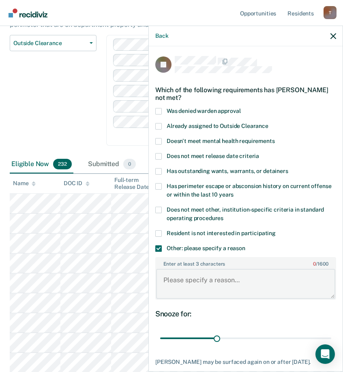
click at [193, 281] on textarea "Enter at least 3 characters 0 / 1600" at bounding box center [245, 283] width 179 height 30
paste textarea "C3 RESTRICTION WORK RELEASE REMOVAL UNTIL"
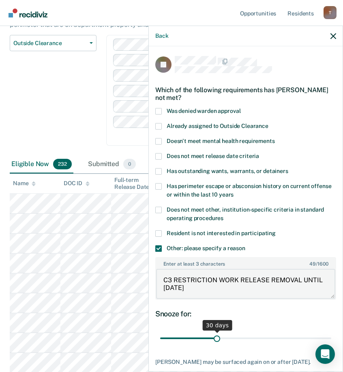
type textarea "C3 RESTRICTION WORK RELEASE REMOVAL UNTIL 6/10/26"
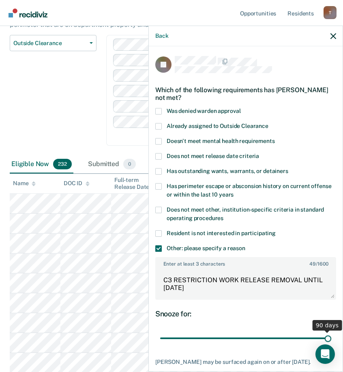
drag, startPoint x: 213, startPoint y: 337, endPoint x: 447, endPoint y: 338, distance: 233.6
type input "90"
click at [331, 338] on input "range" at bounding box center [245, 338] width 171 height 14
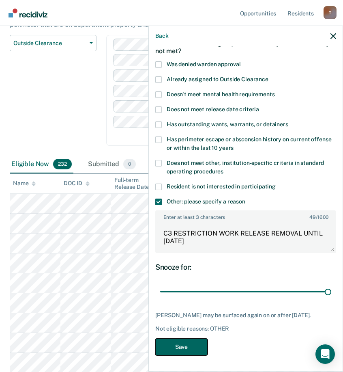
click at [187, 348] on button "Save" at bounding box center [181, 346] width 52 height 17
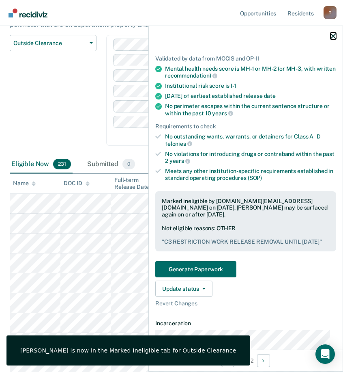
click at [334, 36] on icon "button" at bounding box center [334, 36] width 6 height 6
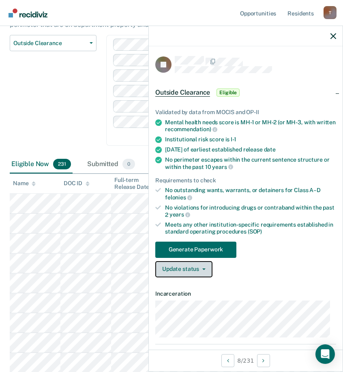
click at [202, 265] on button "Update status" at bounding box center [183, 269] width 57 height 16
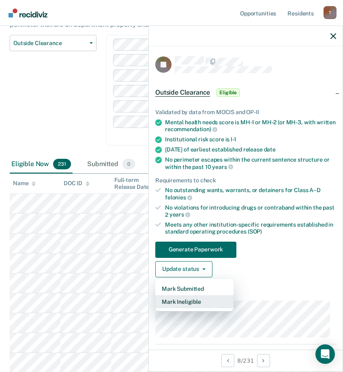
click at [181, 304] on button "Mark Ineligible" at bounding box center [194, 301] width 78 height 13
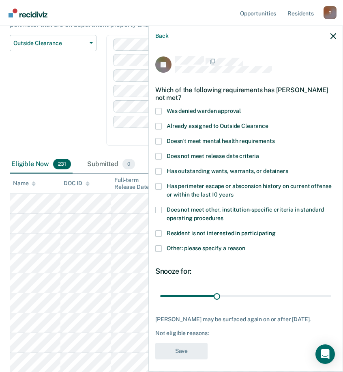
click at [159, 249] on span at bounding box center [158, 248] width 6 height 6
click at [245, 245] on input "Other: please specify a reason" at bounding box center [245, 245] width 0 height 0
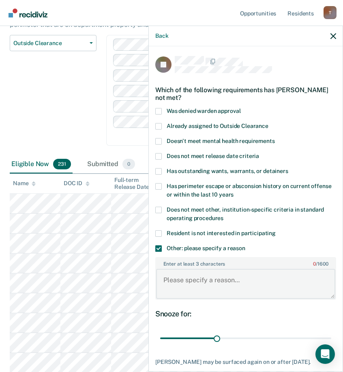
click at [200, 271] on textarea "Enter at least 3 characters 0 / 1600" at bounding box center [245, 283] width 179 height 30
paste textarea "C3 RESTRICTION WORK RELEASE REMOVAL UNTIL"
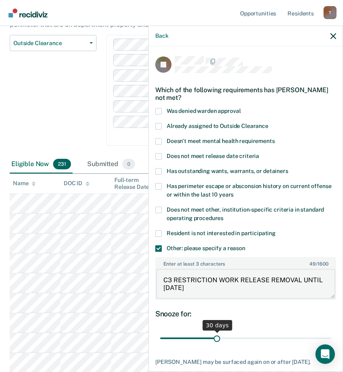
type textarea "C3 RESTRICTION WORK RELEASE REMOVAL UNTIL 2/16/26"
drag, startPoint x: 217, startPoint y: 337, endPoint x: 412, endPoint y: 337, distance: 194.7
type input "90"
click at [331, 337] on input "range" at bounding box center [245, 338] width 171 height 14
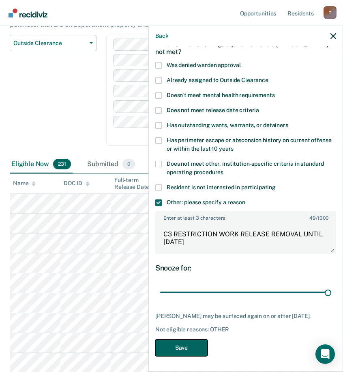
click at [185, 345] on button "Save" at bounding box center [181, 347] width 52 height 17
click at [333, 34] on icon "button" at bounding box center [334, 36] width 6 height 6
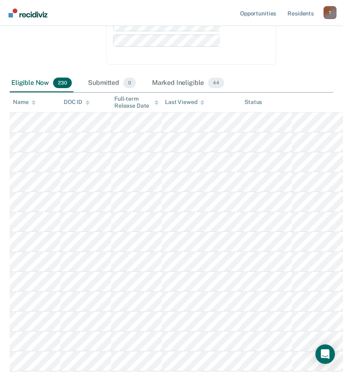
scroll to position [188, 0]
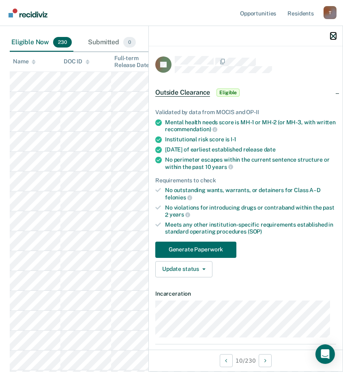
click at [333, 35] on icon "button" at bounding box center [334, 36] width 6 height 6
click at [202, 268] on icon "button" at bounding box center [203, 269] width 3 height 2
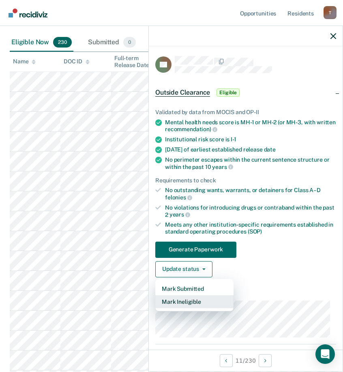
click at [186, 301] on button "Mark Ineligible" at bounding box center [194, 301] width 78 height 13
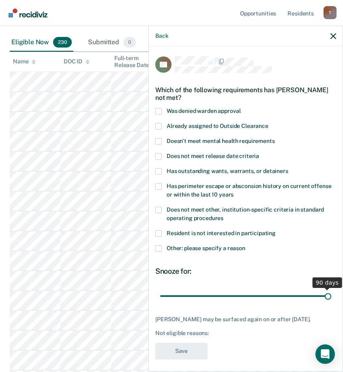
drag, startPoint x: 214, startPoint y: 296, endPoint x: 490, endPoint y: 298, distance: 276.2
type input "90"
click at [331, 298] on input "range" at bounding box center [245, 295] width 171 height 14
click at [161, 247] on span at bounding box center [158, 248] width 6 height 6
click at [245, 245] on input "Other: please specify a reason" at bounding box center [245, 245] width 0 height 0
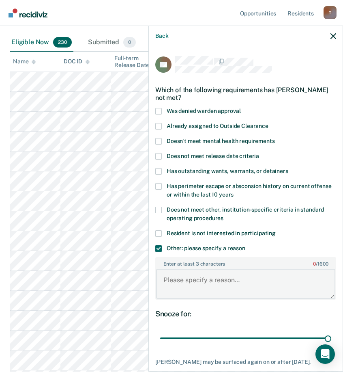
click at [211, 277] on textarea "Enter at least 3 characters 0 / 1600" at bounding box center [245, 283] width 179 height 30
paste textarea "C3 RESTRICTION WORK RELEASE REMOVAL UNTIL"
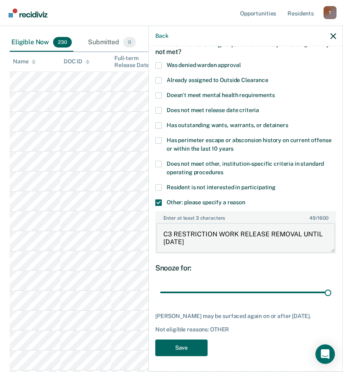
type textarea "C3 RESTRICTION WORK RELEASE REMOVAL UNTIL 7/29/27"
click at [192, 343] on button "Save" at bounding box center [181, 347] width 52 height 17
click at [334, 35] on icon "button" at bounding box center [334, 36] width 6 height 6
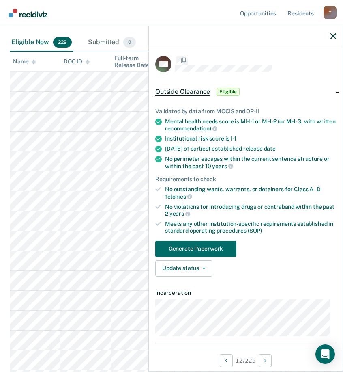
click at [332, 39] on div at bounding box center [246, 36] width 194 height 20
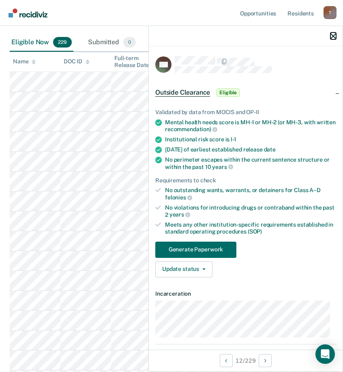
click at [335, 36] on icon "button" at bounding box center [334, 36] width 6 height 6
click at [198, 264] on button "Update status" at bounding box center [183, 269] width 57 height 16
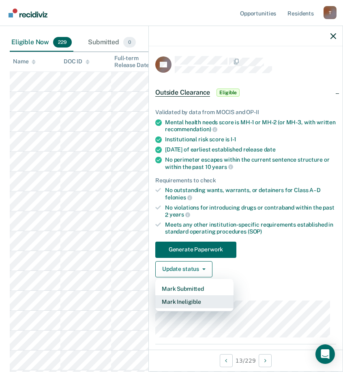
click at [189, 302] on button "Mark Ineligible" at bounding box center [194, 301] width 78 height 13
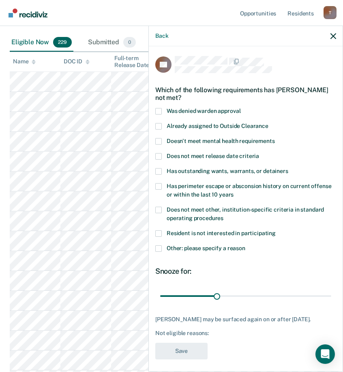
click at [159, 249] on span at bounding box center [158, 248] width 6 height 6
click at [245, 245] on input "Other: please specify a reason" at bounding box center [245, 245] width 0 height 0
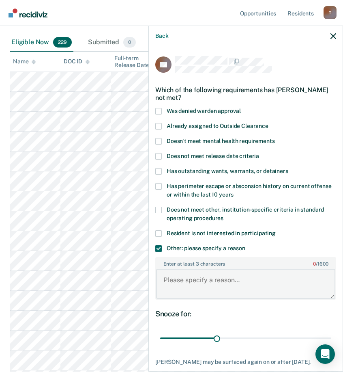
click at [189, 283] on textarea "Enter at least 3 characters 0 / 1600" at bounding box center [245, 283] width 179 height 30
paste textarea "C3 RESTRICTION WORK RELEASE REMOVAL UNTIL"
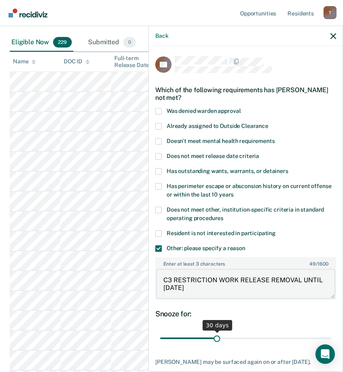
type textarea "C3 RESTRICTION WORK RELEASE REMOVAL UNTIL 3/28/26"
drag, startPoint x: 215, startPoint y: 339, endPoint x: 458, endPoint y: 340, distance: 243.4
type input "90"
click at [331, 340] on input "range" at bounding box center [245, 338] width 171 height 14
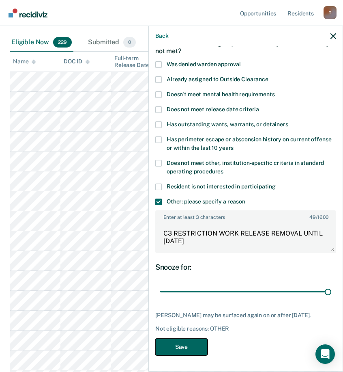
click at [184, 346] on button "Save" at bounding box center [181, 346] width 52 height 17
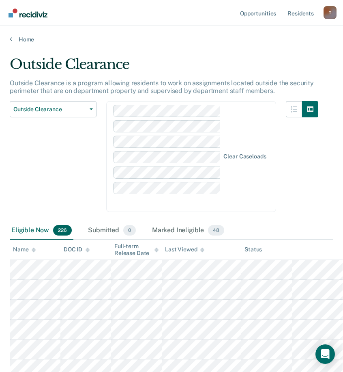
scroll to position [431, 0]
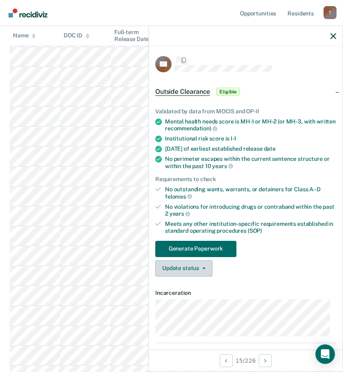
click at [201, 269] on button "Update status" at bounding box center [183, 268] width 57 height 16
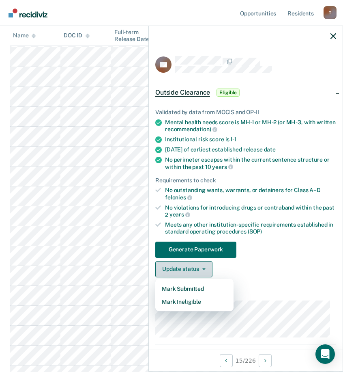
click at [201, 269] on button "Update status" at bounding box center [183, 269] width 57 height 16
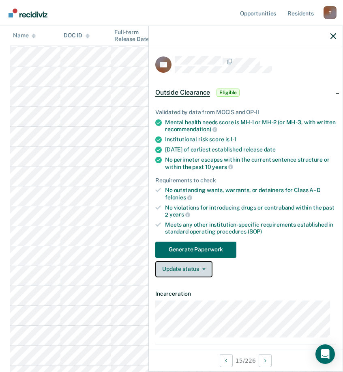
click at [201, 269] on button "Update status" at bounding box center [183, 269] width 57 height 16
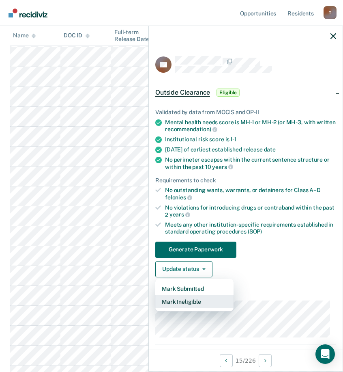
click at [194, 300] on button "Mark Ineligible" at bounding box center [194, 301] width 78 height 13
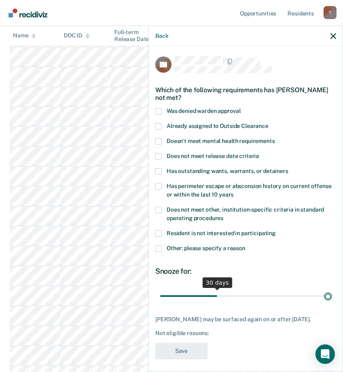
drag, startPoint x: 216, startPoint y: 295, endPoint x: 502, endPoint y: 298, distance: 286.0
type input "90"
click at [331, 298] on input "range" at bounding box center [245, 295] width 171 height 14
click at [159, 249] on span at bounding box center [158, 248] width 6 height 6
click at [245, 245] on input "Other: please specify a reason" at bounding box center [245, 245] width 0 height 0
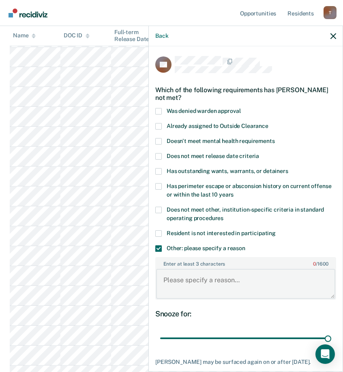
click at [202, 279] on textarea "Enter at least 3 characters 0 / 1600" at bounding box center [245, 283] width 179 height 30
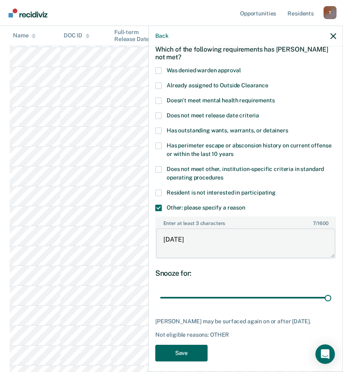
type textarea "8/25/26"
click at [184, 357] on button "Save" at bounding box center [181, 352] width 52 height 17
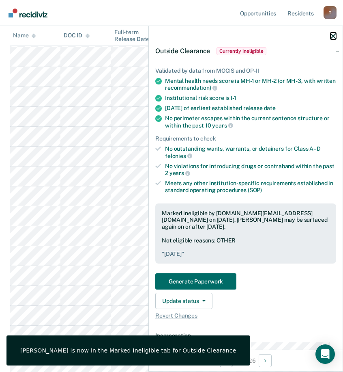
click at [334, 33] on icon "button" at bounding box center [334, 36] width 6 height 6
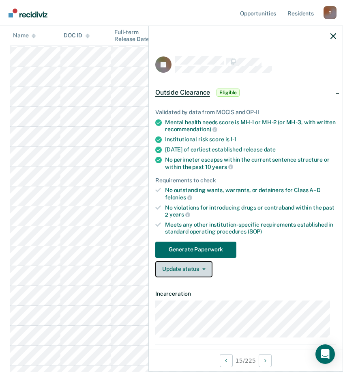
click at [191, 267] on button "Update status" at bounding box center [183, 269] width 57 height 16
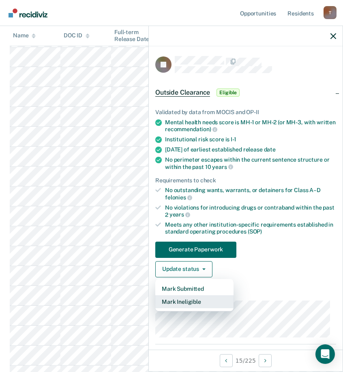
click at [193, 305] on button "Mark Ineligible" at bounding box center [194, 301] width 78 height 13
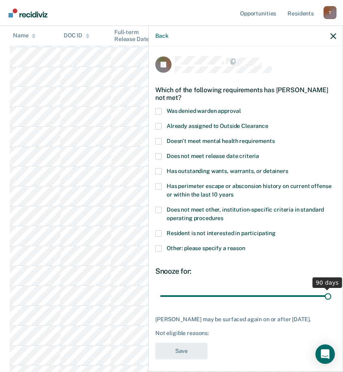
drag, startPoint x: 213, startPoint y: 296, endPoint x: 533, endPoint y: 300, distance: 320.4
type input "90"
click at [331, 300] on input "range" at bounding box center [245, 295] width 171 height 14
click at [159, 245] on span at bounding box center [158, 248] width 6 height 6
click at [245, 245] on input "Other: please specify a reason" at bounding box center [245, 245] width 0 height 0
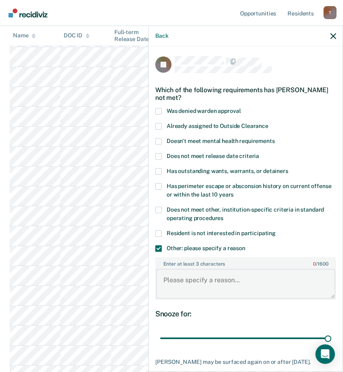
click at [203, 273] on textarea "Enter at least 3 characters 0 / 1600" at bounding box center [245, 283] width 179 height 30
paste textarea "C3 RESTRICTION WORK RELEASE REMOVAL UNTIL"
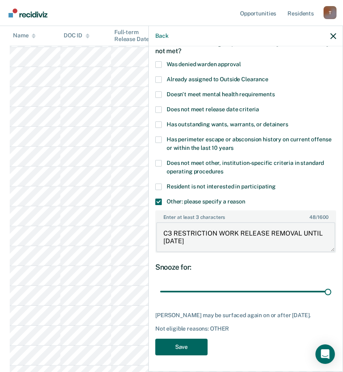
type textarea "C3 RESTRICTION WORK RELEASE REMOVAL UNTIL 8/4/27"
click at [193, 343] on button "Save" at bounding box center [181, 346] width 52 height 17
click at [334, 34] on icon "button" at bounding box center [334, 36] width 6 height 6
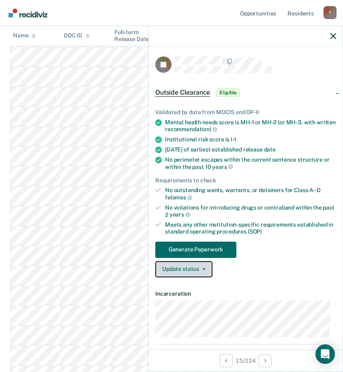
click at [199, 264] on button "Update status" at bounding box center [183, 269] width 57 height 16
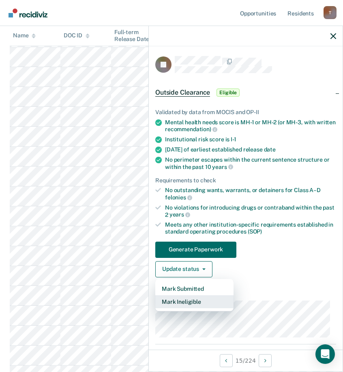
click at [200, 301] on button "Mark Ineligible" at bounding box center [194, 301] width 78 height 13
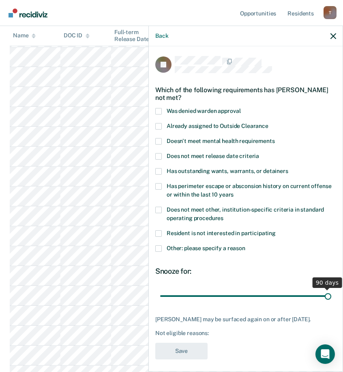
drag, startPoint x: 218, startPoint y: 294, endPoint x: 502, endPoint y: 295, distance: 284.3
type input "90"
click at [331, 295] on input "range" at bounding box center [245, 295] width 171 height 14
click at [160, 246] on span at bounding box center [158, 248] width 6 height 6
click at [245, 245] on input "Other: please specify a reason" at bounding box center [245, 245] width 0 height 0
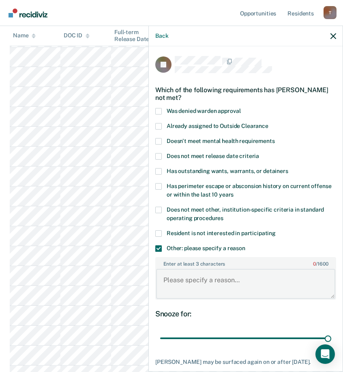
click at [213, 281] on textarea "Enter at least 3 characters 0 / 1600" at bounding box center [245, 283] width 179 height 30
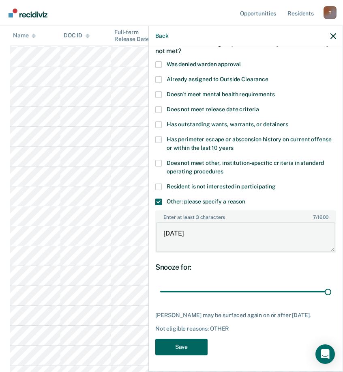
type textarea "7/31/27"
click at [195, 348] on button "Save" at bounding box center [181, 346] width 52 height 17
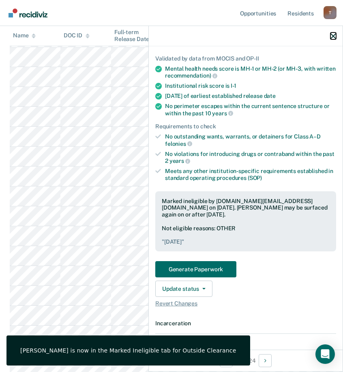
click at [334, 35] on icon "button" at bounding box center [334, 36] width 6 height 6
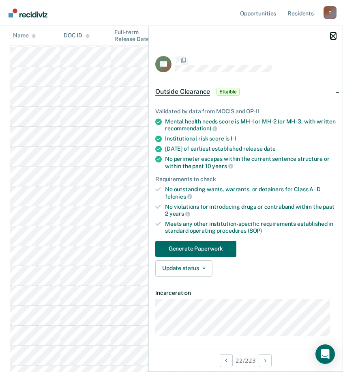
click at [333, 37] on icon "button" at bounding box center [334, 36] width 6 height 6
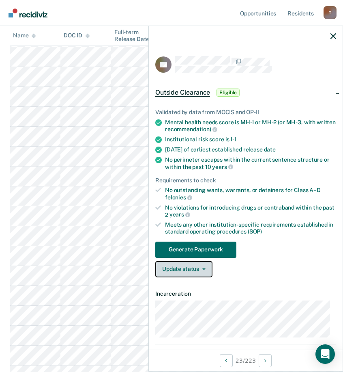
click at [198, 271] on button "Update status" at bounding box center [183, 269] width 57 height 16
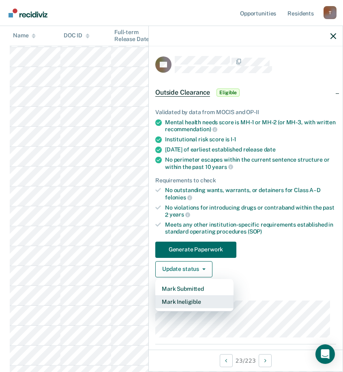
click at [190, 303] on button "Mark Ineligible" at bounding box center [194, 301] width 78 height 13
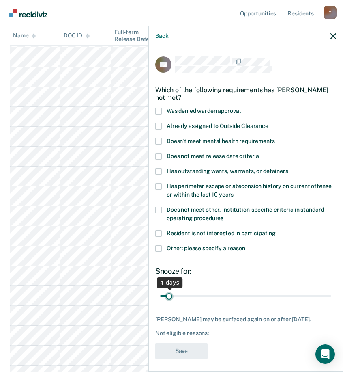
drag, startPoint x: 215, startPoint y: 294, endPoint x: 170, endPoint y: 296, distance: 45.5
type input "4"
click at [170, 296] on input "range" at bounding box center [245, 295] width 171 height 14
click at [160, 247] on span at bounding box center [158, 248] width 6 height 6
click at [245, 245] on input "Other: please specify a reason" at bounding box center [245, 245] width 0 height 0
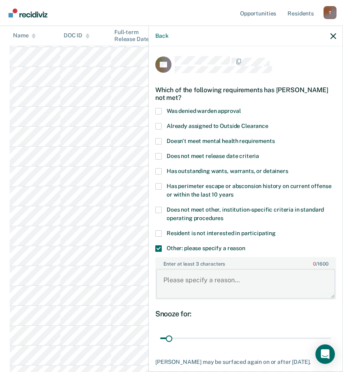
click at [206, 284] on textarea "Enter at least 3 characters 0 / 1600" at bounding box center [245, 283] width 179 height 30
paste textarea "C3 RESTRICTION WORK RELEASE REMOVAL UNTIL"
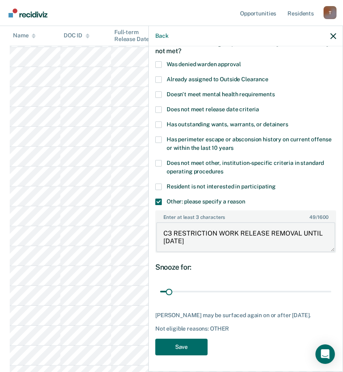
type textarea "C3 RESTRICTION WORK RELEASE REMOVAL UNTIL 10/3/25"
click at [179, 344] on button "Save" at bounding box center [181, 346] width 52 height 17
click at [331, 33] on button "button" at bounding box center [334, 35] width 6 height 7
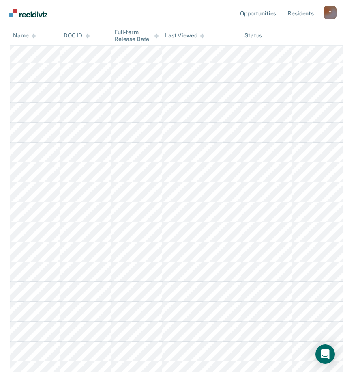
scroll to position [674, 0]
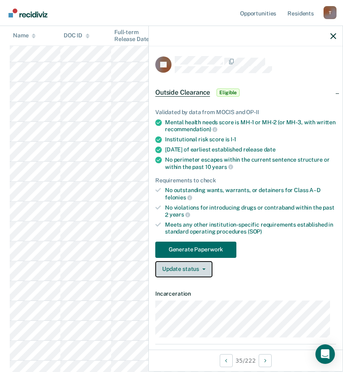
click at [205, 271] on button "Update status" at bounding box center [183, 269] width 57 height 16
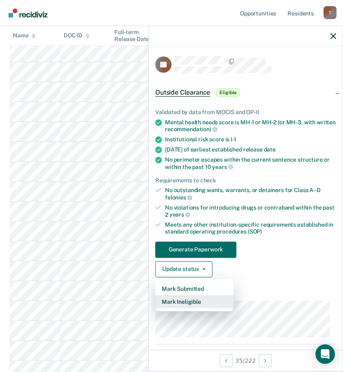
click at [198, 303] on button "Mark Ineligible" at bounding box center [194, 301] width 78 height 13
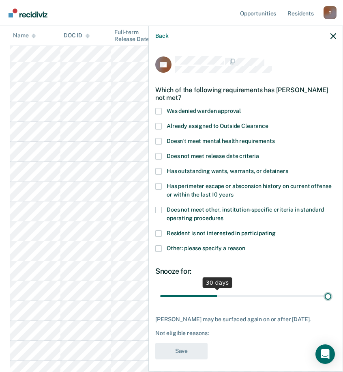
drag, startPoint x: 216, startPoint y: 294, endPoint x: 441, endPoint y: 299, distance: 225.2
type input "90"
click at [331, 299] on input "range" at bounding box center [245, 295] width 171 height 14
click at [159, 246] on span at bounding box center [158, 248] width 6 height 6
click at [245, 245] on input "Other: please specify a reason" at bounding box center [245, 245] width 0 height 0
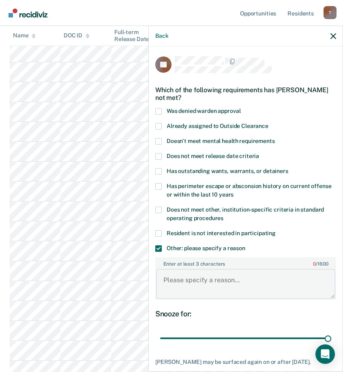
click at [219, 286] on textarea "Enter at least 3 characters 0 / 1600" at bounding box center [245, 283] width 179 height 30
paste textarea "C3 RESTRICTION WORK RELEASE REMOVAL UNTIL"
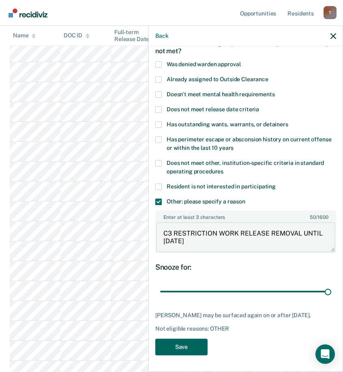
type textarea "C3 RESTRICTION WORK RELEASE REMOVAL UNTIL 10/29/26"
click at [195, 347] on button "Save" at bounding box center [181, 346] width 52 height 17
drag, startPoint x: 333, startPoint y: 36, endPoint x: 345, endPoint y: 34, distance: 12.2
click at [333, 36] on icon "button" at bounding box center [334, 36] width 6 height 6
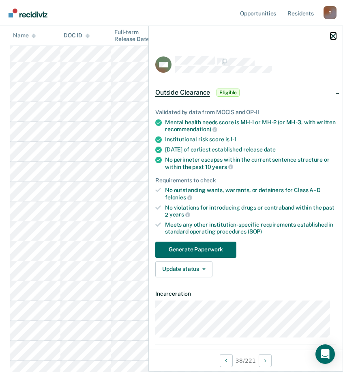
click at [333, 38] on icon "button" at bounding box center [334, 36] width 6 height 6
click at [198, 264] on button "Update status" at bounding box center [183, 269] width 57 height 16
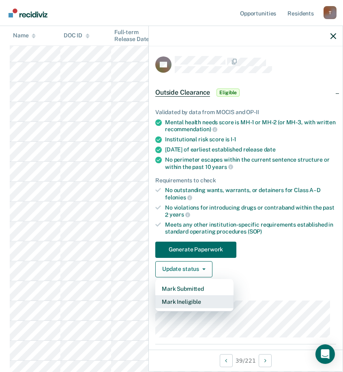
click at [206, 303] on button "Mark Ineligible" at bounding box center [194, 301] width 78 height 13
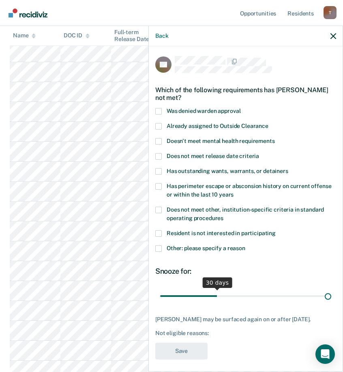
drag, startPoint x: 215, startPoint y: 296, endPoint x: 564, endPoint y: 329, distance: 350.8
type input "90"
click at [331, 303] on input "range" at bounding box center [245, 295] width 171 height 14
click at [159, 247] on span at bounding box center [158, 248] width 6 height 6
click at [245, 245] on input "Other: please specify a reason" at bounding box center [245, 245] width 0 height 0
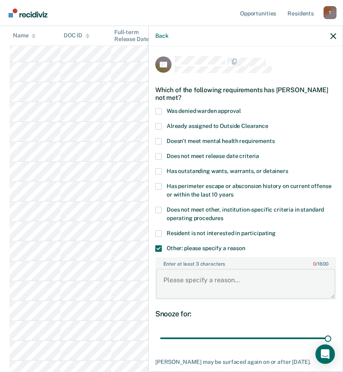
click at [220, 289] on textarea "Enter at least 3 characters 0 / 1600" at bounding box center [245, 283] width 179 height 30
paste textarea "C3 RESTRICTION WORK RELEASE REMOVAL UNTIL"
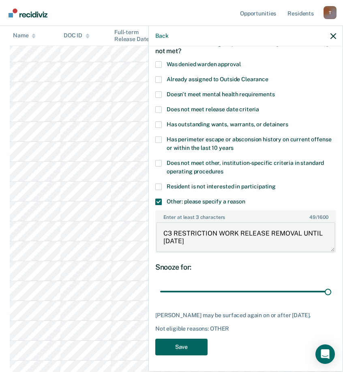
type textarea "C3 RESTRICTION WORK RELEASE REMOVAL UNTIL 8/25/26"
click at [191, 342] on button "Save" at bounding box center [181, 346] width 52 height 17
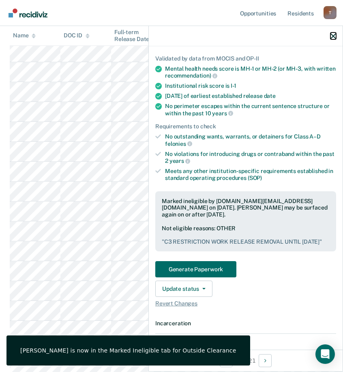
click at [335, 37] on icon "button" at bounding box center [334, 36] width 6 height 6
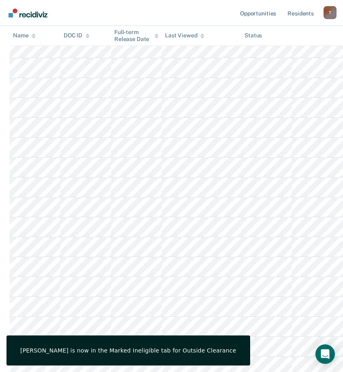
scroll to position [918, 0]
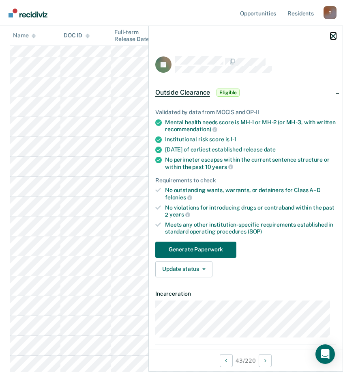
click at [335, 36] on icon "button" at bounding box center [334, 36] width 6 height 6
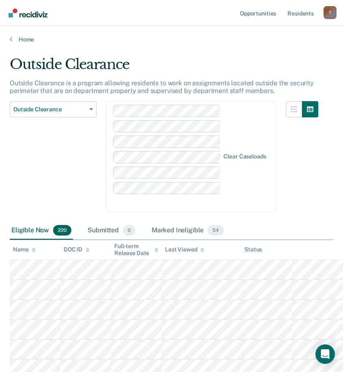
scroll to position [918, 0]
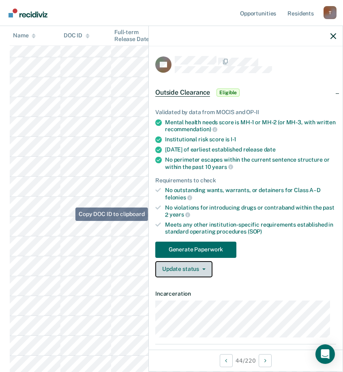
click at [201, 265] on button "Update status" at bounding box center [183, 269] width 57 height 16
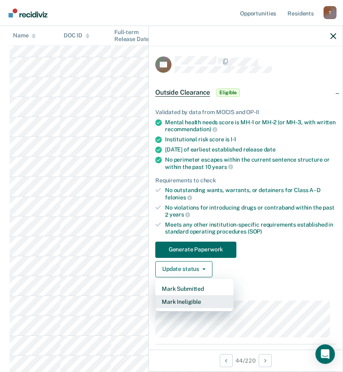
click at [188, 300] on button "Mark Ineligible" at bounding box center [194, 301] width 78 height 13
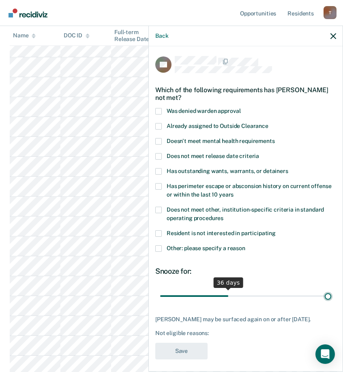
drag, startPoint x: 214, startPoint y: 296, endPoint x: 573, endPoint y: 296, distance: 359.3
type input "90"
click at [331, 296] on input "range" at bounding box center [245, 295] width 171 height 14
click at [161, 245] on span at bounding box center [158, 248] width 6 height 6
click at [245, 245] on input "Other: please specify a reason" at bounding box center [245, 245] width 0 height 0
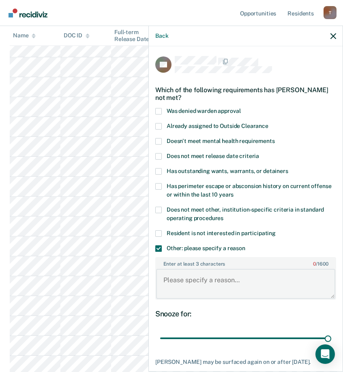
click at [218, 285] on textarea "Enter at least 3 characters 0 / 1600" at bounding box center [245, 283] width 179 height 30
paste textarea "C3 RESTRICTION WORK RELEASE REMOVAL UNTIL"
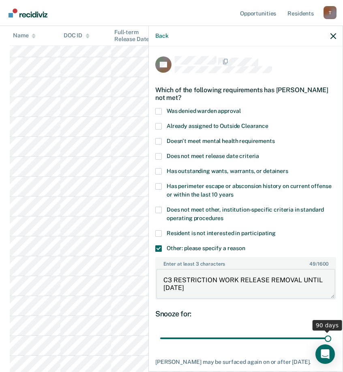
scroll to position [53, 0]
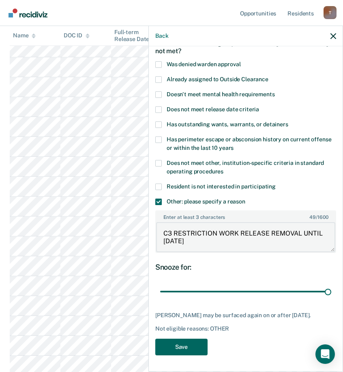
type textarea "C3 RESTRICTION WORK RELEASE REMOVAL UNTIL [DATE]"
click at [194, 343] on button "Save" at bounding box center [181, 346] width 52 height 17
click at [335, 32] on div "Back" at bounding box center [246, 36] width 194 height 20
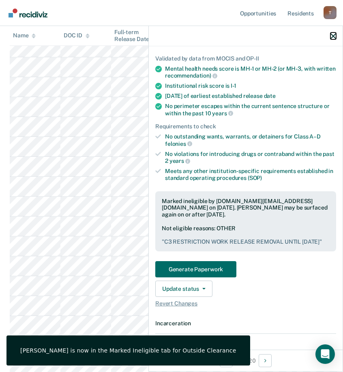
click at [335, 34] on icon "button" at bounding box center [334, 36] width 6 height 6
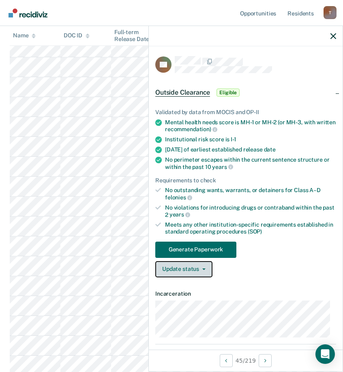
click at [201, 263] on button "Update status" at bounding box center [183, 269] width 57 height 16
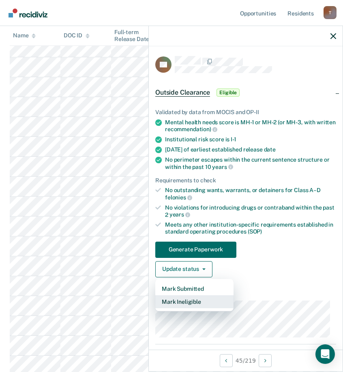
click at [192, 298] on button "Mark Ineligible" at bounding box center [194, 301] width 78 height 13
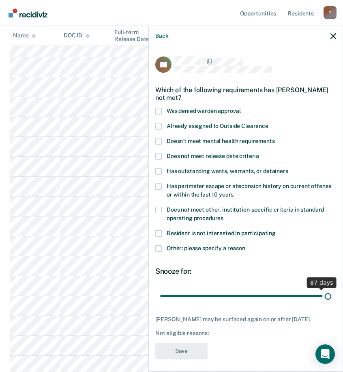
drag, startPoint x: 217, startPoint y: 286, endPoint x: 573, endPoint y: 294, distance: 356.6
type input "90"
click at [331, 294] on input "range" at bounding box center [245, 295] width 171 height 14
drag, startPoint x: 164, startPoint y: 240, endPoint x: 173, endPoint y: 240, distance: 8.9
click at [163, 245] on label "Other: please specify a reason" at bounding box center [245, 249] width 181 height 9
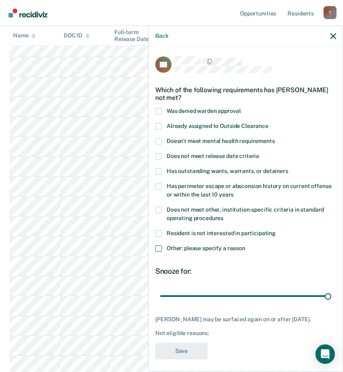
click at [245, 245] on input "Other: please specify a reason" at bounding box center [245, 245] width 0 height 0
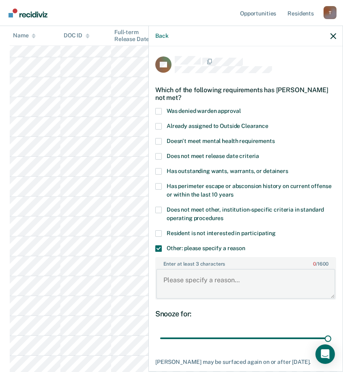
click at [211, 276] on textarea "Enter at least 3 characters 0 / 1600" at bounding box center [245, 283] width 179 height 30
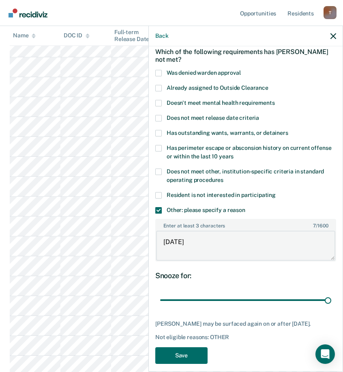
scroll to position [999, 0]
type textarea "9/15/26"
click at [186, 347] on button "Save" at bounding box center [181, 355] width 52 height 17
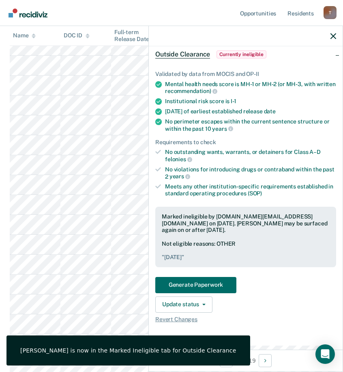
click at [333, 35] on icon "button" at bounding box center [334, 36] width 6 height 6
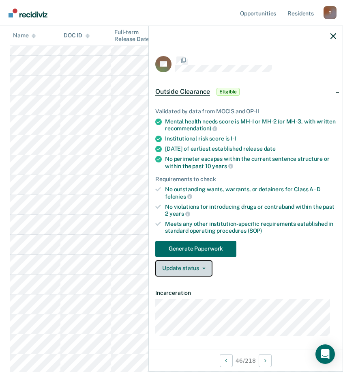
click at [205, 270] on button "Update status" at bounding box center [183, 268] width 57 height 16
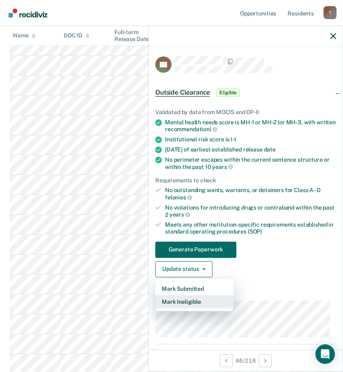
click at [191, 303] on button "Mark Ineligible" at bounding box center [194, 301] width 78 height 13
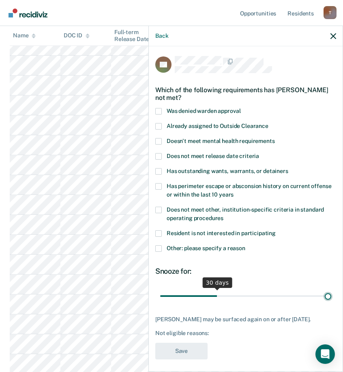
drag, startPoint x: 214, startPoint y: 295, endPoint x: 556, endPoint y: 295, distance: 341.5
type input "90"
click at [331, 295] on input "range" at bounding box center [245, 295] width 171 height 14
click at [156, 247] on span at bounding box center [158, 248] width 6 height 6
click at [245, 245] on input "Other: please specify a reason" at bounding box center [245, 245] width 0 height 0
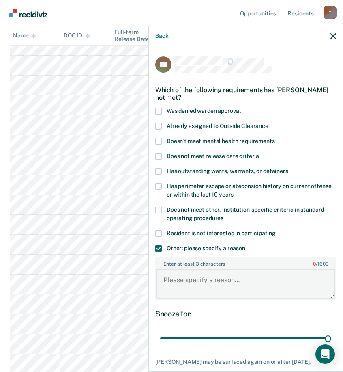
click at [199, 280] on textarea "Enter at least 3 characters 0 / 1600" at bounding box center [245, 283] width 179 height 30
paste textarea "C3 RESTRICTION WORK RELEASE REMOVAL UNTIL"
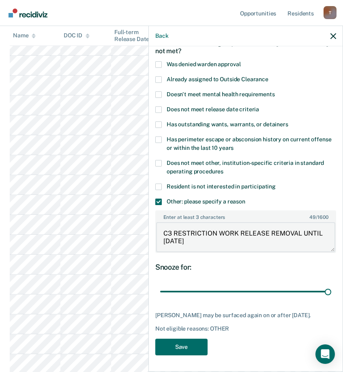
scroll to position [1040, 0]
type textarea "C3 RESTRICTION WORK RELEASE REMOVAL UNTIL 8/28/26"
click at [182, 345] on button "Save" at bounding box center [181, 346] width 52 height 17
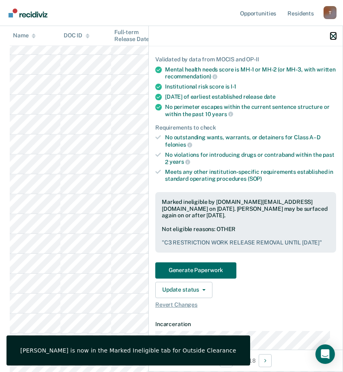
click at [335, 35] on icon "button" at bounding box center [334, 36] width 6 height 6
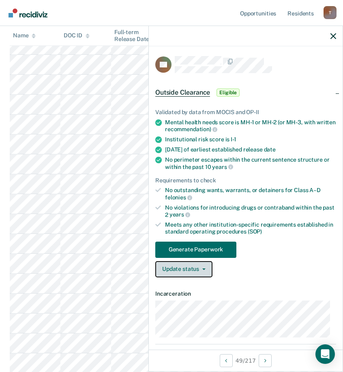
click at [202, 271] on button "Update status" at bounding box center [183, 269] width 57 height 16
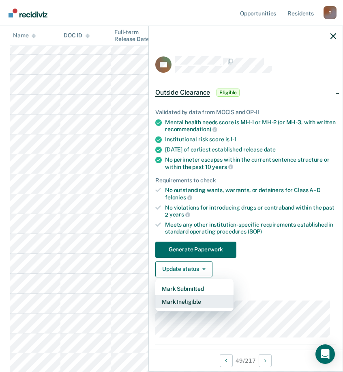
click at [195, 301] on button "Mark Ineligible" at bounding box center [194, 301] width 78 height 13
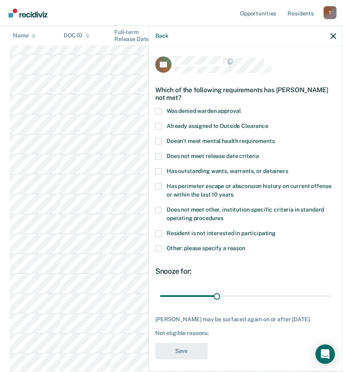
click at [155, 247] on span at bounding box center [158, 248] width 6 height 6
click at [245, 245] on input "Other: please specify a reason" at bounding box center [245, 245] width 0 height 0
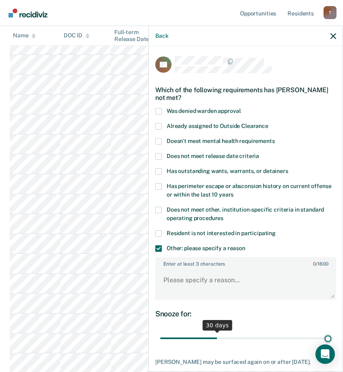
drag, startPoint x: 215, startPoint y: 338, endPoint x: 538, endPoint y: 367, distance: 323.7
type input "90"
click at [331, 345] on input "range" at bounding box center [245, 338] width 171 height 14
click at [197, 288] on textarea "Enter at least 3 characters 0 / 1600" at bounding box center [245, 283] width 179 height 30
paste textarea "C3 RESTRICTION WORK RELEASE REMOVAL UNTIL"
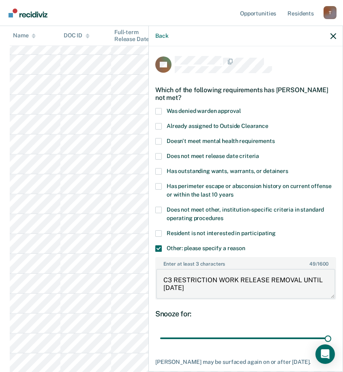
scroll to position [53, 0]
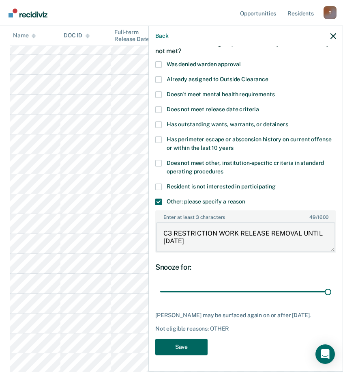
type textarea "C3 RESTRICTION WORK RELEASE REMOVAL UNTIL 6/30/26"
click at [193, 348] on button "Save" at bounding box center [181, 346] width 52 height 17
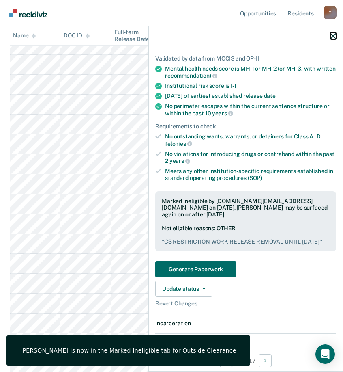
click at [335, 36] on icon "button" at bounding box center [334, 36] width 6 height 6
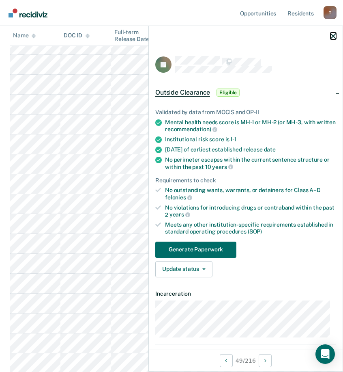
click at [335, 35] on icon "button" at bounding box center [334, 36] width 6 height 6
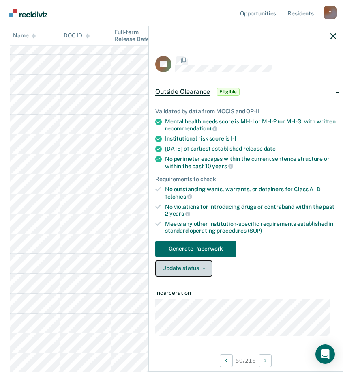
click at [193, 269] on button "Update status" at bounding box center [183, 268] width 57 height 16
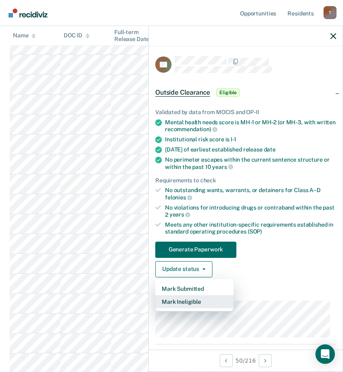
click at [193, 298] on button "Mark Ineligible" at bounding box center [194, 301] width 78 height 13
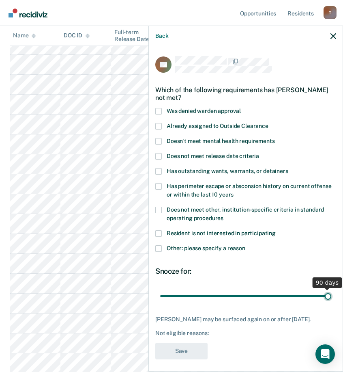
drag, startPoint x: 214, startPoint y: 294, endPoint x: 425, endPoint y: 292, distance: 210.5
type input "90"
click at [331, 292] on input "range" at bounding box center [245, 295] width 171 height 14
click at [162, 246] on label "Other: please specify a reason" at bounding box center [245, 249] width 181 height 9
click at [245, 245] on input "Other: please specify a reason" at bounding box center [245, 245] width 0 height 0
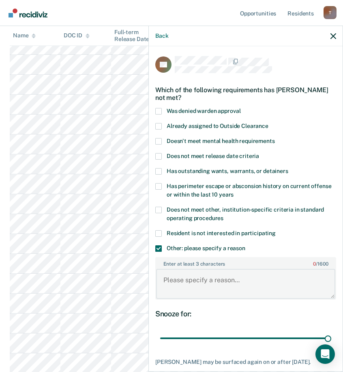
click at [212, 297] on textarea "Enter at least 3 characters 0 / 1600" at bounding box center [245, 283] width 179 height 30
paste textarea "C3 RESTRICTION WORK RELEASE REMOVAL UNTIL"
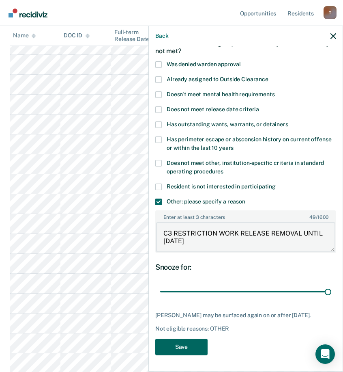
type textarea "C3 RESTRICTION WORK RELEASE REMOVAL UNTIL 6/17/26"
click at [195, 354] on button "Save" at bounding box center [181, 346] width 52 height 17
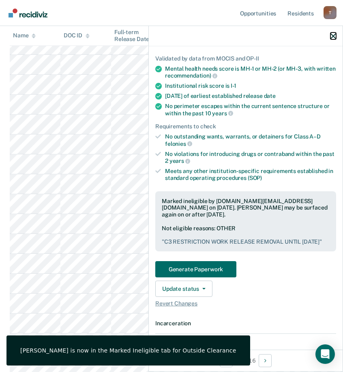
click at [335, 35] on icon "button" at bounding box center [334, 36] width 6 height 6
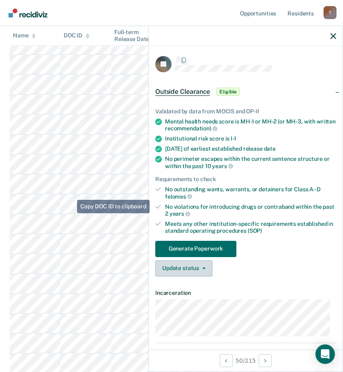
click at [207, 261] on button "Update status" at bounding box center [183, 268] width 57 height 16
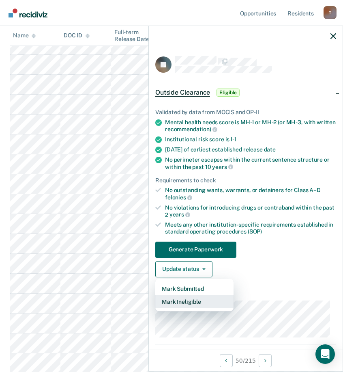
click at [196, 296] on button "Mark Ineligible" at bounding box center [194, 301] width 78 height 13
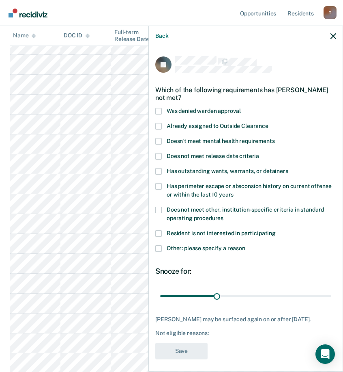
click at [158, 248] on span at bounding box center [158, 248] width 6 height 6
click at [245, 245] on input "Other: please specify a reason" at bounding box center [245, 245] width 0 height 0
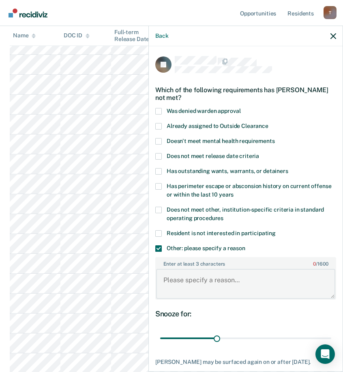
click at [206, 288] on textarea "Enter at least 3 characters 0 / 1600" at bounding box center [245, 283] width 179 height 30
paste textarea "C3 RESTRICTION WORK RELEASE REMOVAL UNTIL"
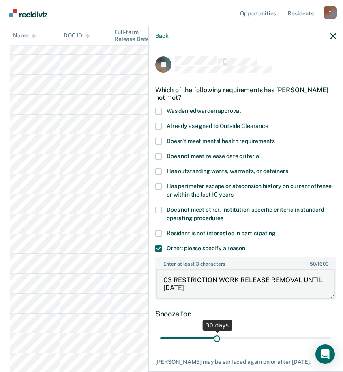
type textarea "C3 RESTRICTION WORK RELEASE REMOVAL UNTIL 10/18/25"
drag, startPoint x: 214, startPoint y: 337, endPoint x: 195, endPoint y: 337, distance: 19.1
type input "19"
click at [195, 337] on input "range" at bounding box center [245, 338] width 171 height 14
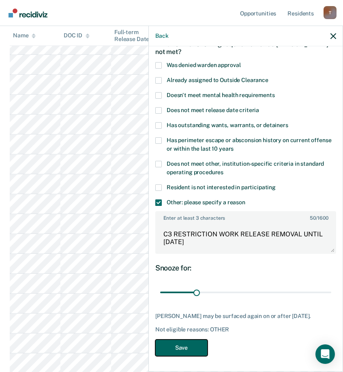
click at [183, 345] on button "Save" at bounding box center [181, 347] width 52 height 17
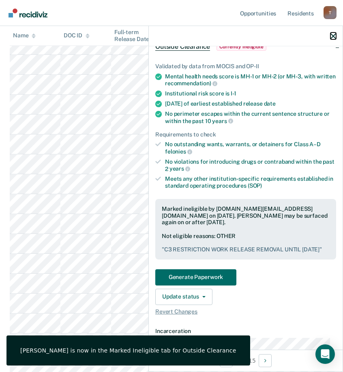
click at [334, 36] on icon "button" at bounding box center [334, 36] width 6 height 6
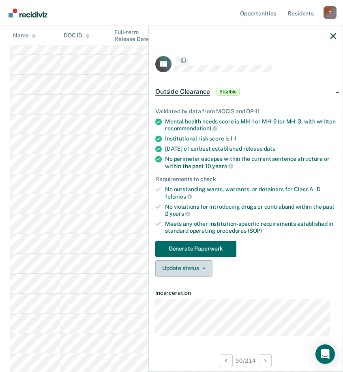
click at [202, 266] on button "Update status" at bounding box center [183, 268] width 57 height 16
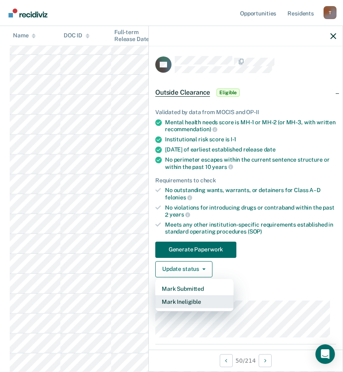
click at [189, 303] on button "Mark Ineligible" at bounding box center [194, 301] width 78 height 13
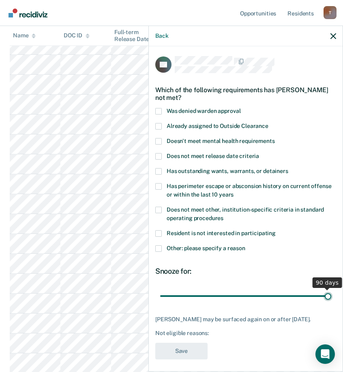
drag, startPoint x: 216, startPoint y: 294, endPoint x: 537, endPoint y: 335, distance: 324.2
type input "90"
click at [331, 303] on input "range" at bounding box center [245, 295] width 171 height 14
click at [161, 247] on span at bounding box center [158, 248] width 6 height 6
click at [245, 245] on input "Other: please specify a reason" at bounding box center [245, 245] width 0 height 0
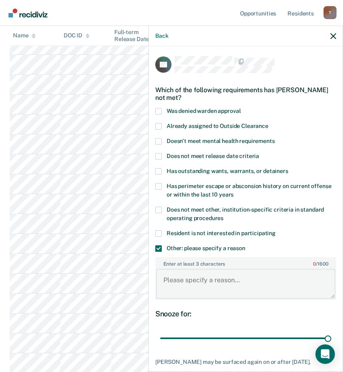
click at [221, 285] on textarea "Enter at least 3 characters 0 / 1600" at bounding box center [245, 283] width 179 height 30
paste textarea "C3 RESTRICTION WORK RELEASE REMOVAL UNTIL"
type textarea "C3 RESTRICTION WORK RELEASE REMOVAL UNTIL"
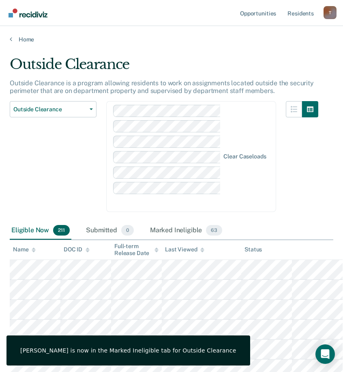
scroll to position [1040, 0]
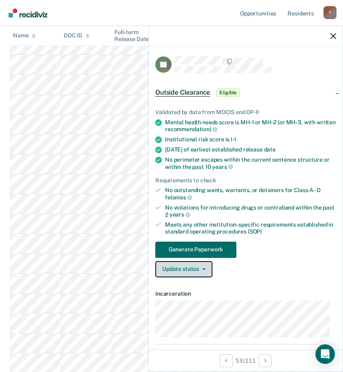
click at [195, 269] on button "Update status" at bounding box center [183, 269] width 57 height 16
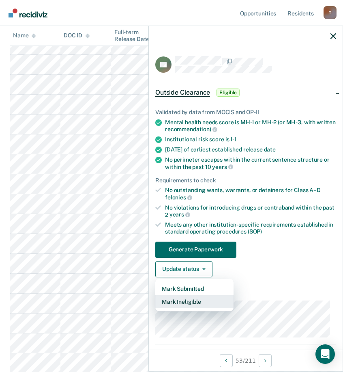
click at [192, 301] on button "Mark Ineligible" at bounding box center [194, 301] width 78 height 13
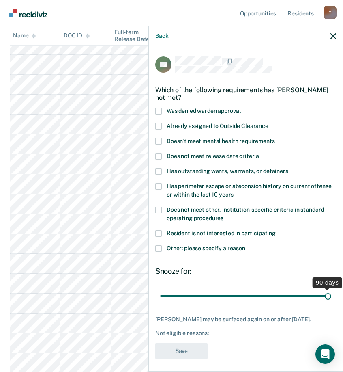
drag, startPoint x: 213, startPoint y: 292, endPoint x: 569, endPoint y: 294, distance: 356.5
type input "90"
click at [331, 294] on input "range" at bounding box center [245, 295] width 171 height 14
click at [157, 246] on span at bounding box center [158, 248] width 6 height 6
click at [245, 245] on input "Other: please specify a reason" at bounding box center [245, 245] width 0 height 0
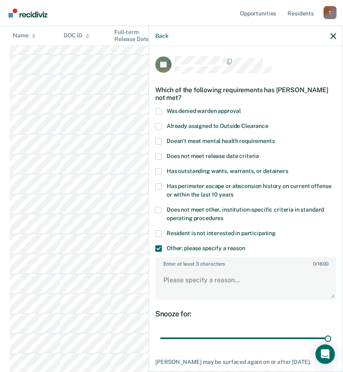
click at [197, 267] on div "Enter at least 3 characters 0 / 1600" at bounding box center [245, 278] width 181 height 43
click at [200, 272] on textarea "Enter at least 3 characters 0 / 1600" at bounding box center [245, 283] width 179 height 30
paste textarea "C3 RESTRICTION WORK RELEASE REMOVAL UNTIL"
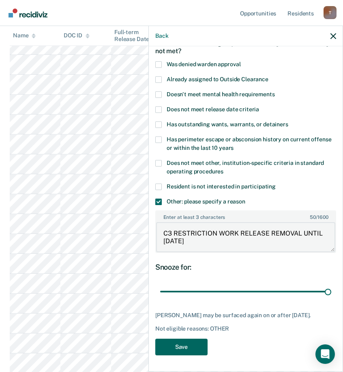
type textarea "C3 RESTRICTION WORK RELEASE REMOVAL UNTIL 12/20/25"
drag, startPoint x: 186, startPoint y: 345, endPoint x: 339, endPoint y: 22, distance: 357.2
click at [186, 345] on button "Save" at bounding box center [181, 346] width 52 height 17
click at [333, 36] on icon "button" at bounding box center [334, 36] width 6 height 6
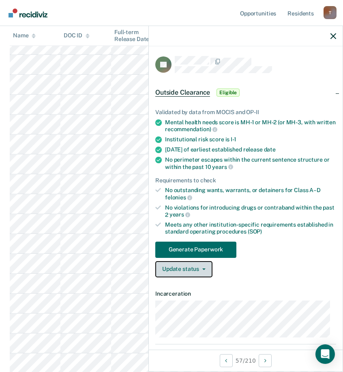
click at [201, 268] on span "button" at bounding box center [202, 269] width 6 height 2
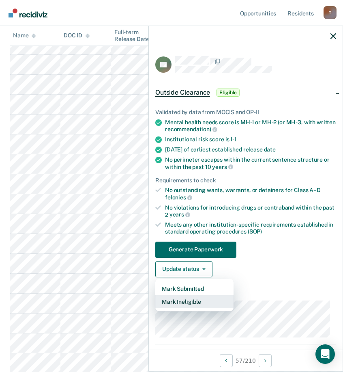
click at [195, 302] on button "Mark Ineligible" at bounding box center [194, 301] width 78 height 13
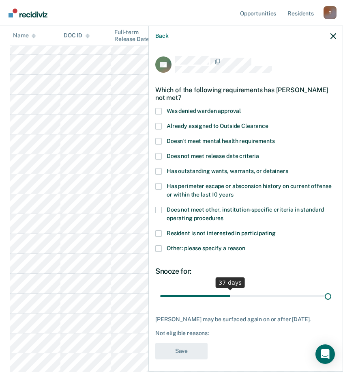
drag, startPoint x: 216, startPoint y: 296, endPoint x: 607, endPoint y: 332, distance: 393.1
type input "90"
click at [331, 303] on input "range" at bounding box center [245, 295] width 171 height 14
click at [161, 247] on span at bounding box center [158, 248] width 6 height 6
click at [245, 245] on input "Other: please specify a reason" at bounding box center [245, 245] width 0 height 0
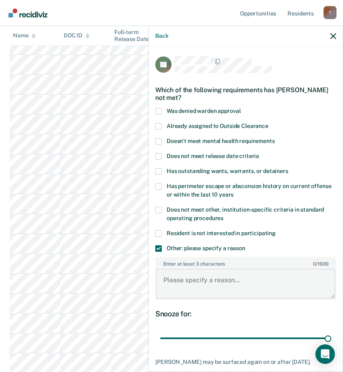
click at [227, 285] on textarea "Enter at least 3 characters 0 / 1600" at bounding box center [245, 283] width 179 height 30
paste textarea "C3 RESTRICTION WORK RELEASE REMOVAL UNTIL"
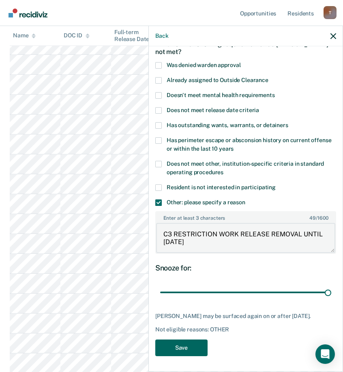
type textarea "C3 RESTRICTION WORK RELEASE REMOVAL UNTIL 12/5/25"
click at [174, 342] on button "Save" at bounding box center [181, 347] width 52 height 17
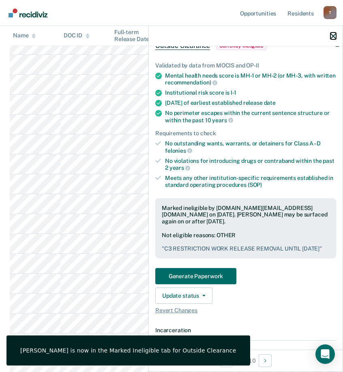
click at [334, 33] on icon "button" at bounding box center [334, 36] width 6 height 6
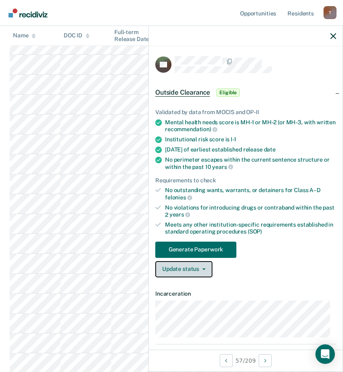
drag, startPoint x: 184, startPoint y: 268, endPoint x: 199, endPoint y: 261, distance: 16.3
click at [185, 267] on button "Update status" at bounding box center [183, 269] width 57 height 16
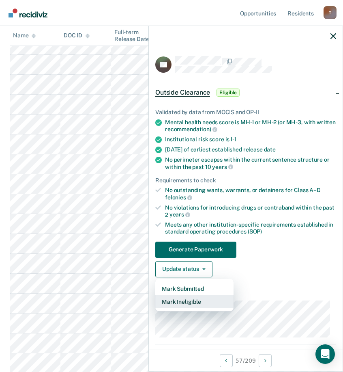
click at [189, 297] on button "Mark Ineligible" at bounding box center [194, 301] width 78 height 13
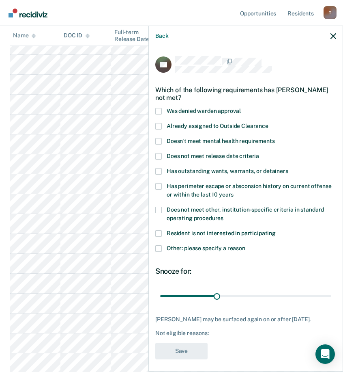
click at [161, 245] on span at bounding box center [158, 248] width 6 height 6
click at [245, 245] on input "Other: please specify a reason" at bounding box center [245, 245] width 0 height 0
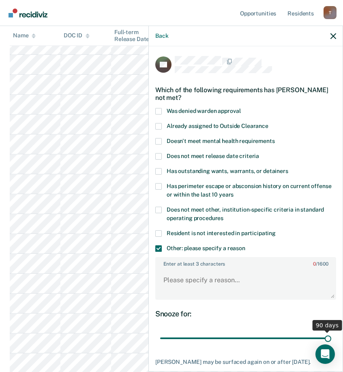
drag, startPoint x: 218, startPoint y: 339, endPoint x: 547, endPoint y: 339, distance: 329.3
type input "90"
click at [331, 339] on input "range" at bounding box center [245, 338] width 171 height 14
click at [252, 285] on textarea "Enter at least 3 characters 0 / 1600" at bounding box center [245, 283] width 179 height 30
paste textarea "C3 RESTRICTION WORK RELEASE REMOVAL UNTIL"
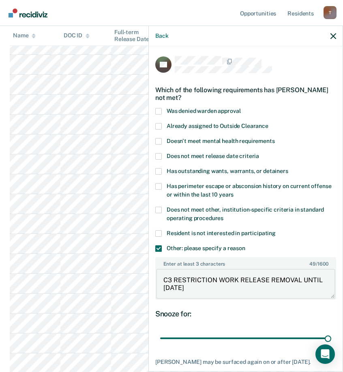
scroll to position [53, 0]
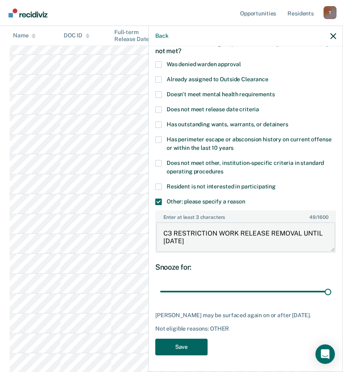
type textarea "C3 RESTRICTION WORK RELEASE REMOVAL UNTIL 4/11/26"
click at [185, 349] on button "Save" at bounding box center [181, 346] width 52 height 17
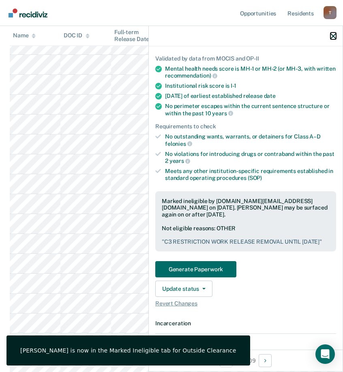
click at [335, 37] on icon "button" at bounding box center [334, 36] width 6 height 6
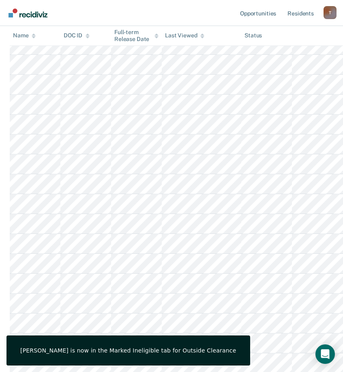
scroll to position [1202, 0]
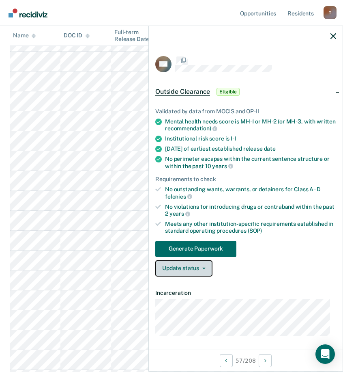
click at [181, 264] on button "Update status" at bounding box center [183, 268] width 57 height 16
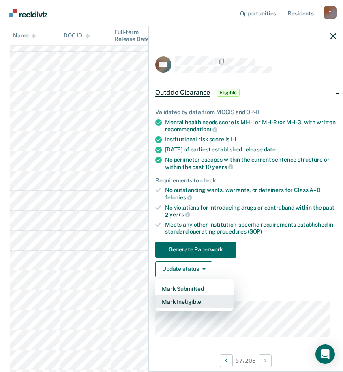
click at [193, 302] on button "Mark Ineligible" at bounding box center [194, 301] width 78 height 13
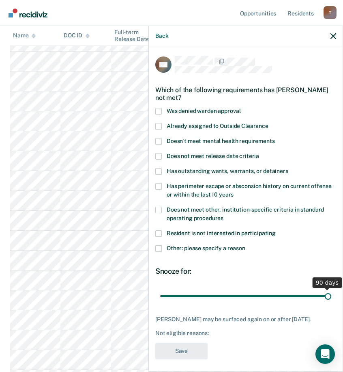
drag, startPoint x: 211, startPoint y: 292, endPoint x: 543, endPoint y: 327, distance: 333.6
type input "90"
click at [331, 303] on input "range" at bounding box center [245, 295] width 171 height 14
click at [160, 250] on span at bounding box center [158, 248] width 6 height 6
click at [245, 245] on input "Other: please specify a reason" at bounding box center [245, 245] width 0 height 0
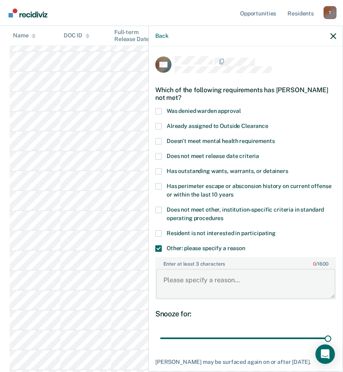
click at [192, 279] on textarea "Enter at least 3 characters 0 / 1600" at bounding box center [245, 283] width 179 height 30
paste textarea "C3 RESTRICTION WORK RELEASE REMOVAL UNTIL"
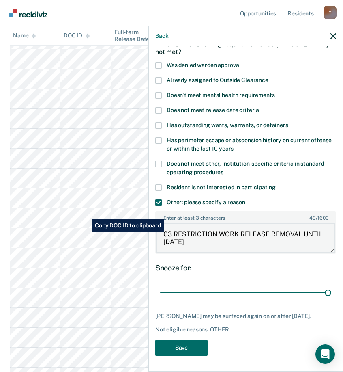
scroll to position [1283, 0]
type textarea "C3 RESTRICTION WORK RELEASE REMOVAL UNTIL 4/17/26"
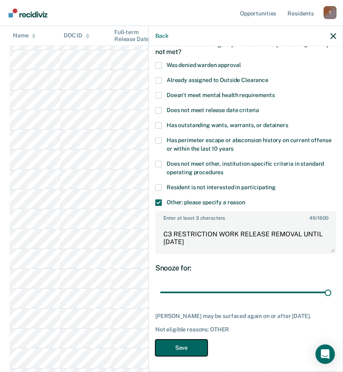
click at [193, 342] on button "Save" at bounding box center [181, 347] width 52 height 17
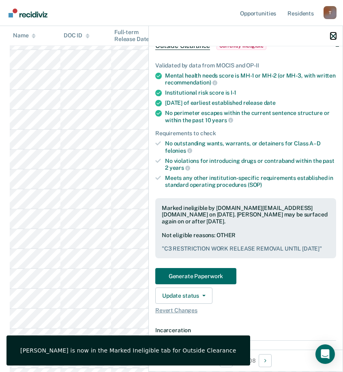
click at [333, 35] on icon "button" at bounding box center [334, 36] width 6 height 6
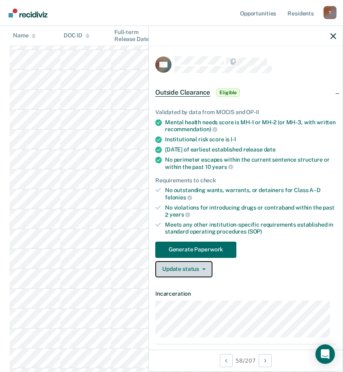
click at [201, 264] on button "Update status" at bounding box center [183, 269] width 57 height 16
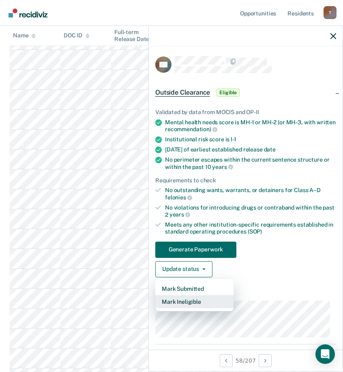
click at [200, 303] on button "Mark Ineligible" at bounding box center [194, 301] width 78 height 13
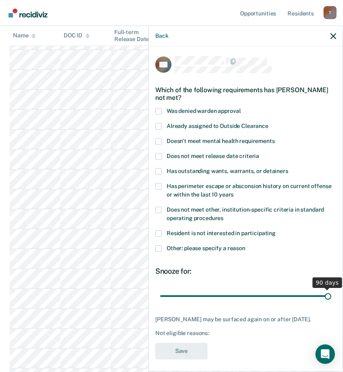
drag, startPoint x: 217, startPoint y: 293, endPoint x: 476, endPoint y: 293, distance: 259.2
type input "90"
click at [331, 293] on input "range" at bounding box center [245, 295] width 171 height 14
click at [159, 245] on span at bounding box center [158, 248] width 6 height 6
click at [245, 245] on input "Other: please specify a reason" at bounding box center [245, 245] width 0 height 0
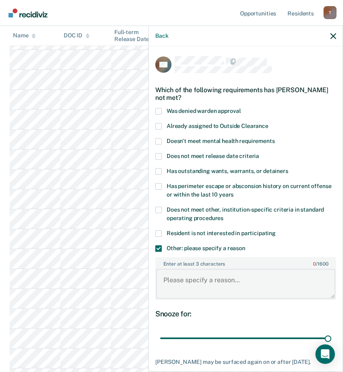
click at [226, 279] on textarea "Enter at least 3 characters 0 / 1600" at bounding box center [245, 283] width 179 height 30
paste textarea "C3 RESTRICTION WORK RELEASE REMOVAL UNTIL"
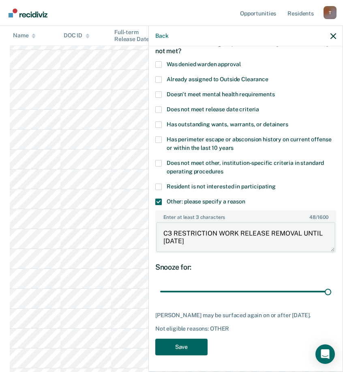
type textarea "C3 RESTRICTION WORK RELEASE REMOVAL UNTIL 6/2/26"
click at [188, 344] on button "Save" at bounding box center [181, 346] width 52 height 17
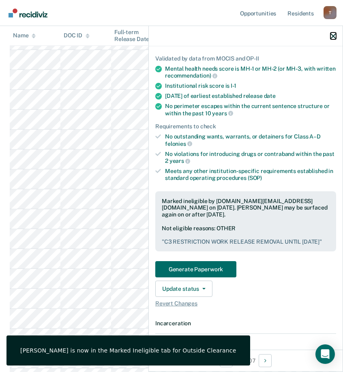
click at [335, 35] on icon "button" at bounding box center [334, 36] width 6 height 6
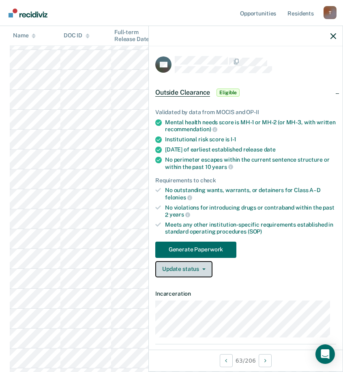
click at [192, 270] on button "Update status" at bounding box center [183, 269] width 57 height 16
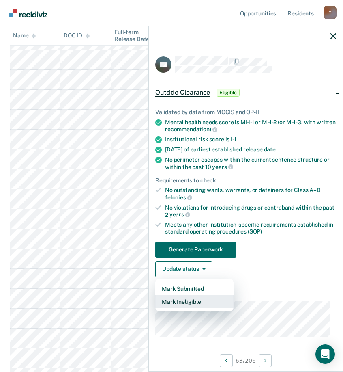
click at [185, 303] on button "Mark Ineligible" at bounding box center [194, 301] width 78 height 13
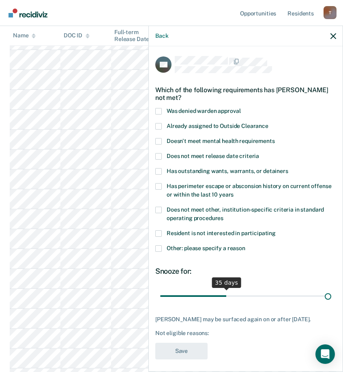
drag, startPoint x: 216, startPoint y: 293, endPoint x: 522, endPoint y: 293, distance: 305.4
type input "90"
click at [331, 293] on input "range" at bounding box center [245, 295] width 171 height 14
click at [158, 247] on span at bounding box center [158, 248] width 6 height 6
click at [245, 245] on input "Other: please specify a reason" at bounding box center [245, 245] width 0 height 0
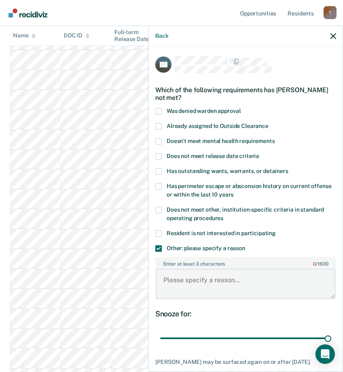
click at [198, 280] on textarea "Enter at least 3 characters 0 / 1600" at bounding box center [245, 283] width 179 height 30
paste textarea "C3 RESTRICTION WORK RELEASE REMOVAL UNTIL"
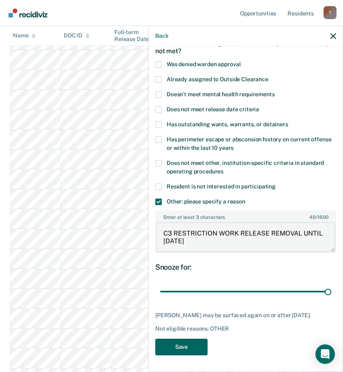
type textarea "C3 RESTRICTION WORK RELEASE REMOVAL UNTIL 8/12/31"
click at [189, 347] on button "Save" at bounding box center [181, 346] width 52 height 17
click at [335, 36] on icon "button" at bounding box center [334, 36] width 6 height 6
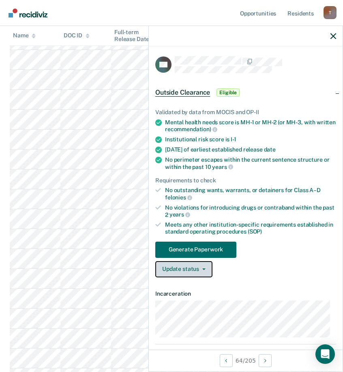
click at [200, 265] on button "Update status" at bounding box center [183, 269] width 57 height 16
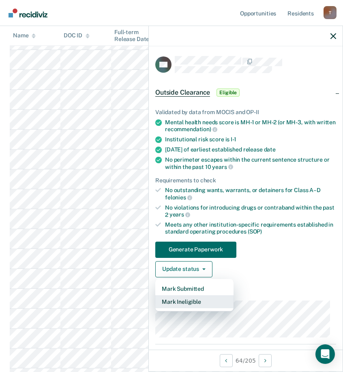
click at [198, 299] on button "Mark Ineligible" at bounding box center [194, 301] width 78 height 13
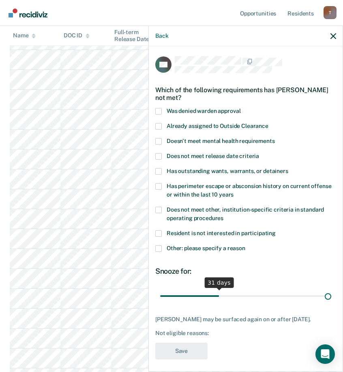
drag, startPoint x: 216, startPoint y: 296, endPoint x: 549, endPoint y: 291, distance: 332.6
type input "90"
click at [331, 291] on input "range" at bounding box center [245, 295] width 171 height 14
click at [161, 247] on span at bounding box center [158, 248] width 6 height 6
click at [245, 245] on input "Other: please specify a reason" at bounding box center [245, 245] width 0 height 0
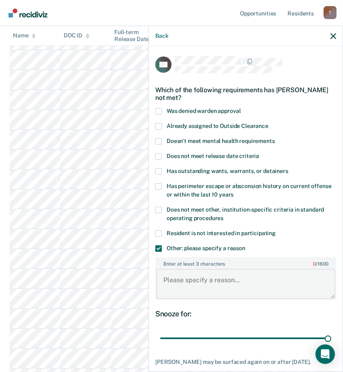
click at [197, 271] on textarea "Enter at least 3 characters 0 / 1600" at bounding box center [245, 283] width 179 height 30
paste textarea "C3 RESTRICTION WORK RELEASE REMOVAL UNTIL"
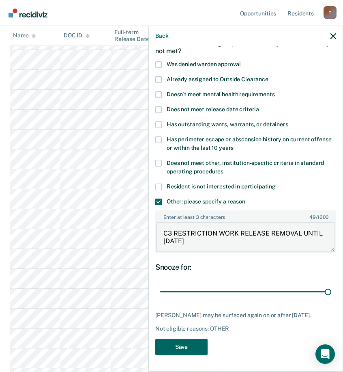
type textarea "C3 RESTRICTION WORK RELEASE REMOVAL UNTIL 4/19/26"
click at [182, 346] on button "Save" at bounding box center [181, 346] width 52 height 17
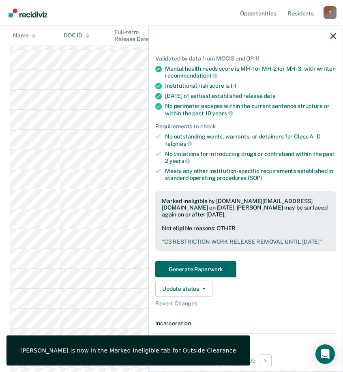
click at [333, 37] on icon "button" at bounding box center [334, 36] width 6 height 6
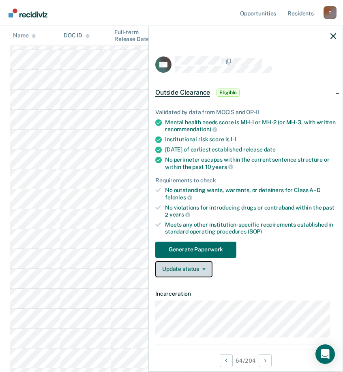
click at [194, 265] on button "Update status" at bounding box center [183, 269] width 57 height 16
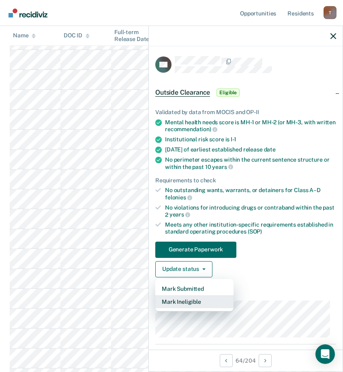
click at [192, 300] on button "Mark Ineligible" at bounding box center [194, 301] width 78 height 13
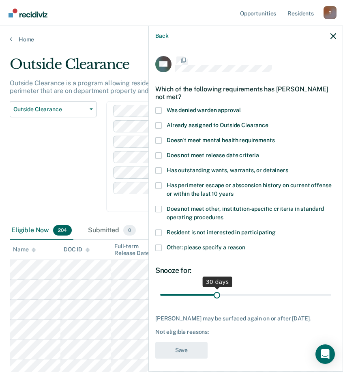
scroll to position [1283, 0]
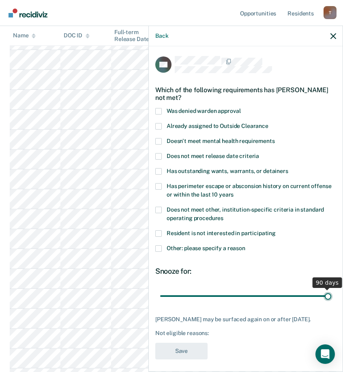
drag, startPoint x: 314, startPoint y: 299, endPoint x: 463, endPoint y: 301, distance: 149.3
type input "90"
click at [331, 301] on input "range" at bounding box center [245, 295] width 171 height 14
click at [157, 247] on span at bounding box center [158, 248] width 6 height 6
click at [245, 245] on input "Other: please specify a reason" at bounding box center [245, 245] width 0 height 0
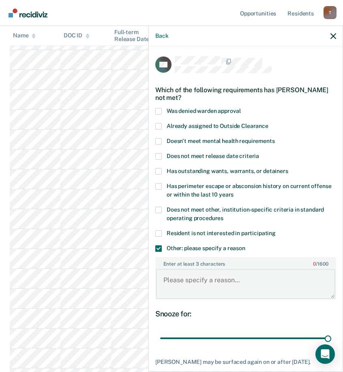
click at [204, 280] on textarea "Enter at least 3 characters 0 / 1600" at bounding box center [245, 283] width 179 height 30
paste textarea "C3 RESTRICTION WORK RELEASE REMOVAL UNTIL"
drag, startPoint x: 191, startPoint y: 289, endPoint x: 156, endPoint y: 289, distance: 34.5
click at [156, 289] on textarea "C3 RESTRICTION WORK RELEASE REMOVAL UNTIL [DATE]" at bounding box center [245, 283] width 179 height 30
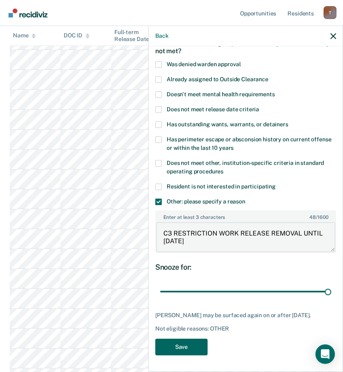
type textarea "C3 RESTRICTION WORK RELEASE REMOVAL UNTIL [DATE]"
click at [184, 345] on button "Save" at bounding box center [181, 346] width 52 height 17
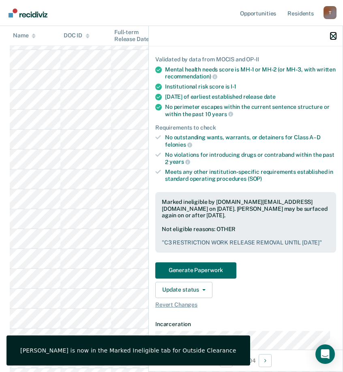
click at [335, 35] on icon "button" at bounding box center [334, 36] width 6 height 6
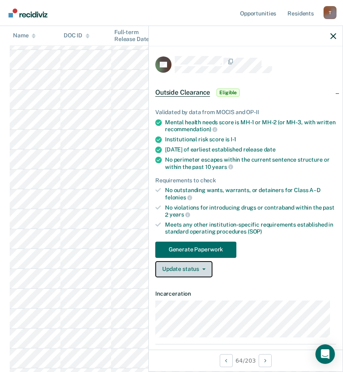
click at [199, 271] on button "Update status" at bounding box center [183, 269] width 57 height 16
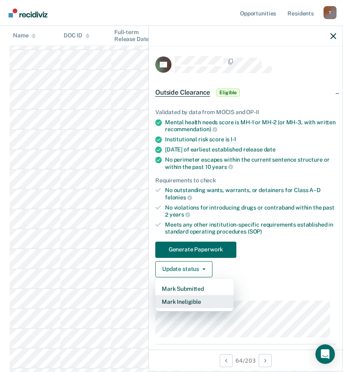
click at [193, 301] on button "Mark Ineligible" at bounding box center [194, 301] width 78 height 13
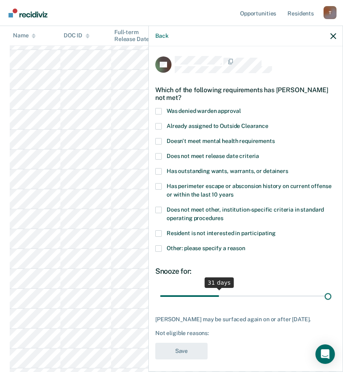
drag, startPoint x: 216, startPoint y: 294, endPoint x: 656, endPoint y: 323, distance: 441.4
type input "90"
click at [331, 303] on input "range" at bounding box center [245, 295] width 171 height 14
click at [158, 246] on span at bounding box center [158, 248] width 6 height 6
click at [245, 245] on input "Other: please specify a reason" at bounding box center [245, 245] width 0 height 0
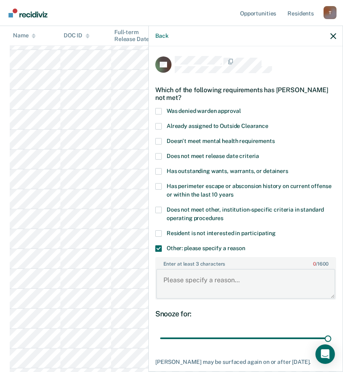
click at [204, 286] on textarea "Enter at least 3 characters 0 / 1600" at bounding box center [245, 283] width 179 height 30
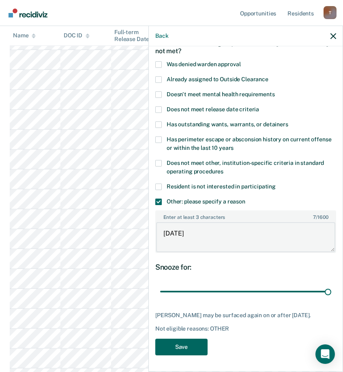
type textarea "[DATE]"
click at [194, 346] on button "Save" at bounding box center [181, 346] width 52 height 17
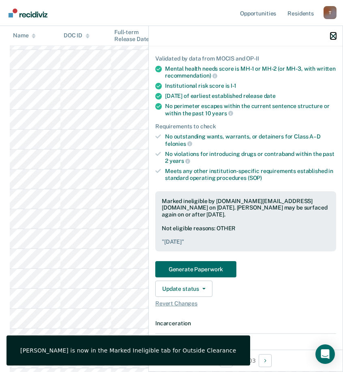
click at [333, 34] on icon "button" at bounding box center [334, 36] width 6 height 6
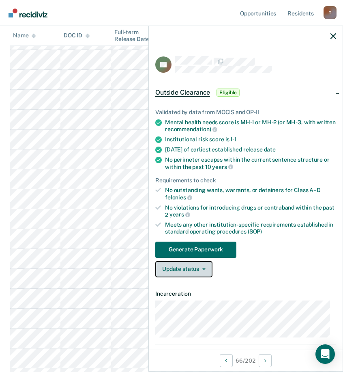
click at [200, 265] on button "Update status" at bounding box center [183, 269] width 57 height 16
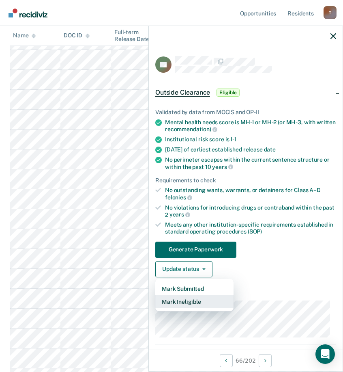
click at [189, 299] on button "Mark Ineligible" at bounding box center [194, 301] width 78 height 13
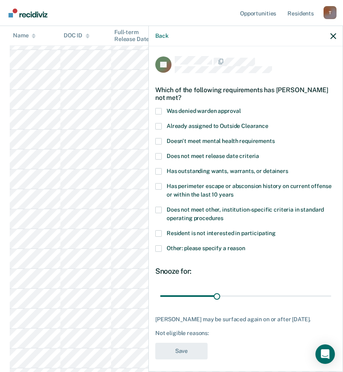
click at [159, 249] on span at bounding box center [158, 248] width 6 height 6
click at [245, 245] on input "Other: please specify a reason" at bounding box center [245, 245] width 0 height 0
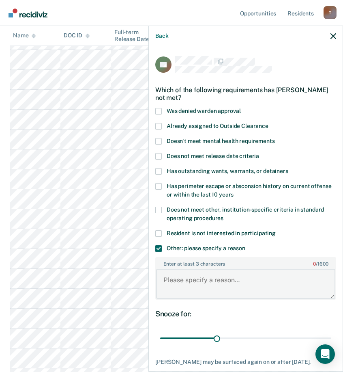
click at [210, 280] on textarea "Enter at least 3 characters 0 / 1600" at bounding box center [245, 283] width 179 height 30
paste textarea "C3 RESTRICTION WORK RELEASE REMOVAL UNTIL"
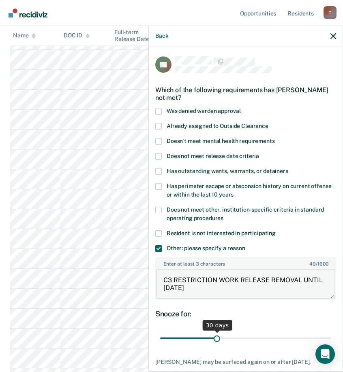
type textarea "C3 RESTRICTION WORK RELEASE REMOVAL UNTIL 1/19/26"
drag, startPoint x: 215, startPoint y: 339, endPoint x: 565, endPoint y: 298, distance: 352.5
type input "90"
click at [331, 331] on input "range" at bounding box center [245, 338] width 171 height 14
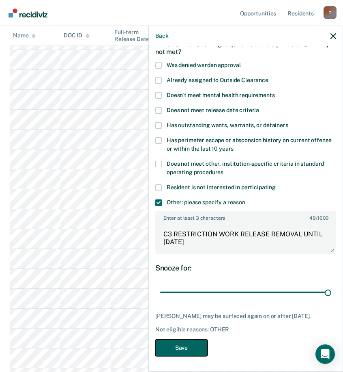
click at [205, 345] on button "Save" at bounding box center [181, 347] width 52 height 17
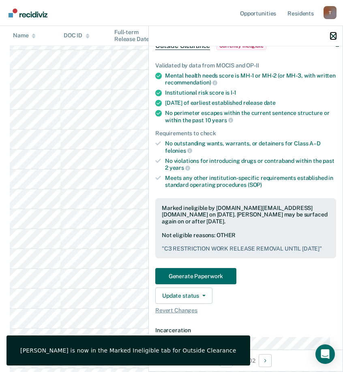
click at [334, 35] on icon "button" at bounding box center [334, 36] width 6 height 6
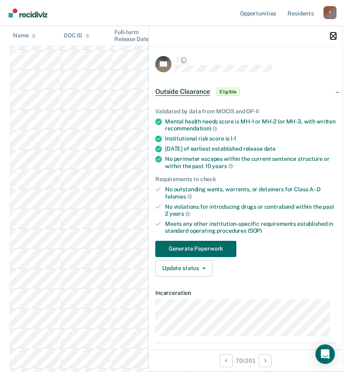
click at [335, 36] on icon "button" at bounding box center [334, 36] width 6 height 6
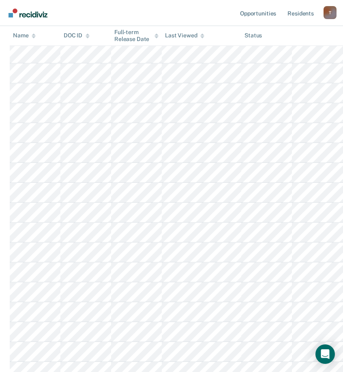
scroll to position [1567, 0]
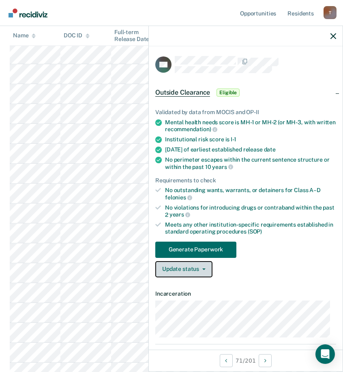
click at [180, 268] on button "Update status" at bounding box center [183, 269] width 57 height 16
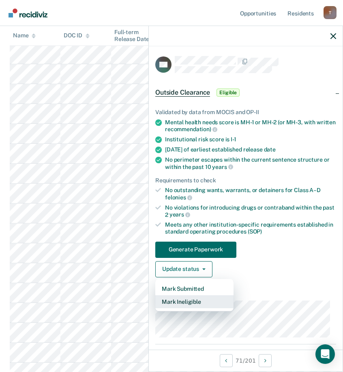
click at [179, 299] on button "Mark Ineligible" at bounding box center [194, 301] width 78 height 13
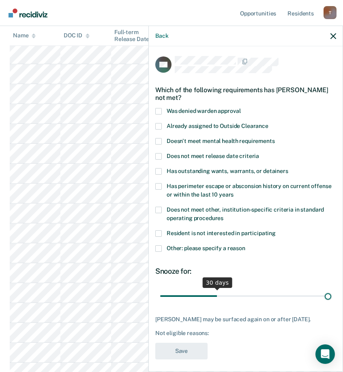
drag, startPoint x: 218, startPoint y: 292, endPoint x: 661, endPoint y: 299, distance: 442.9
type input "90"
click at [331, 299] on input "range" at bounding box center [245, 295] width 171 height 14
click at [155, 247] on div "DH Which of the following requirements has Dontae Henderson not met? Was denied…" at bounding box center [246, 207] width 194 height 323
click at [160, 245] on span at bounding box center [158, 248] width 6 height 6
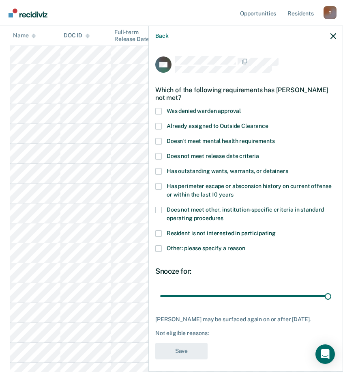
click at [245, 245] on input "Other: please specify a reason" at bounding box center [245, 245] width 0 height 0
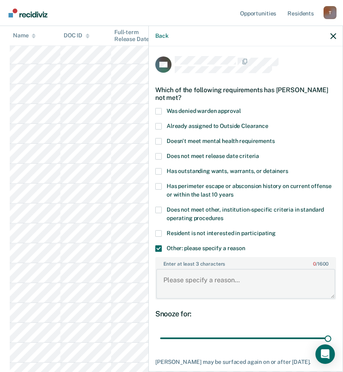
click at [217, 283] on textarea "Enter at least 3 characters 0 / 1600" at bounding box center [245, 283] width 179 height 30
paste textarea "C3 RESTRICTION WORK RELEASE REMOVAL UNTIL"
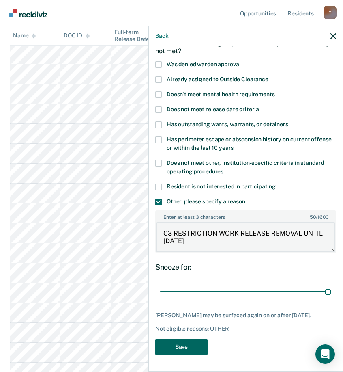
type textarea "C3 RESTRICTION WORK RELEASE REMOVAL UNTIL 12/16/25"
click at [171, 345] on button "Save" at bounding box center [181, 346] width 52 height 17
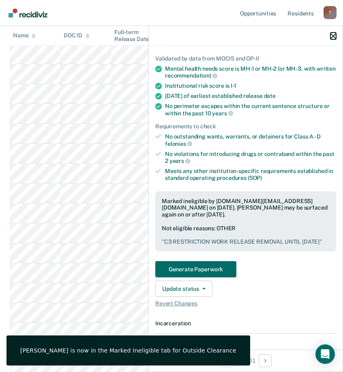
drag, startPoint x: 333, startPoint y: 34, endPoint x: 345, endPoint y: 33, distance: 12.2
click at [333, 34] on icon "button" at bounding box center [334, 36] width 6 height 6
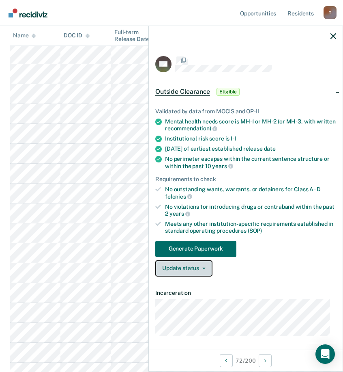
click at [195, 272] on button "Update status" at bounding box center [183, 268] width 57 height 16
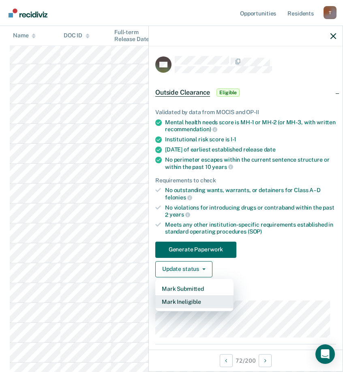
scroll to position [203, 0]
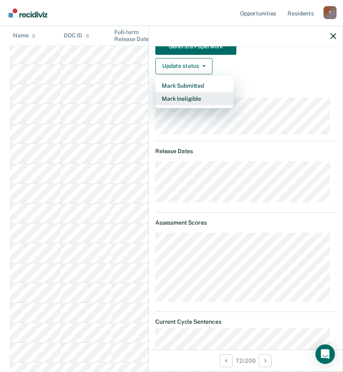
click at [186, 99] on button "Mark Ineligible" at bounding box center [194, 98] width 78 height 13
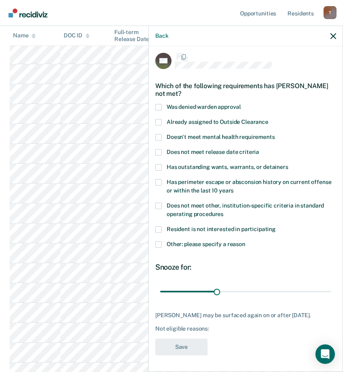
scroll to position [10, 0]
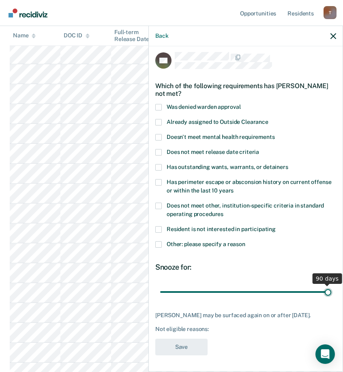
drag, startPoint x: 217, startPoint y: 284, endPoint x: 558, endPoint y: 288, distance: 341.5
type input "90"
click at [331, 288] on input "range" at bounding box center [245, 291] width 171 height 14
click at [159, 241] on span at bounding box center [158, 244] width 6 height 6
click at [245, 241] on input "Other: please specify a reason" at bounding box center [245, 241] width 0 height 0
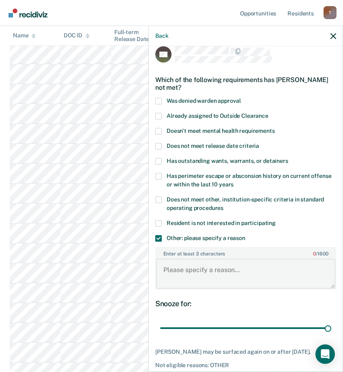
click at [196, 279] on textarea "Enter at least 3 characters 0 / 1600" at bounding box center [245, 273] width 179 height 30
paste textarea "C3 RESTRICTION WORK RELEASE REMOVAL UNTIL"
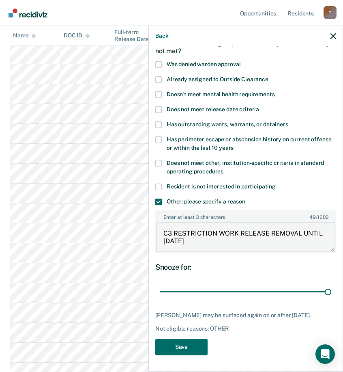
type textarea "C3 RESTRICTION WORK RELEASE REMOVAL UNTIL 8/12/27"
click at [183, 337] on div "KH Which of the following requirements has Kenneth Henson not met? Was denied w…" at bounding box center [245, 184] width 181 height 350
click at [183, 341] on button "Save" at bounding box center [181, 346] width 52 height 17
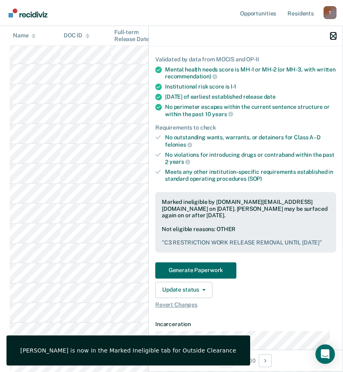
click at [334, 34] on icon "button" at bounding box center [334, 36] width 6 height 6
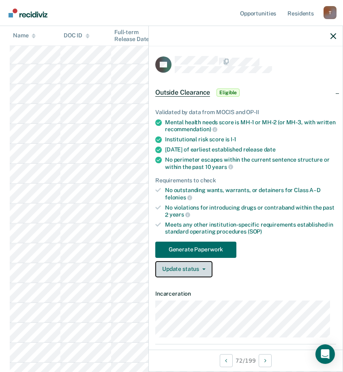
click at [190, 271] on button "Update status" at bounding box center [183, 269] width 57 height 16
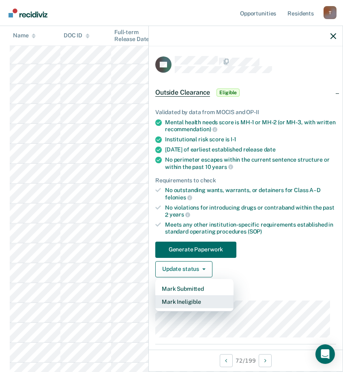
click at [186, 305] on button "Mark Ineligible" at bounding box center [194, 301] width 78 height 13
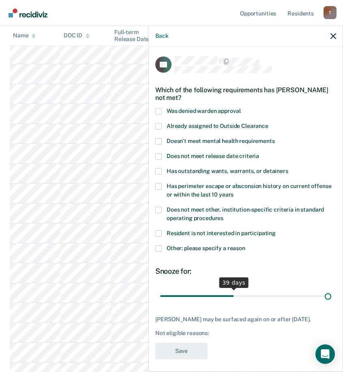
drag, startPoint x: 215, startPoint y: 295, endPoint x: 608, endPoint y: 331, distance: 395.0
type input "90"
click at [331, 303] on input "range" at bounding box center [245, 295] width 171 height 14
click at [156, 247] on span at bounding box center [158, 248] width 6 height 6
click at [245, 245] on input "Other: please specify a reason" at bounding box center [245, 245] width 0 height 0
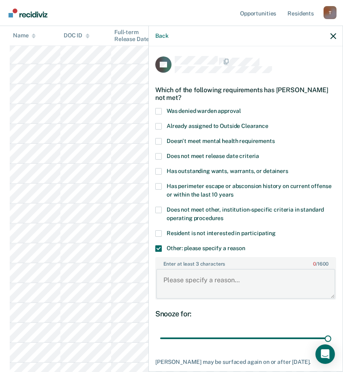
click at [200, 278] on textarea "Enter at least 3 characters 0 / 1600" at bounding box center [245, 283] width 179 height 30
paste textarea "C3 RESTRICTION WORK RELEASE REMOVAL UNTIL"
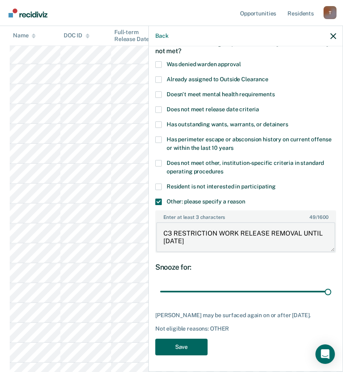
type textarea "C3 RESTRICTION WORK RELEASE REMOVAL UNTIL 3/11/26"
click at [182, 340] on button "Save" at bounding box center [181, 346] width 52 height 17
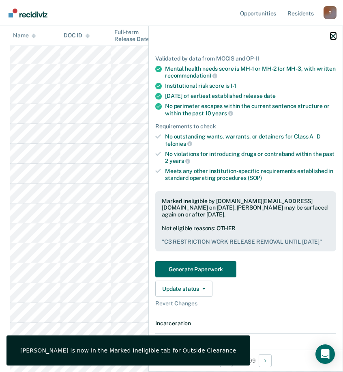
click at [335, 34] on icon "button" at bounding box center [334, 36] width 6 height 6
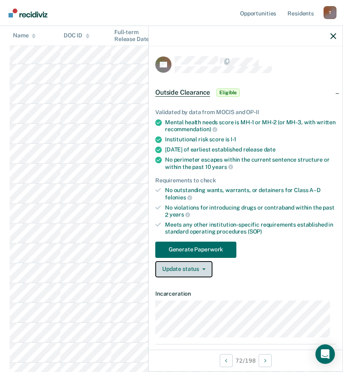
click at [200, 268] on span "button" at bounding box center [202, 269] width 6 height 2
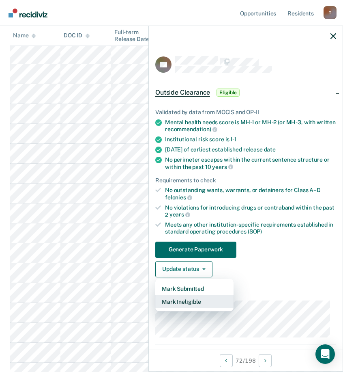
click at [206, 301] on button "Mark Ineligible" at bounding box center [194, 301] width 78 height 13
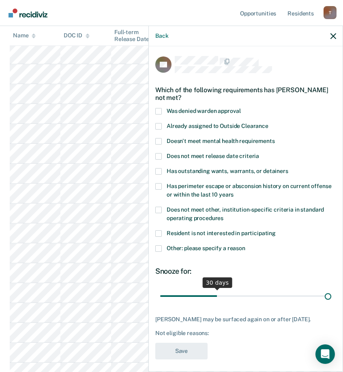
drag, startPoint x: 217, startPoint y: 295, endPoint x: 534, endPoint y: 293, distance: 317.2
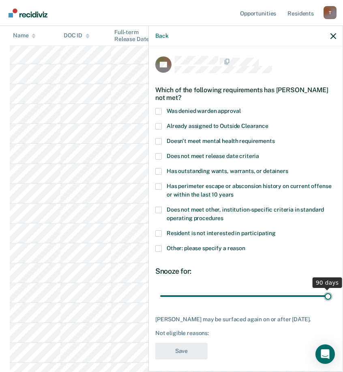
type input "90"
click at [331, 293] on input "range" at bounding box center [245, 295] width 171 height 14
click at [159, 247] on span at bounding box center [158, 248] width 6 height 6
click at [245, 245] on input "Other: please specify a reason" at bounding box center [245, 245] width 0 height 0
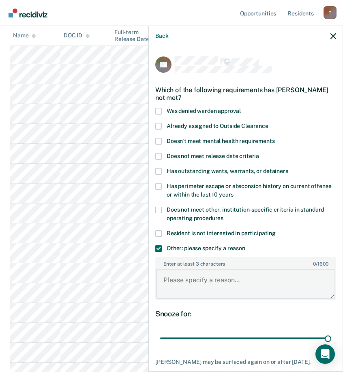
click at [217, 277] on textarea "Enter at least 3 characters 0 / 1600" at bounding box center [245, 283] width 179 height 30
paste textarea "C3 RESTRICTION WORK RELEASE REMOVAL UNTIL"
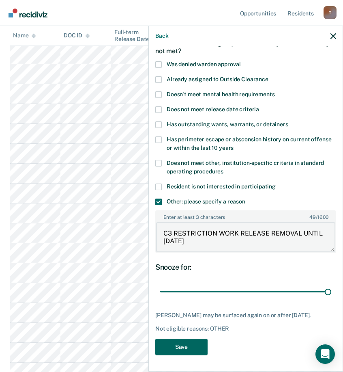
type textarea "C3 RESTRICTION WORK RELEASE REMOVAL UNTIL 8/29/27"
click at [185, 344] on button "Save" at bounding box center [181, 346] width 52 height 17
click at [333, 33] on icon "button" at bounding box center [334, 36] width 6 height 6
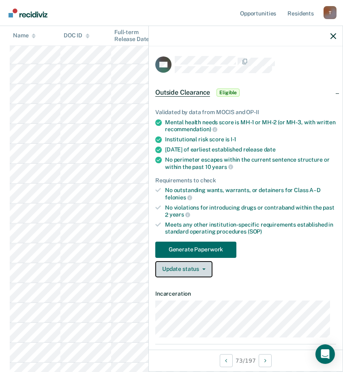
click at [200, 270] on button "Update status" at bounding box center [183, 269] width 57 height 16
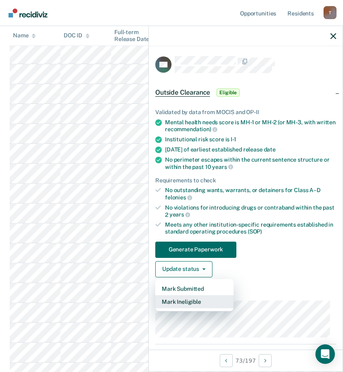
click at [198, 300] on button "Mark Ineligible" at bounding box center [194, 301] width 78 height 13
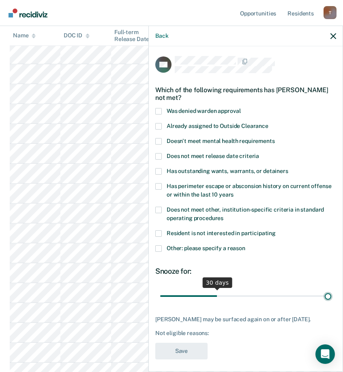
drag, startPoint x: 217, startPoint y: 295, endPoint x: 520, endPoint y: 303, distance: 303.1
type input "90"
click at [331, 303] on input "range" at bounding box center [245, 295] width 171 height 14
click at [159, 249] on span at bounding box center [158, 248] width 6 height 6
click at [245, 245] on input "Other: please specify a reason" at bounding box center [245, 245] width 0 height 0
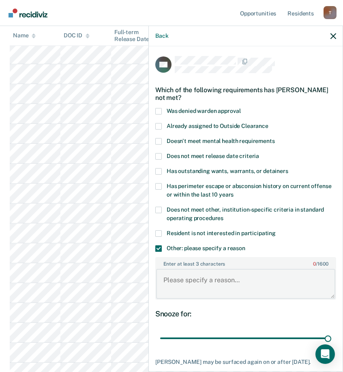
click at [204, 271] on textarea "Enter at least 3 characters 0 / 1600" at bounding box center [245, 283] width 179 height 30
paste textarea "C3 RESTRICTION WORK RELEASE REMOVAL UNTIL"
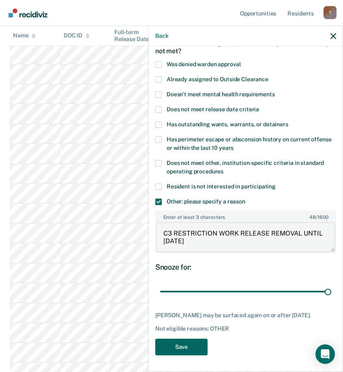
type textarea "C3 RESTRICTION WORK RELEASE REMOVAL UNTIL 6/4/26"
click at [183, 346] on button "Save" at bounding box center [181, 346] width 52 height 17
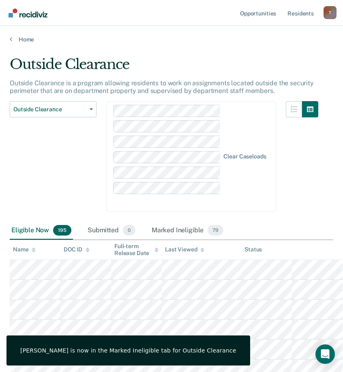
scroll to position [1567, 0]
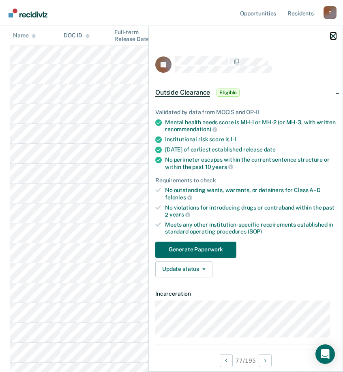
click at [334, 35] on icon "button" at bounding box center [334, 36] width 6 height 6
click at [202, 265] on button "Update status" at bounding box center [183, 269] width 57 height 16
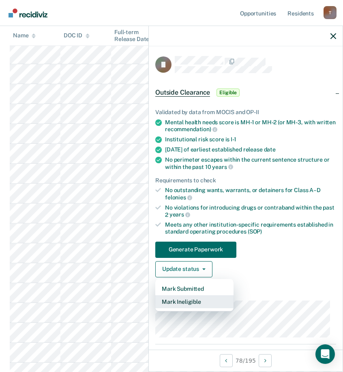
click at [195, 301] on button "Mark Ineligible" at bounding box center [194, 301] width 78 height 13
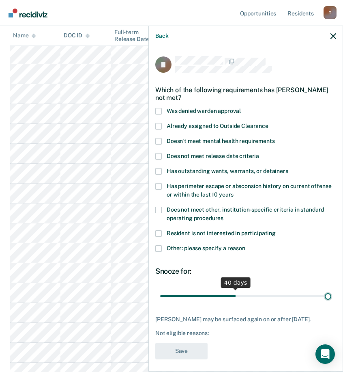
drag, startPoint x: 217, startPoint y: 292, endPoint x: 451, endPoint y: 292, distance: 234.4
type input "90"
click at [331, 292] on input "range" at bounding box center [245, 295] width 171 height 14
click at [162, 247] on label "Other: please specify a reason" at bounding box center [245, 249] width 181 height 9
click at [245, 245] on input "Other: please specify a reason" at bounding box center [245, 245] width 0 height 0
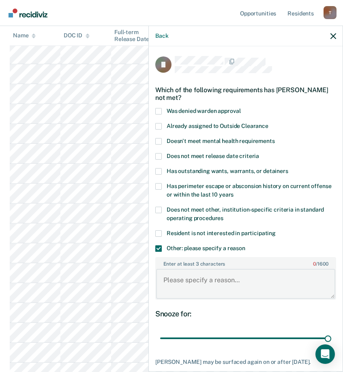
click at [207, 285] on textarea "Enter at least 3 characters 0 / 1600" at bounding box center [245, 283] width 179 height 30
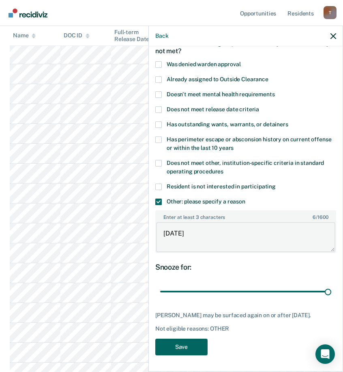
type textarea "[DATE]"
click at [172, 344] on button "Save" at bounding box center [181, 346] width 52 height 17
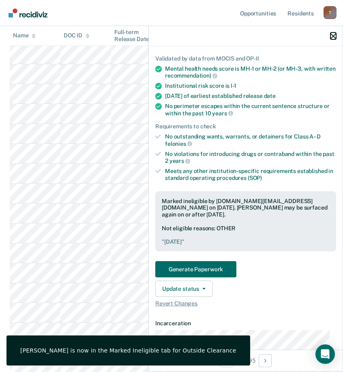
click at [335, 32] on button "button" at bounding box center [334, 35] width 6 height 7
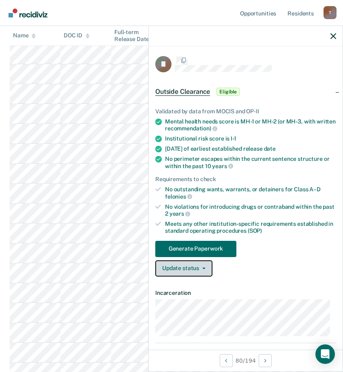
click at [200, 263] on button "Update status" at bounding box center [183, 268] width 57 height 16
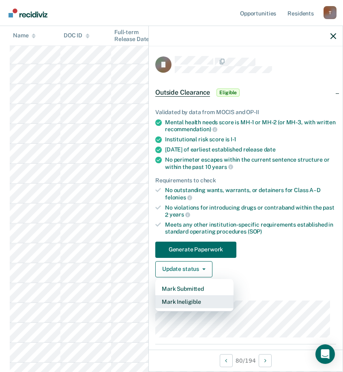
click at [187, 300] on button "Mark Ineligible" at bounding box center [194, 301] width 78 height 13
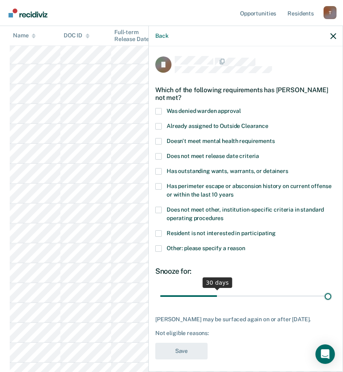
drag, startPoint x: 216, startPoint y: 295, endPoint x: 549, endPoint y: 295, distance: 333.0
type input "90"
click at [331, 295] on input "range" at bounding box center [245, 295] width 171 height 14
click at [161, 246] on span at bounding box center [158, 248] width 6 height 6
click at [245, 245] on input "Other: please specify a reason" at bounding box center [245, 245] width 0 height 0
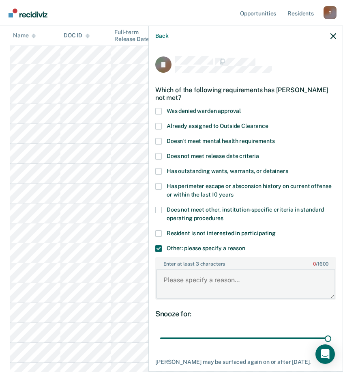
click at [207, 271] on textarea "Enter at least 3 characters 0 / 1600" at bounding box center [245, 283] width 179 height 30
paste textarea "C3 RESTRICTION WORK RELEASE REMOVAL UNTIL"
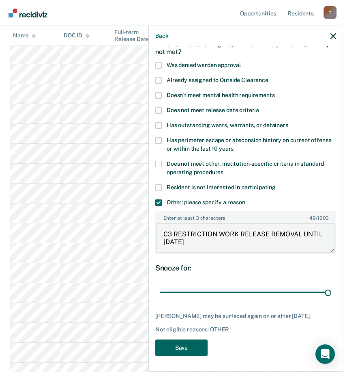
type textarea "C3 RESTRICTION WORK RELEASE REMOVAL UNTIL [DATE]"
click at [189, 349] on button "Save" at bounding box center [181, 347] width 52 height 17
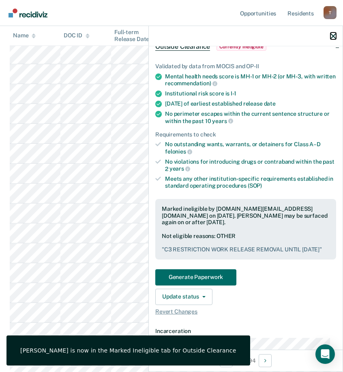
click at [333, 36] on icon "button" at bounding box center [334, 36] width 6 height 6
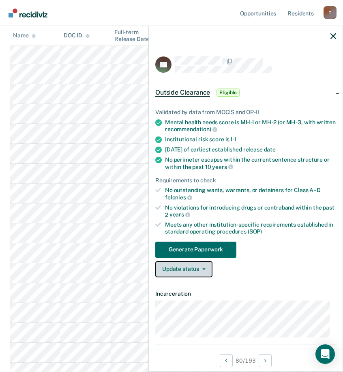
click at [192, 265] on button "Update status" at bounding box center [183, 269] width 57 height 16
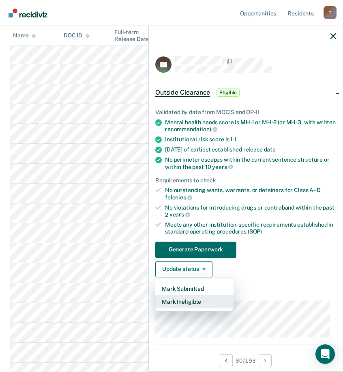
click at [195, 301] on button "Mark Ineligible" at bounding box center [194, 301] width 78 height 13
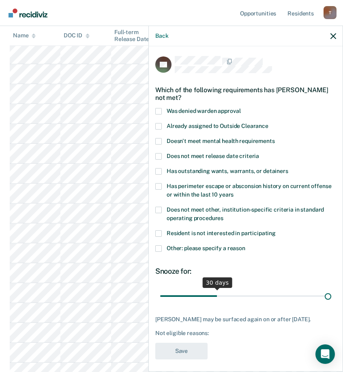
drag, startPoint x: 217, startPoint y: 293, endPoint x: 655, endPoint y: 292, distance: 438.4
type input "90"
click at [331, 292] on input "range" at bounding box center [245, 295] width 171 height 14
click at [158, 248] on span at bounding box center [158, 248] width 6 height 6
click at [245, 245] on input "Other: please specify a reason" at bounding box center [245, 245] width 0 height 0
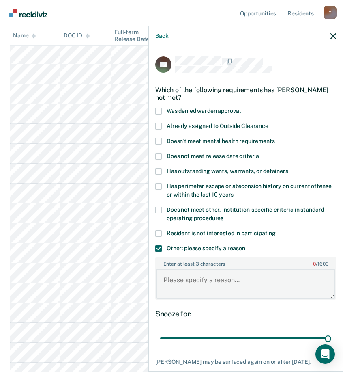
click at [229, 285] on textarea "Enter at least 3 characters 0 / 1600" at bounding box center [245, 283] width 179 height 30
paste textarea "C3 RESTRICTION WORK RELEASE REMOVAL UNTIL"
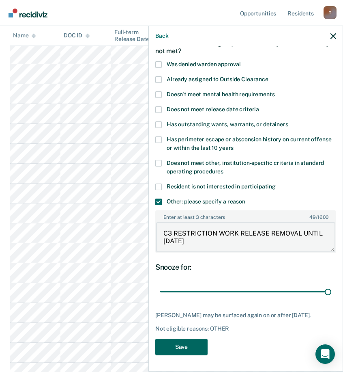
type textarea "C3 RESTRICTION WORK RELEASE REMOVAL UNTIL [DATE]"
click at [180, 345] on button "Save" at bounding box center [181, 346] width 52 height 17
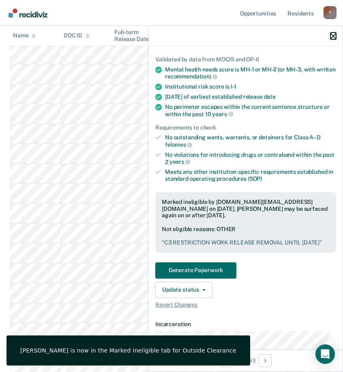
click at [334, 36] on icon "button" at bounding box center [334, 36] width 6 height 6
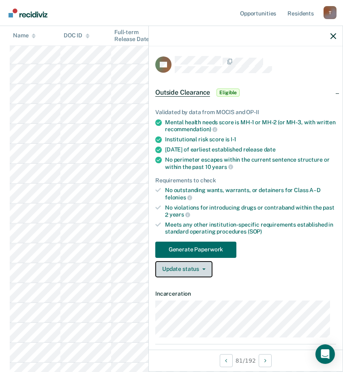
click at [201, 269] on button "Update status" at bounding box center [183, 269] width 57 height 16
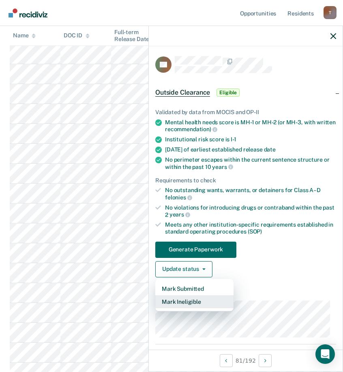
click at [196, 298] on button "Mark Ineligible" at bounding box center [194, 301] width 78 height 13
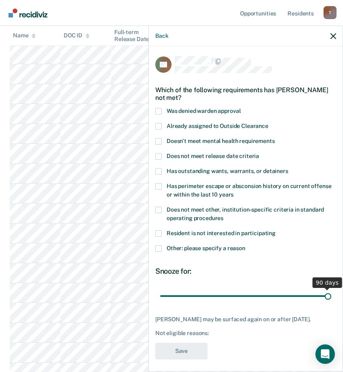
drag, startPoint x: 215, startPoint y: 293, endPoint x: 537, endPoint y: 315, distance: 322.8
type input "90"
click at [331, 303] on input "range" at bounding box center [245, 295] width 171 height 14
click at [158, 247] on span at bounding box center [158, 248] width 6 height 6
click at [245, 245] on input "Other: please specify a reason" at bounding box center [245, 245] width 0 height 0
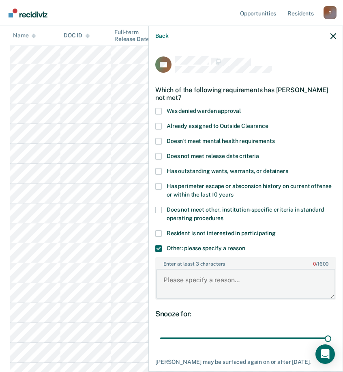
click at [188, 276] on textarea "Enter at least 3 characters 0 / 1600" at bounding box center [245, 283] width 179 height 30
paste textarea "C3 RESTRICTION WORK RELEASE REMOVAL UNTIL"
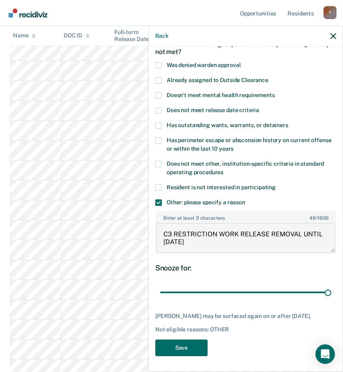
scroll to position [1770, 0]
type textarea "C3 RESTRICTION WORK RELEASE REMOVAL UNTIL [DATE]"
click at [191, 339] on button "Save" at bounding box center [181, 347] width 52 height 17
click at [335, 31] on div "Back" at bounding box center [246, 36] width 194 height 20
click at [333, 39] on div "Back" at bounding box center [246, 36] width 194 height 20
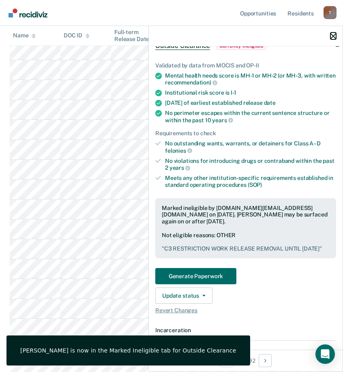
click at [333, 38] on icon "button" at bounding box center [334, 36] width 6 height 6
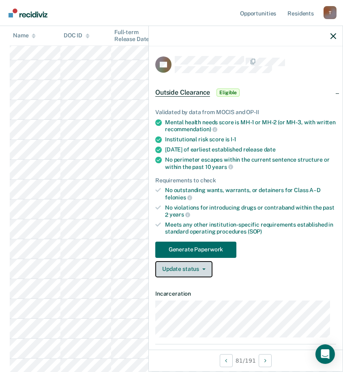
click at [201, 266] on button "Update status" at bounding box center [183, 269] width 57 height 16
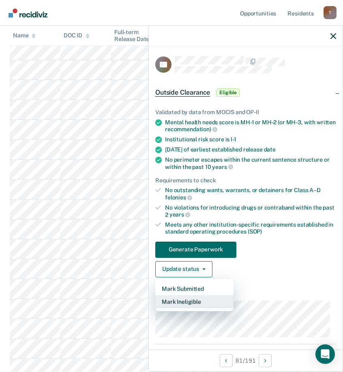
click at [200, 304] on button "Mark Ineligible" at bounding box center [194, 301] width 78 height 13
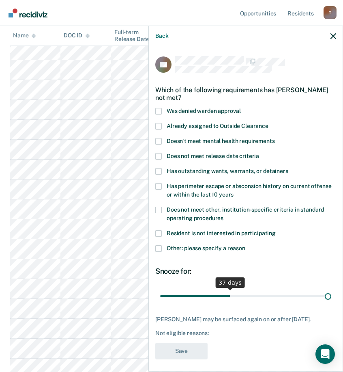
drag, startPoint x: 227, startPoint y: 294, endPoint x: 592, endPoint y: 314, distance: 365.1
type input "90"
click at [331, 303] on input "range" at bounding box center [245, 295] width 171 height 14
click at [158, 247] on span at bounding box center [158, 248] width 6 height 6
click at [245, 245] on input "Other: please specify a reason" at bounding box center [245, 245] width 0 height 0
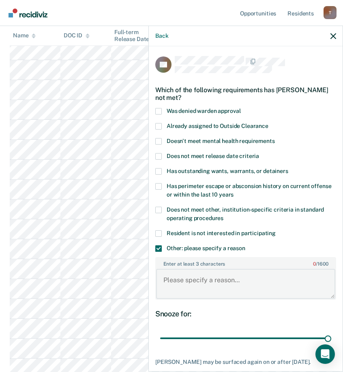
click at [214, 277] on textarea "Enter at least 3 characters 0 / 1600" at bounding box center [245, 283] width 179 height 30
paste textarea "C3 RESTRICTION WORK RELEASE REMOVAL UNTIL"
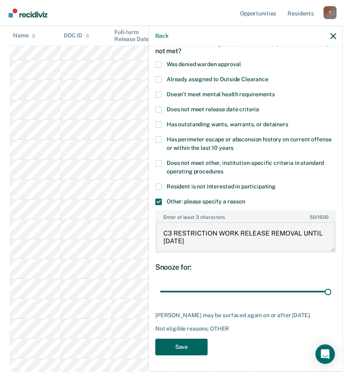
type textarea "C3 RESTRICTION WORK RELEASE REMOVAL UNTIL [DATE]"
click at [178, 345] on button "Save" at bounding box center [181, 346] width 52 height 17
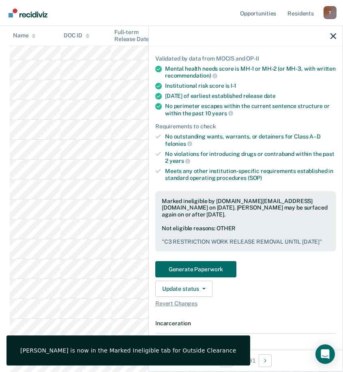
click at [334, 34] on icon "button" at bounding box center [334, 36] width 6 height 6
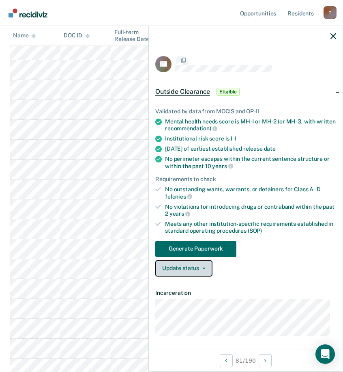
click at [189, 273] on button "Update status" at bounding box center [183, 268] width 57 height 16
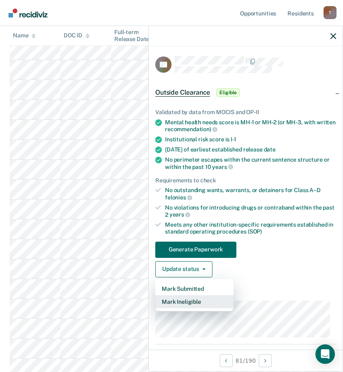
click at [192, 300] on button "Mark Ineligible" at bounding box center [194, 301] width 78 height 13
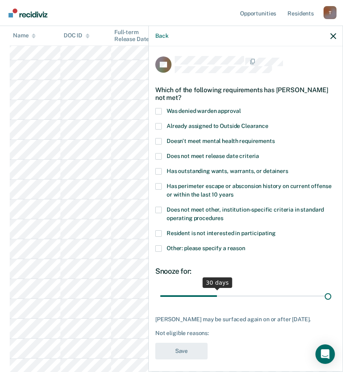
drag, startPoint x: 216, startPoint y: 294, endPoint x: 554, endPoint y: 299, distance: 338.7
type input "90"
click at [331, 299] on input "range" at bounding box center [245, 295] width 171 height 14
click at [157, 245] on span at bounding box center [158, 248] width 6 height 6
click at [245, 245] on input "Other: please specify a reason" at bounding box center [245, 245] width 0 height 0
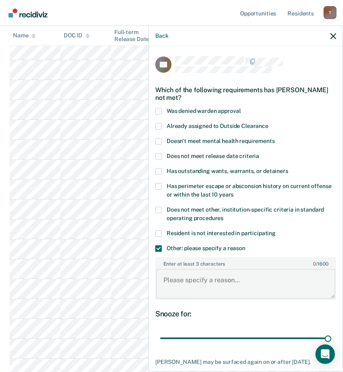
click at [207, 280] on textarea "Enter at least 3 characters 0 / 1600" at bounding box center [245, 283] width 179 height 30
paste textarea "C3 RESTRICTION WORK RELEASE REMOVAL UNTIL"
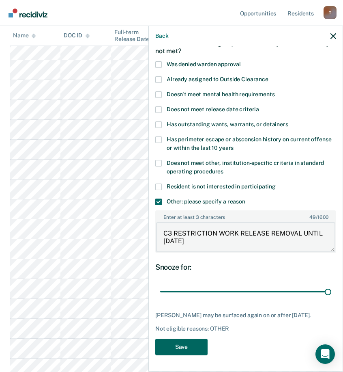
type textarea "C3 RESTRICTION WORK RELEASE REMOVAL UNTIL [DATE]"
click at [189, 343] on button "Save" at bounding box center [181, 346] width 52 height 17
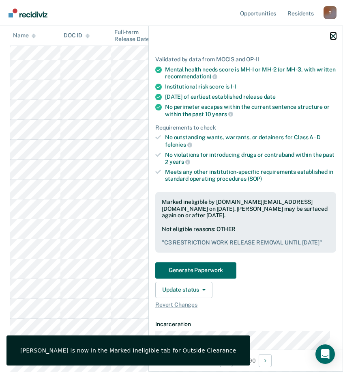
click at [335, 35] on icon "button" at bounding box center [334, 36] width 6 height 6
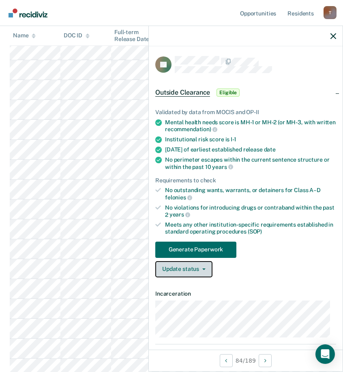
click at [192, 269] on button "Update status" at bounding box center [183, 269] width 57 height 16
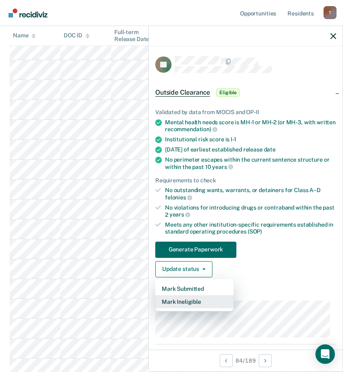
click at [206, 300] on button "Mark Ineligible" at bounding box center [194, 301] width 78 height 13
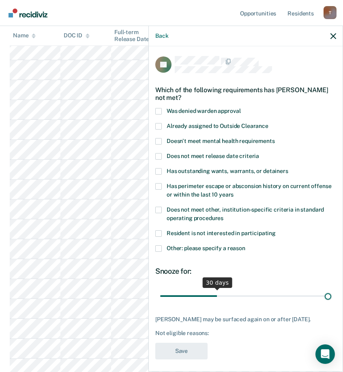
drag, startPoint x: 216, startPoint y: 294, endPoint x: 551, endPoint y: 301, distance: 335.5
type input "90"
click at [331, 301] on input "range" at bounding box center [245, 295] width 171 height 14
drag, startPoint x: 159, startPoint y: 249, endPoint x: 176, endPoint y: 253, distance: 16.7
click at [161, 249] on span at bounding box center [158, 248] width 6 height 6
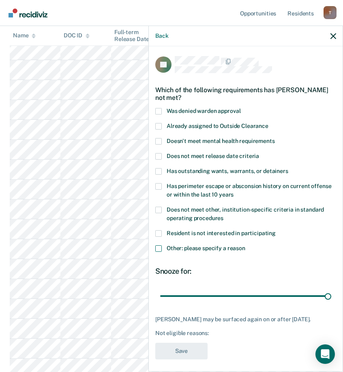
click at [245, 245] on input "Other: please specify a reason" at bounding box center [245, 245] width 0 height 0
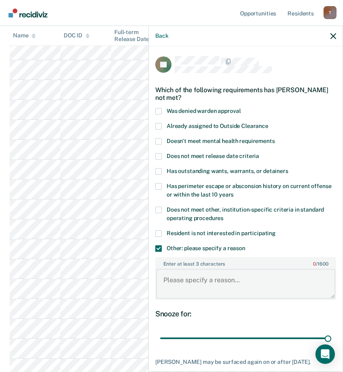
click at [205, 279] on textarea "Enter at least 3 characters 0 / 1600" at bounding box center [245, 283] width 179 height 30
paste textarea "C3 RESTRICTION WORK RELEASE REMOVAL UNTIL"
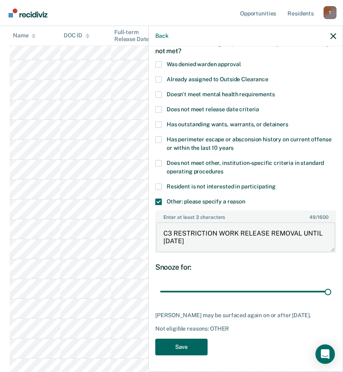
type textarea "C3 RESTRICTION WORK RELEASE REMOVAL UNTIL [DATE]"
click at [185, 346] on button "Save" at bounding box center [181, 346] width 52 height 17
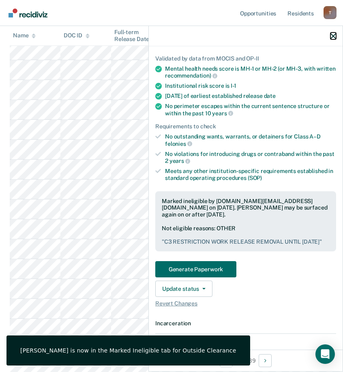
click at [333, 34] on icon "button" at bounding box center [334, 36] width 6 height 6
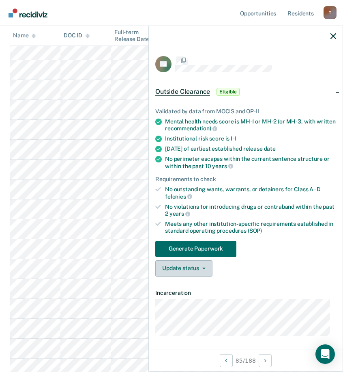
click at [193, 266] on button "Update status" at bounding box center [183, 268] width 57 height 16
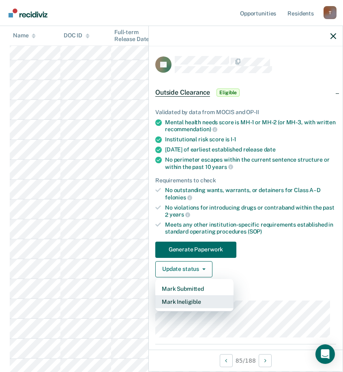
click at [191, 298] on button "Mark Ineligible" at bounding box center [194, 301] width 78 height 13
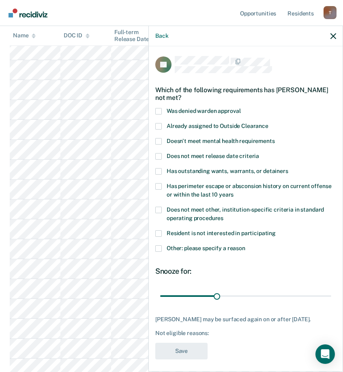
click at [157, 247] on span at bounding box center [158, 248] width 6 height 6
click at [245, 245] on input "Other: please specify a reason" at bounding box center [245, 245] width 0 height 0
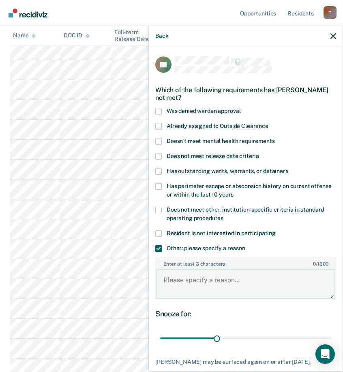
click at [197, 284] on textarea "Enter at least 3 characters 0 / 1600" at bounding box center [245, 283] width 179 height 30
paste textarea "C3 RESTRICTION WORK RELEASE REMOVAL UNTIL"
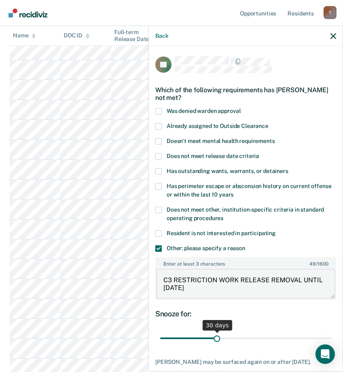
type textarea "C3 RESTRICTION WORK RELEASE REMOVAL UNTIL [DATE]"
drag, startPoint x: 217, startPoint y: 337, endPoint x: 497, endPoint y: 337, distance: 279.4
type input "90"
click at [331, 337] on input "range" at bounding box center [245, 338] width 171 height 14
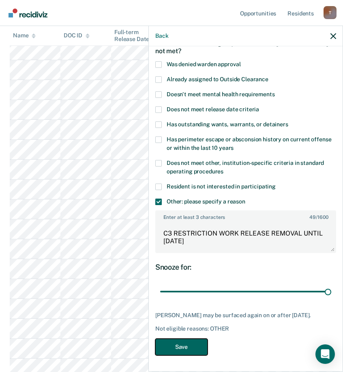
click at [187, 347] on button "Save" at bounding box center [181, 346] width 52 height 17
click at [334, 36] on icon "button" at bounding box center [334, 36] width 6 height 6
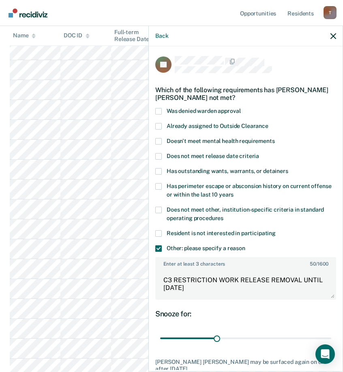
scroll to position [53, 0]
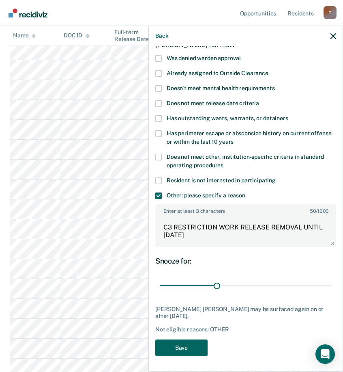
type textarea "C3 RESTRICTION WORK RELEASE REMOVAL UNTIL [DATE]"
click at [187, 353] on button "Save" at bounding box center [181, 347] width 52 height 17
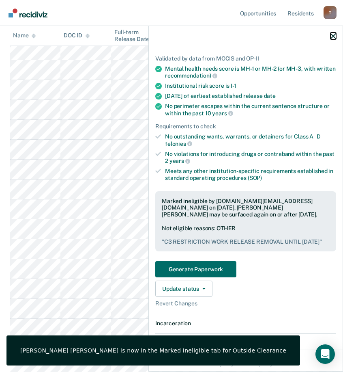
click at [333, 36] on icon "button" at bounding box center [334, 36] width 6 height 6
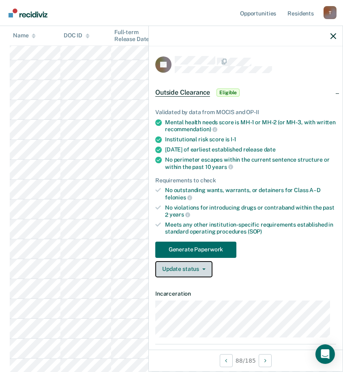
click at [201, 268] on span "button" at bounding box center [202, 269] width 6 height 2
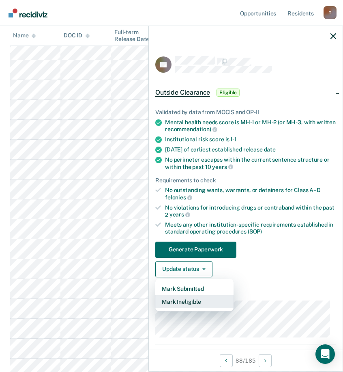
click at [193, 300] on button "Mark Ineligible" at bounding box center [194, 301] width 78 height 13
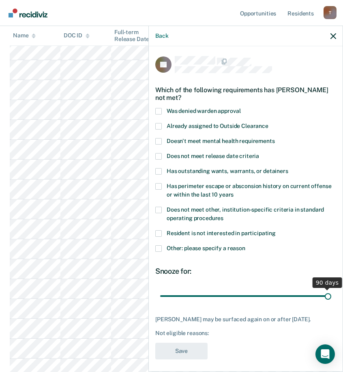
drag, startPoint x: 215, startPoint y: 293, endPoint x: 565, endPoint y: 303, distance: 349.8
type input "90"
click at [331, 303] on input "range" at bounding box center [245, 295] width 171 height 14
drag, startPoint x: 160, startPoint y: 248, endPoint x: 166, endPoint y: 248, distance: 6.1
click at [162, 248] on label "Other: please specify a reason" at bounding box center [245, 249] width 181 height 9
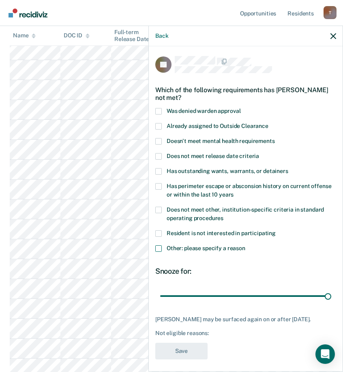
click at [245, 245] on input "Other: please specify a reason" at bounding box center [245, 245] width 0 height 0
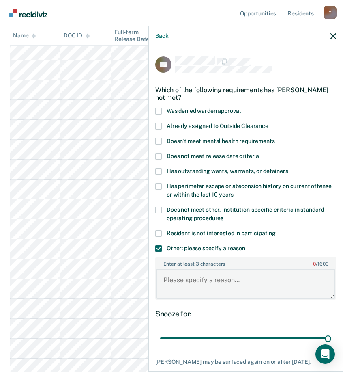
click at [218, 276] on textarea "Enter at least 3 characters 0 / 1600" at bounding box center [245, 283] width 179 height 30
paste textarea "C3 RESTRICTION WORK RELEASE REMOVAL UNTIL"
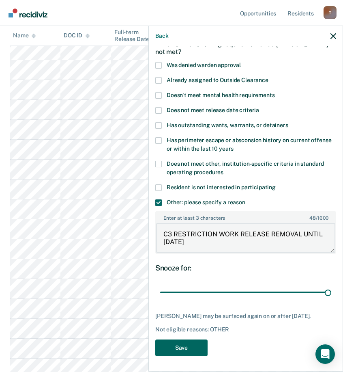
type textarea "C3 RESTRICTION WORK RELEASE REMOVAL UNTIL [DATE]"
click at [182, 348] on button "Save" at bounding box center [181, 347] width 52 height 17
click at [338, 36] on div "Back" at bounding box center [246, 36] width 194 height 20
click at [335, 35] on icon "button" at bounding box center [334, 36] width 6 height 6
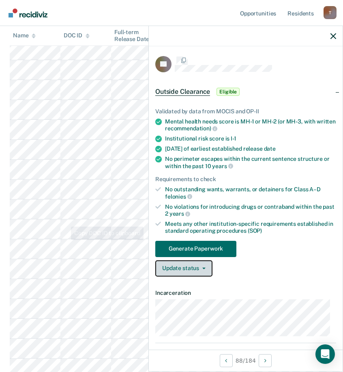
click at [196, 267] on button "Update status" at bounding box center [183, 268] width 57 height 16
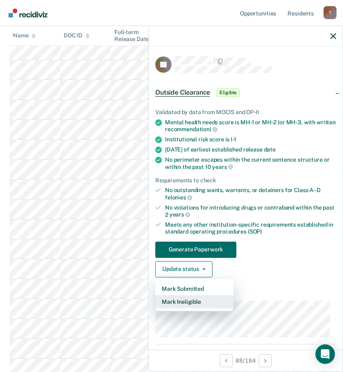
click at [196, 303] on button "Mark Ineligible" at bounding box center [194, 301] width 78 height 13
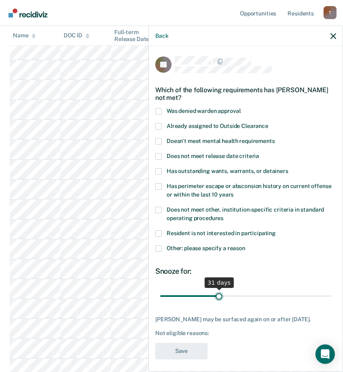
click at [217, 299] on input "range" at bounding box center [245, 295] width 171 height 14
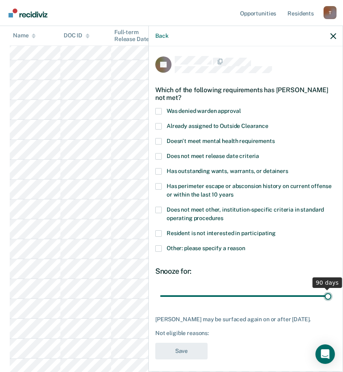
drag, startPoint x: 218, startPoint y: 292, endPoint x: 484, endPoint y: 294, distance: 266.1
type input "90"
click at [331, 294] on input "range" at bounding box center [245, 295] width 171 height 14
click at [157, 246] on span at bounding box center [158, 248] width 6 height 6
click at [245, 245] on input "Other: please specify a reason" at bounding box center [245, 245] width 0 height 0
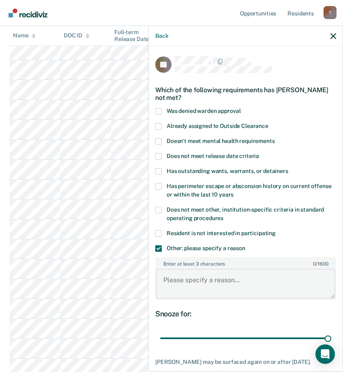
click at [207, 281] on textarea "Enter at least 3 characters 0 / 1600" at bounding box center [245, 283] width 179 height 30
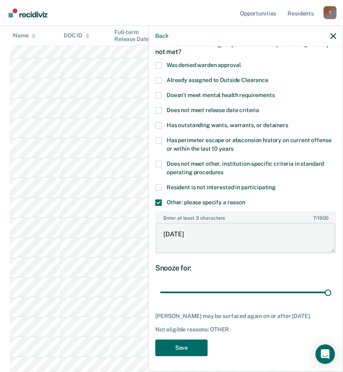
scroll to position [1891, 0]
type textarea "5/19/26"
click at [195, 346] on button "Save" at bounding box center [181, 347] width 52 height 17
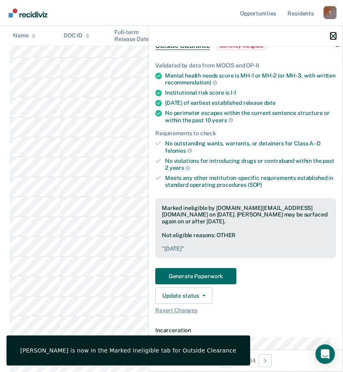
click at [334, 37] on icon "button" at bounding box center [334, 36] width 6 height 6
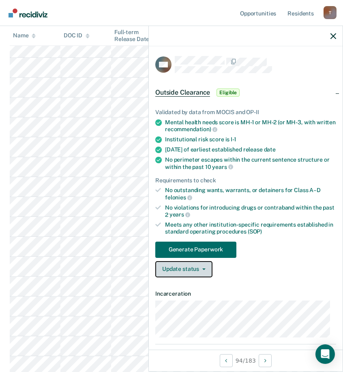
click at [204, 269] on button "Update status" at bounding box center [183, 269] width 57 height 16
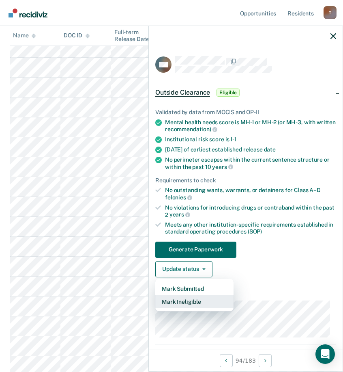
click at [196, 302] on button "Mark Ineligible" at bounding box center [194, 301] width 78 height 13
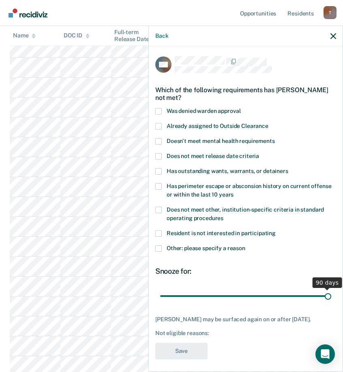
drag, startPoint x: 215, startPoint y: 297, endPoint x: 507, endPoint y: 302, distance: 291.3
type input "90"
click at [331, 302] on input "range" at bounding box center [245, 295] width 171 height 14
click at [158, 251] on label "Other: please specify a reason" at bounding box center [245, 249] width 181 height 9
click at [245, 245] on input "Other: please specify a reason" at bounding box center [245, 245] width 0 height 0
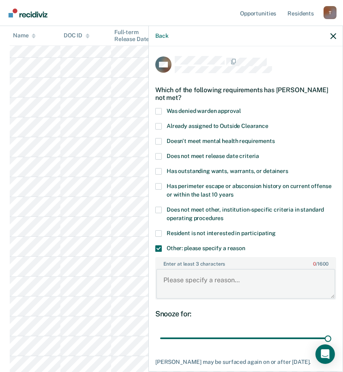
click at [197, 282] on textarea "Enter at least 3 characters 0 / 1600" at bounding box center [245, 283] width 179 height 30
paste textarea "C3 RESTRICTION WORK RELEASE REMOVAL UNTIL"
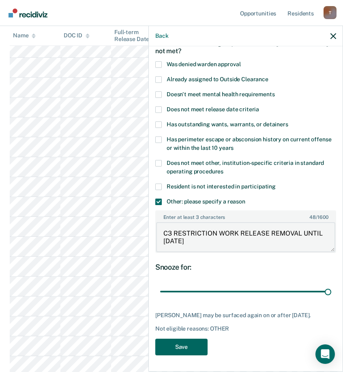
type textarea "C3 RESTRICTION WORK RELEASE REMOVAL UNTIL 1/8/26"
click at [180, 341] on button "Save" at bounding box center [181, 346] width 52 height 17
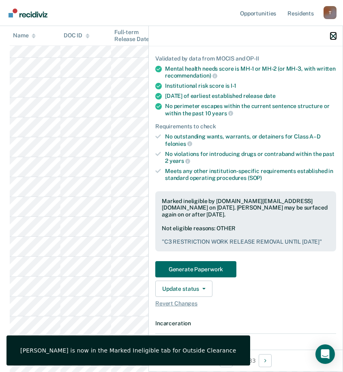
click at [334, 36] on icon "button" at bounding box center [334, 36] width 6 height 6
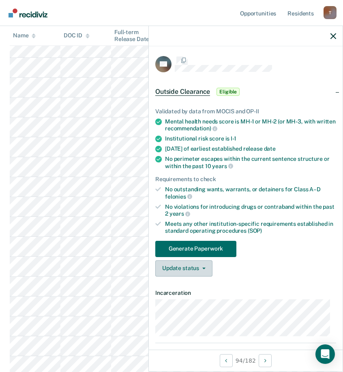
click at [198, 267] on button "Update status" at bounding box center [183, 268] width 57 height 16
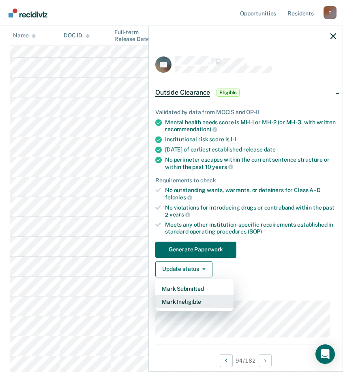
click at [201, 300] on button "Mark Ineligible" at bounding box center [194, 301] width 78 height 13
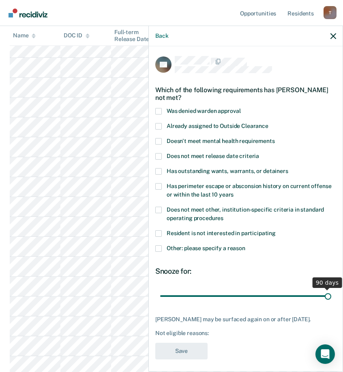
drag, startPoint x: 215, startPoint y: 293, endPoint x: 499, endPoint y: 292, distance: 284.3
type input "90"
click at [331, 292] on input "range" at bounding box center [245, 295] width 171 height 14
click at [156, 248] on span at bounding box center [158, 248] width 6 height 6
click at [245, 245] on input "Other: please specify a reason" at bounding box center [245, 245] width 0 height 0
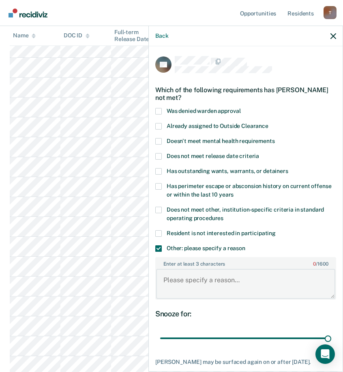
click at [204, 275] on textarea "Enter at least 3 characters 0 / 1600" at bounding box center [245, 283] width 179 height 30
paste textarea "C3 RESTRICTION WORK RELEASE REMOVAL UNTIL"
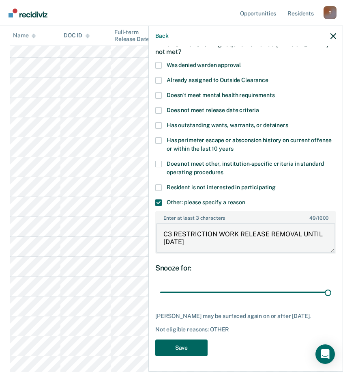
type textarea "C3 RESTRICTION WORK RELEASE REMOVAL UNTIL 5/27/26"
click at [195, 352] on button "Save" at bounding box center [181, 347] width 52 height 17
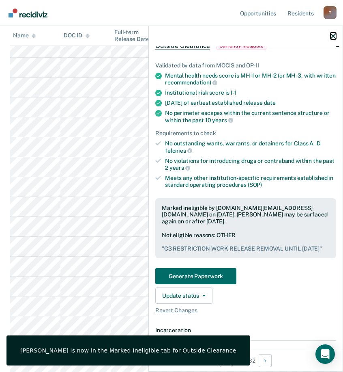
click at [333, 36] on icon "button" at bounding box center [334, 36] width 6 height 6
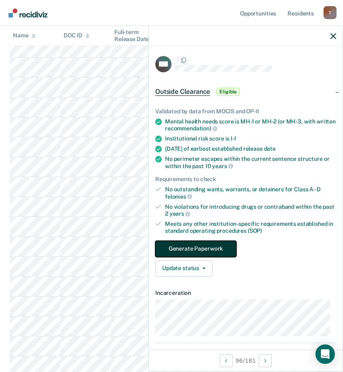
click at [226, 252] on button "Generate Paperwork" at bounding box center [195, 249] width 81 height 16
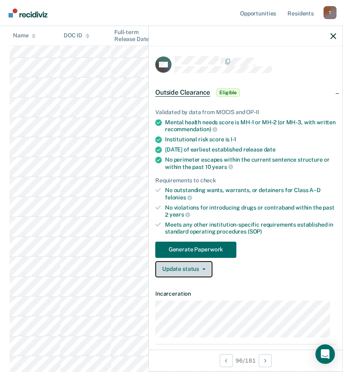
click at [205, 265] on button "Update status" at bounding box center [183, 269] width 57 height 16
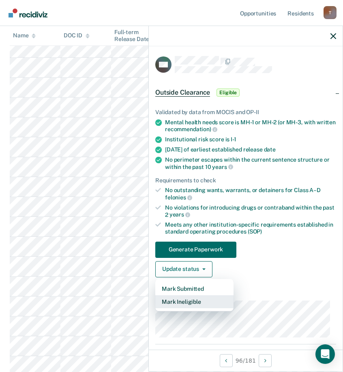
click at [190, 300] on button "Mark Ineligible" at bounding box center [194, 301] width 78 height 13
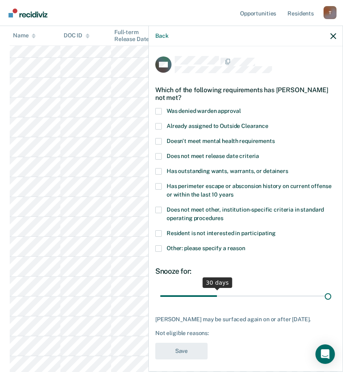
drag, startPoint x: 215, startPoint y: 296, endPoint x: 602, endPoint y: 293, distance: 386.9
type input "90"
click at [331, 293] on input "range" at bounding box center [245, 295] width 171 height 14
click at [162, 247] on label "Other: please specify a reason" at bounding box center [245, 249] width 181 height 9
click at [245, 245] on input "Other: please specify a reason" at bounding box center [245, 245] width 0 height 0
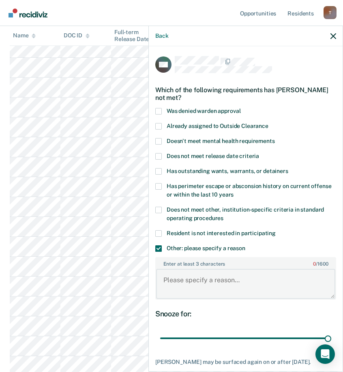
click at [203, 277] on textarea "Enter at least 3 characters 0 / 1600" at bounding box center [245, 283] width 179 height 30
paste textarea "C3 RESTRICTION WORK RELEASE REMOVAL UNTIL"
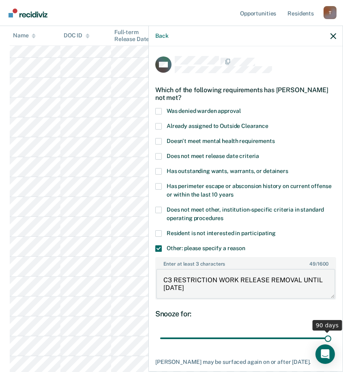
scroll to position [53, 0]
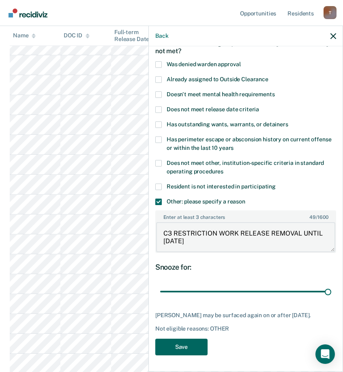
type textarea "C3 RESTRICTION WORK RELEASE REMOVAL UNTIL 12/6/25"
click at [176, 344] on button "Save" at bounding box center [181, 346] width 52 height 17
click at [334, 33] on button "button" at bounding box center [334, 35] width 6 height 7
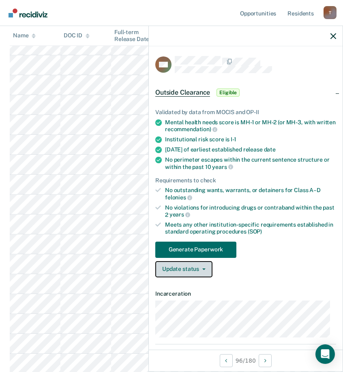
click at [188, 269] on button "Update status" at bounding box center [183, 269] width 57 height 16
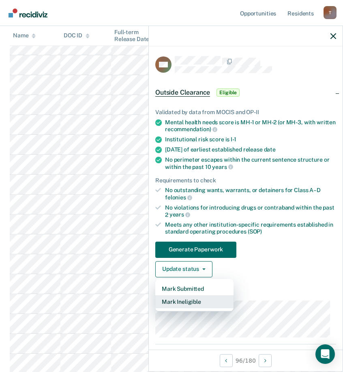
click at [182, 297] on button "Mark Ineligible" at bounding box center [194, 301] width 78 height 13
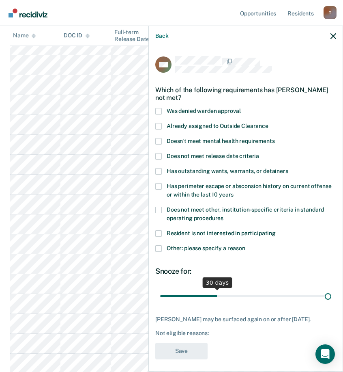
drag, startPoint x: 215, startPoint y: 292, endPoint x: 481, endPoint y: 293, distance: 265.7
type input "90"
click at [331, 293] on input "range" at bounding box center [245, 295] width 171 height 14
click at [160, 247] on span at bounding box center [158, 248] width 6 height 6
click at [245, 245] on input "Other: please specify a reason" at bounding box center [245, 245] width 0 height 0
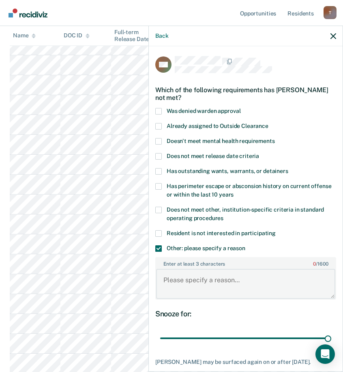
click at [183, 291] on textarea "Enter at least 3 characters 0 / 1600" at bounding box center [245, 283] width 179 height 30
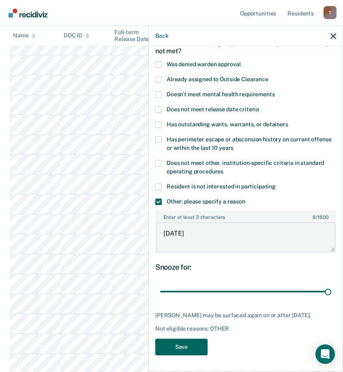
type textarea "11/14/30"
click at [185, 346] on button "Save" at bounding box center [181, 346] width 52 height 17
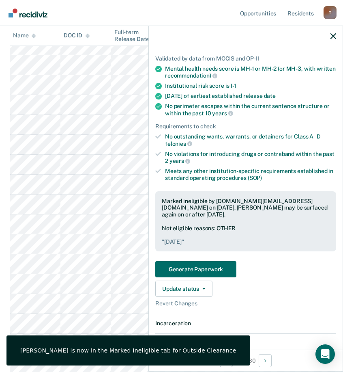
click at [331, 34] on icon "button" at bounding box center [334, 36] width 6 height 6
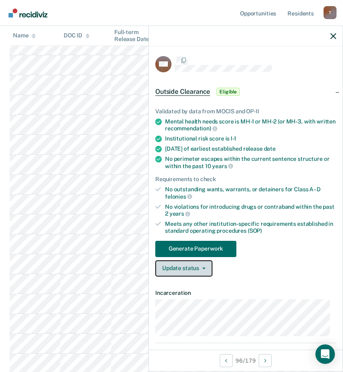
click at [203, 269] on button "Update status" at bounding box center [183, 268] width 57 height 16
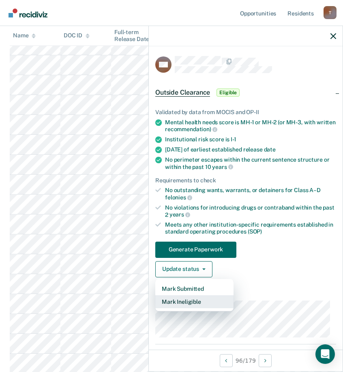
click at [202, 303] on button "Mark Ineligible" at bounding box center [194, 301] width 78 height 13
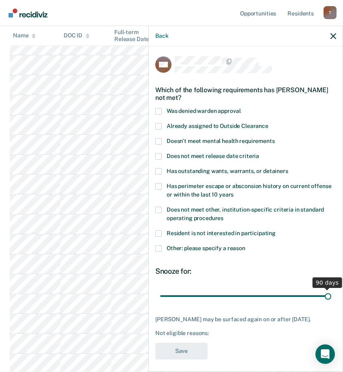
drag, startPoint x: 213, startPoint y: 294, endPoint x: 579, endPoint y: 297, distance: 365.4
type input "90"
click at [331, 297] on input "range" at bounding box center [245, 295] width 171 height 14
click at [161, 247] on span at bounding box center [158, 248] width 6 height 6
click at [245, 245] on input "Other: please specify a reason" at bounding box center [245, 245] width 0 height 0
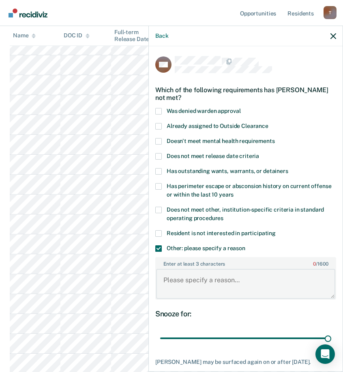
click at [219, 277] on textarea "Enter at least 3 characters 0 / 1600" at bounding box center [245, 283] width 179 height 30
paste textarea "C3 RESTRICTION WORK RELEASE REMOVAL UNTIL"
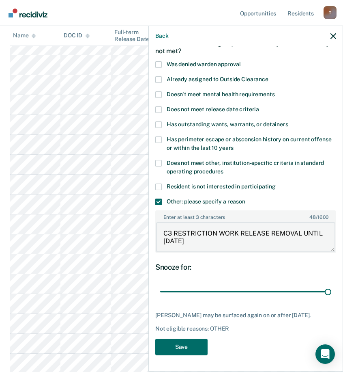
scroll to position [2053, 0]
type textarea "C3 RESTRICTION WORK RELEASE REMOVAL UNTIL 3/2/26"
click at [186, 346] on button "Save" at bounding box center [181, 346] width 52 height 17
click at [331, 36] on icon "button" at bounding box center [334, 36] width 6 height 6
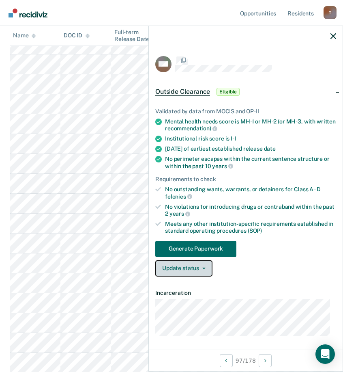
click at [197, 268] on button "Update status" at bounding box center [183, 268] width 57 height 16
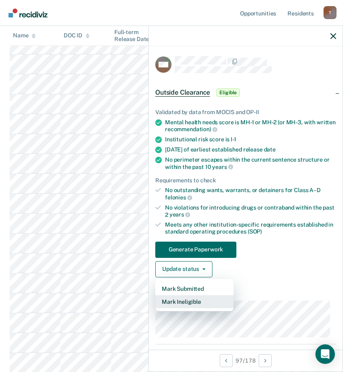
click at [197, 301] on button "Mark Ineligible" at bounding box center [194, 301] width 78 height 13
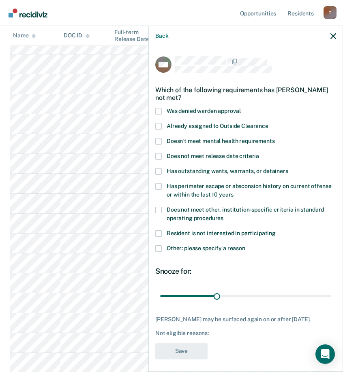
click at [155, 248] on span at bounding box center [158, 248] width 6 height 6
click at [245, 245] on input "Other: please specify a reason" at bounding box center [245, 245] width 0 height 0
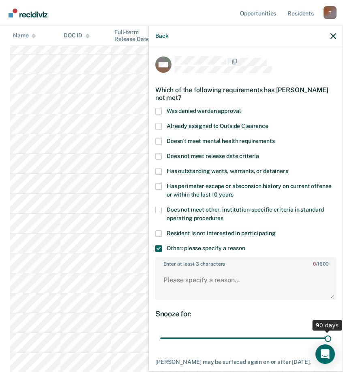
drag, startPoint x: 216, startPoint y: 339, endPoint x: 488, endPoint y: 341, distance: 271.7
type input "90"
click at [331, 341] on input "range" at bounding box center [245, 338] width 171 height 14
click at [197, 290] on textarea "Enter at least 3 characters 0 / 1600" at bounding box center [245, 283] width 179 height 30
paste textarea "C3 RESTRICTION WORK RELEASE REMOVAL UNTIL"
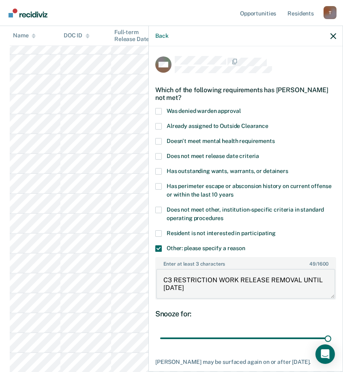
scroll to position [53, 0]
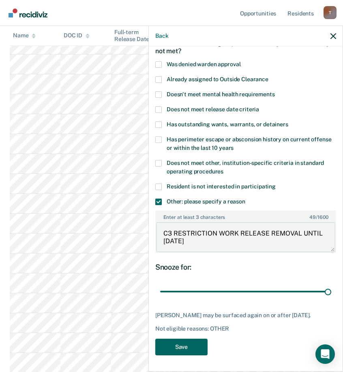
type textarea "C3 RESTRICTION WORK RELEASE REMOVAL UNTIL 8/29/31"
drag, startPoint x: 184, startPoint y: 346, endPoint x: 323, endPoint y: 136, distance: 251.8
click at [185, 346] on button "Save" at bounding box center [181, 346] width 52 height 17
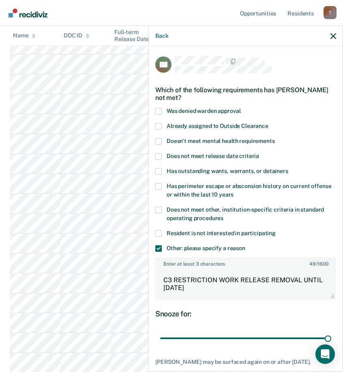
scroll to position [53, 0]
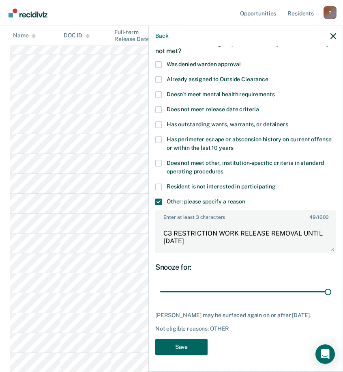
type textarea "C3 RESTRICTION WORK RELEASE REMOVAL UNTIL 1/21/26"
click at [193, 350] on button "Save" at bounding box center [181, 346] width 52 height 17
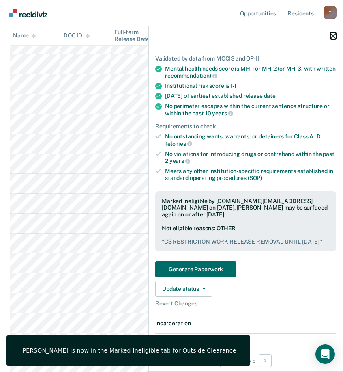
click at [333, 36] on icon "button" at bounding box center [334, 36] width 6 height 6
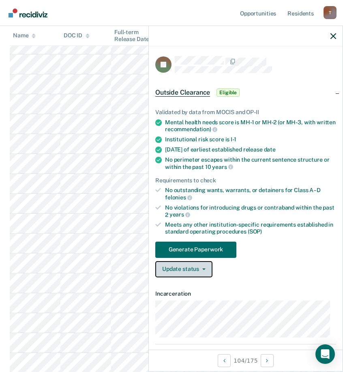
click at [191, 270] on button "Update status" at bounding box center [183, 269] width 57 height 16
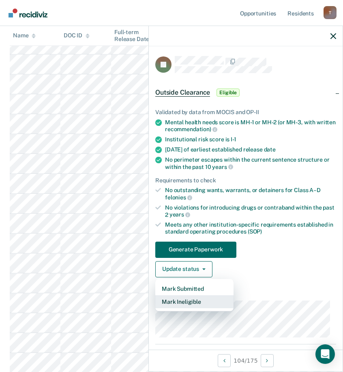
click at [200, 300] on button "Mark Ineligible" at bounding box center [194, 301] width 78 height 13
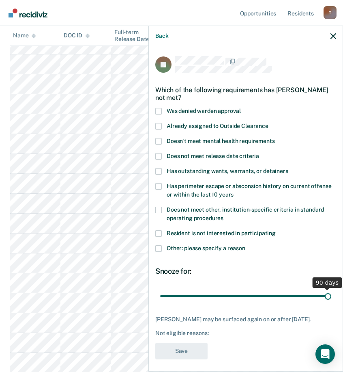
drag, startPoint x: 215, startPoint y: 294, endPoint x: 541, endPoint y: 322, distance: 327.4
type input "90"
click at [331, 303] on input "range" at bounding box center [245, 295] width 171 height 14
click at [160, 246] on span at bounding box center [158, 248] width 6 height 6
click at [245, 245] on input "Other: please specify a reason" at bounding box center [245, 245] width 0 height 0
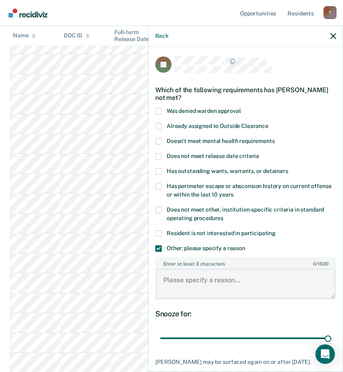
click at [196, 287] on textarea "Enter at least 3 characters 0 / 1600" at bounding box center [245, 283] width 179 height 30
paste textarea "C3 RESTRICTION WORK RELEASE REMOVAL UNTIL"
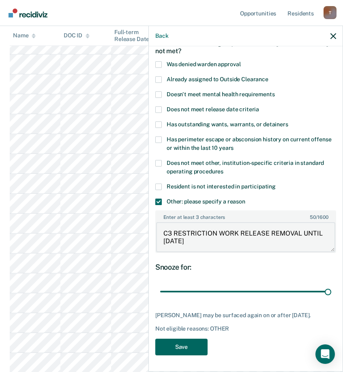
type textarea "C3 RESTRICTION WORK RELEASE REMOVAL UNTIL 12/23/25"
click at [168, 341] on button "Save" at bounding box center [181, 346] width 52 height 17
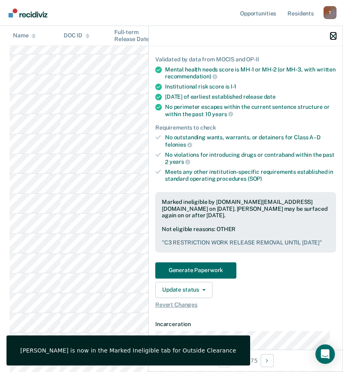
click at [332, 34] on icon "button" at bounding box center [334, 36] width 6 height 6
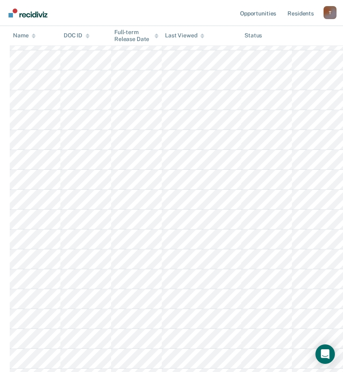
scroll to position [2337, 0]
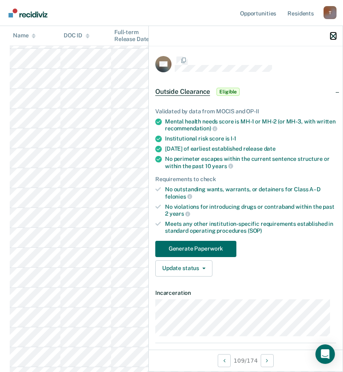
click at [334, 35] on icon "button" at bounding box center [334, 36] width 6 height 6
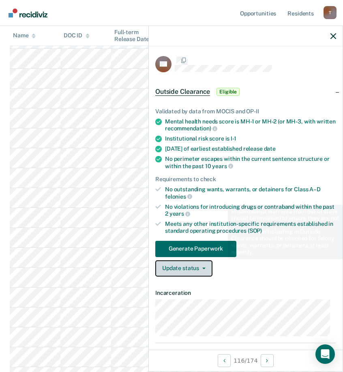
click at [205, 266] on button "Update status" at bounding box center [183, 268] width 57 height 16
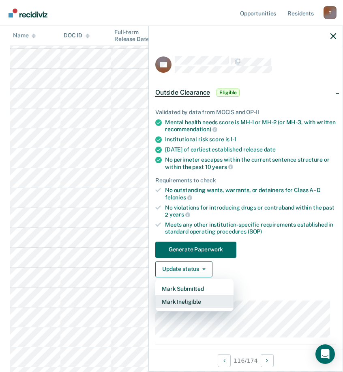
click at [207, 305] on button "Mark Ineligible" at bounding box center [194, 301] width 78 height 13
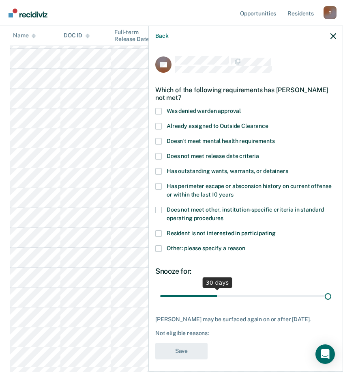
drag, startPoint x: 215, startPoint y: 294, endPoint x: 519, endPoint y: 299, distance: 304.2
type input "90"
click at [331, 299] on input "range" at bounding box center [245, 295] width 171 height 14
click at [162, 247] on label "Other: please specify a reason" at bounding box center [245, 249] width 181 height 9
click at [245, 245] on input "Other: please specify a reason" at bounding box center [245, 245] width 0 height 0
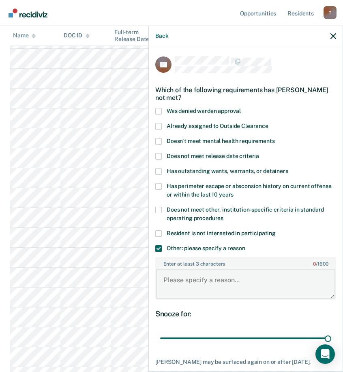
click at [211, 275] on textarea "Enter at least 3 characters 0 / 1600" at bounding box center [245, 283] width 179 height 30
paste textarea "C3 RESTRICTION WORK RELEASE REMOVAL UNTIL"
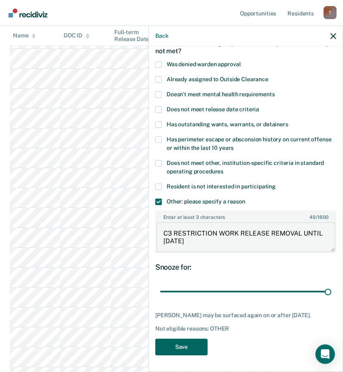
type textarea "C3 RESTRICTION WORK RELEASE REMOVAL UNTIL 7/14/27"
click at [190, 346] on button "Save" at bounding box center [181, 346] width 52 height 17
click at [333, 36] on icon "button" at bounding box center [334, 36] width 6 height 6
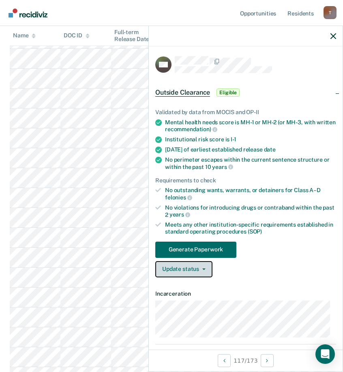
click at [198, 271] on button "Update status" at bounding box center [183, 269] width 57 height 16
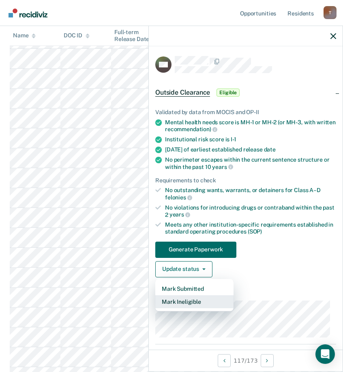
click at [199, 303] on button "Mark Ineligible" at bounding box center [194, 301] width 78 height 13
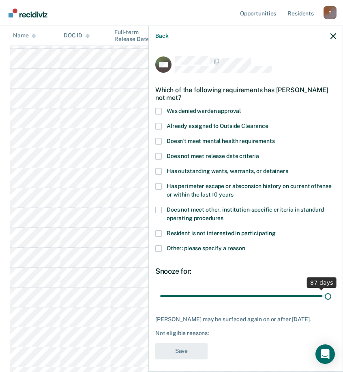
drag, startPoint x: 215, startPoint y: 296, endPoint x: 562, endPoint y: 295, distance: 346.4
type input "90"
click at [331, 295] on input "range" at bounding box center [245, 295] width 171 height 14
click at [160, 247] on span at bounding box center [158, 248] width 6 height 6
click at [245, 245] on input "Other: please specify a reason" at bounding box center [245, 245] width 0 height 0
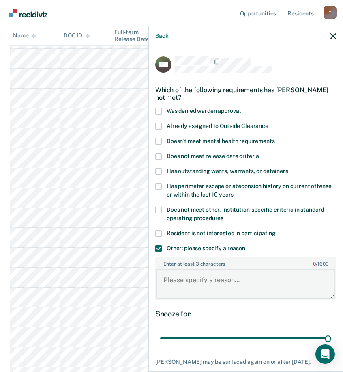
click at [204, 284] on textarea "Enter at least 3 characters 0 / 1600" at bounding box center [245, 283] width 179 height 30
paste textarea "C3 RESTRICTION WORK RELEASE REMOVAL UNTIL"
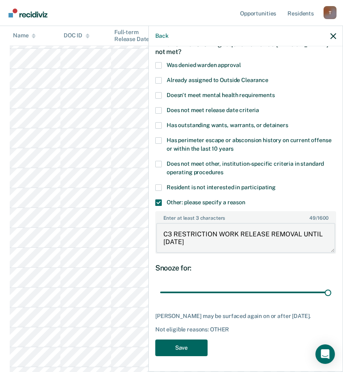
type textarea "C3 RESTRICTION WORK RELEASE REMOVAL UNTIL 8/13/27"
click at [188, 349] on button "Save" at bounding box center [181, 347] width 52 height 17
click at [333, 35] on icon "button" at bounding box center [334, 36] width 6 height 6
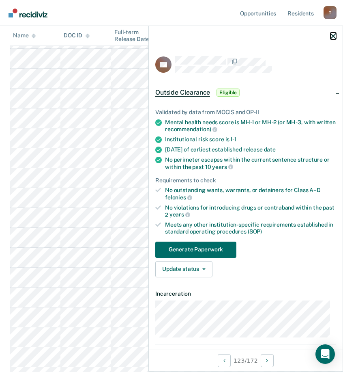
click at [334, 34] on icon "button" at bounding box center [334, 36] width 6 height 6
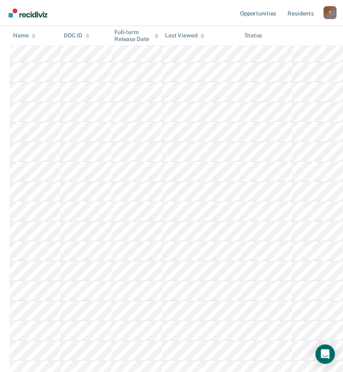
scroll to position [2621, 0]
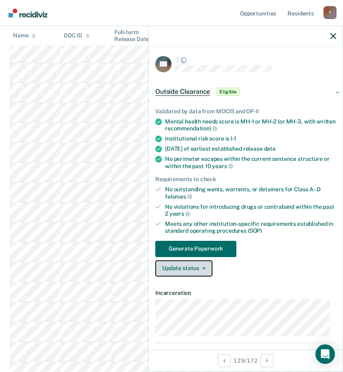
click at [186, 271] on button "Update status" at bounding box center [183, 268] width 57 height 16
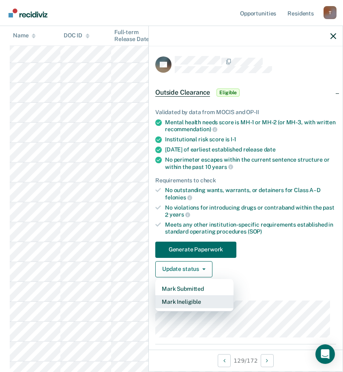
click at [184, 301] on button "Mark Ineligible" at bounding box center [194, 301] width 78 height 13
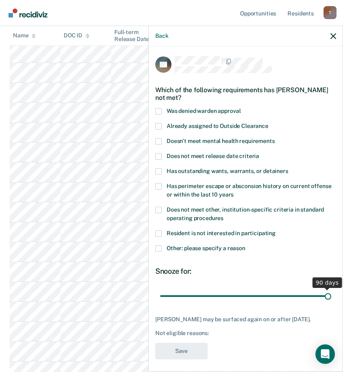
drag, startPoint x: 215, startPoint y: 295, endPoint x: 566, endPoint y: 302, distance: 350.9
type input "90"
click at [331, 302] on input "range" at bounding box center [245, 295] width 171 height 14
click at [160, 247] on span at bounding box center [158, 248] width 6 height 6
click at [245, 245] on input "Other: please specify a reason" at bounding box center [245, 245] width 0 height 0
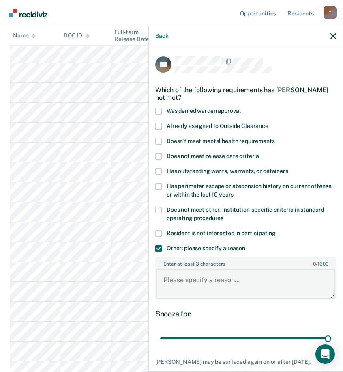
click at [215, 285] on textarea "Enter at least 3 characters 0 / 1600" at bounding box center [245, 283] width 179 height 30
paste textarea "C3 RESTRICTION WORK RELEASE REMOVAL UNTIL"
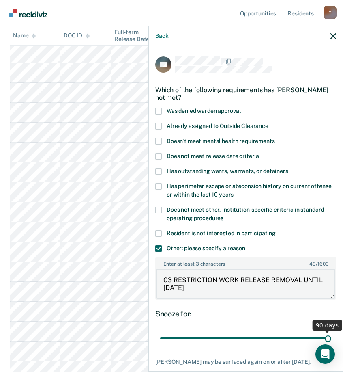
scroll to position [53, 0]
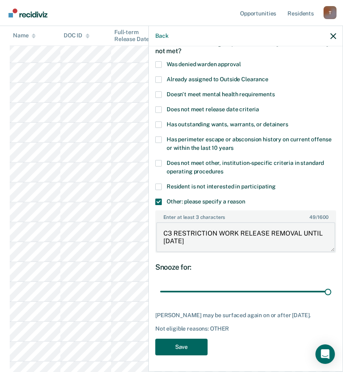
type textarea "C3 RESTRICTION WORK RELEASE REMOVAL UNTIL 11/4/26"
click at [189, 339] on button "Save" at bounding box center [181, 346] width 52 height 17
click at [332, 34] on icon "button" at bounding box center [334, 36] width 6 height 6
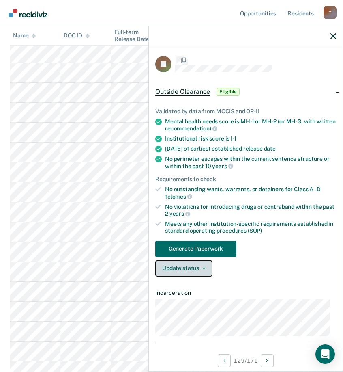
click at [204, 268] on icon "button" at bounding box center [203, 268] width 3 height 2
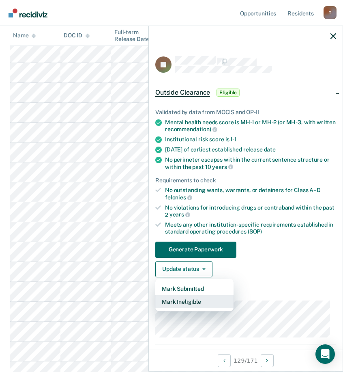
click at [195, 306] on button "Mark Ineligible" at bounding box center [194, 301] width 78 height 13
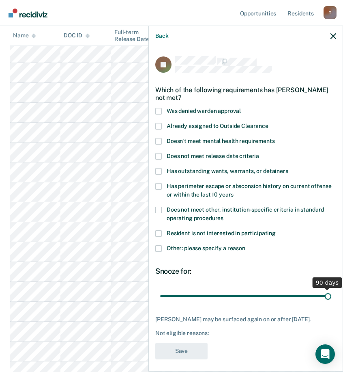
drag, startPoint x: 215, startPoint y: 294, endPoint x: 567, endPoint y: 294, distance: 352.5
type input "90"
click at [331, 294] on input "range" at bounding box center [245, 295] width 171 height 14
click at [159, 249] on span at bounding box center [158, 248] width 6 height 6
click at [245, 245] on input "Other: please specify a reason" at bounding box center [245, 245] width 0 height 0
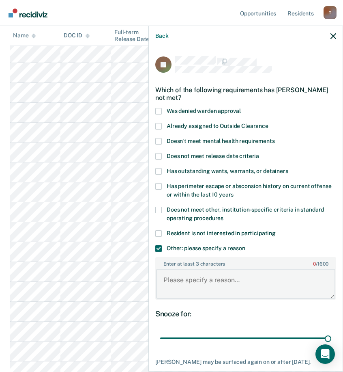
click at [208, 275] on textarea "Enter at least 3 characters 0 / 1600" at bounding box center [245, 283] width 179 height 30
paste textarea "C3 RESTRICTION WORK RELEASE REMOVAL UNTIL"
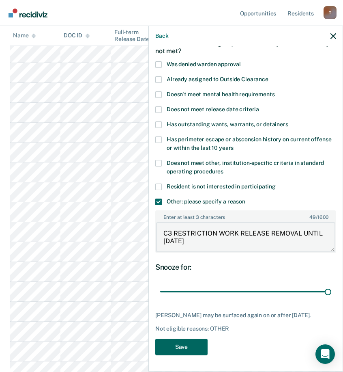
type textarea "C3 RESTRICTION WORK RELEASE REMOVAL UNTIL 2/12/26"
click at [189, 344] on button "Save" at bounding box center [181, 346] width 52 height 17
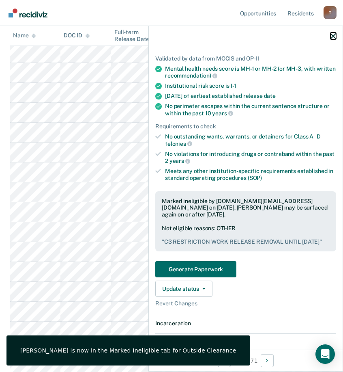
click at [334, 38] on icon "button" at bounding box center [334, 36] width 6 height 6
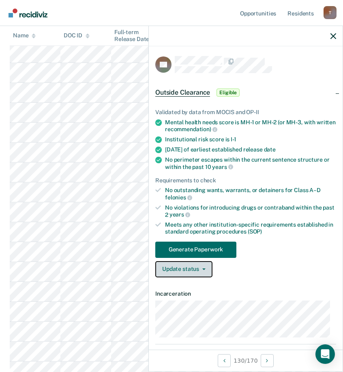
click at [198, 267] on button "Update status" at bounding box center [183, 269] width 57 height 16
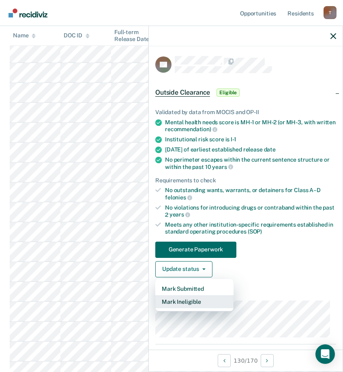
click at [200, 302] on button "Mark Ineligible" at bounding box center [194, 301] width 78 height 13
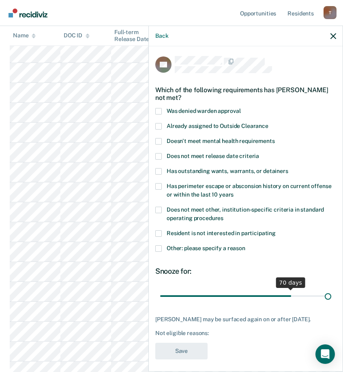
drag, startPoint x: 216, startPoint y: 293, endPoint x: 541, endPoint y: 294, distance: 324.9
type input "90"
click at [331, 294] on input "range" at bounding box center [245, 295] width 171 height 14
click at [159, 248] on span at bounding box center [158, 248] width 6 height 6
click at [245, 245] on input "Other: please specify a reason" at bounding box center [245, 245] width 0 height 0
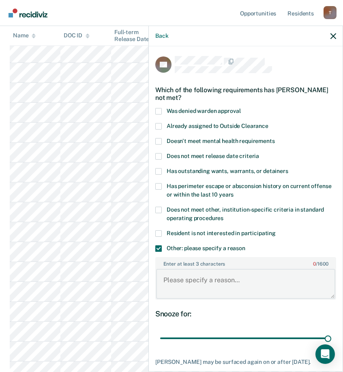
click at [213, 290] on textarea "Enter at least 3 characters 0 / 1600" at bounding box center [245, 283] width 179 height 30
paste textarea "C3 RESTRICTION WORK RELEASE REMOVAL UNTIL"
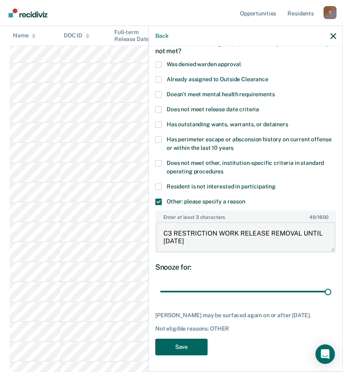
type textarea "C3 RESTRICTION WORK RELEASE REMOVAL UNTIL 3/20/27"
click at [189, 348] on button "Save" at bounding box center [181, 346] width 52 height 17
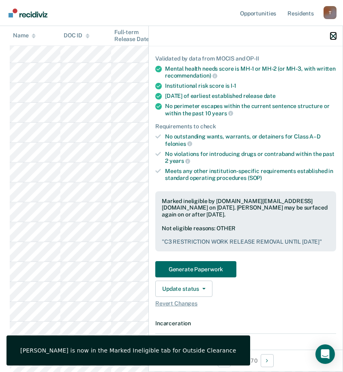
click at [333, 35] on icon "button" at bounding box center [334, 36] width 6 height 6
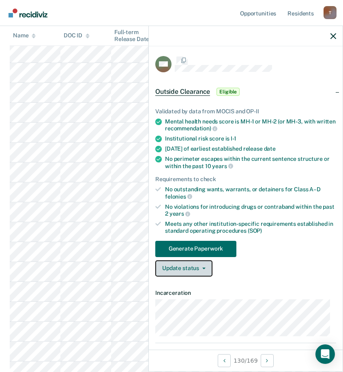
drag, startPoint x: 203, startPoint y: 266, endPoint x: 200, endPoint y: 271, distance: 5.6
click at [202, 266] on button "Update status" at bounding box center [183, 268] width 57 height 16
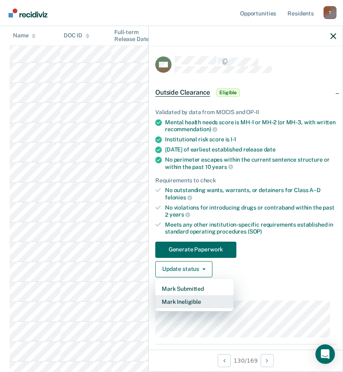
click at [197, 303] on button "Mark Ineligible" at bounding box center [194, 301] width 78 height 13
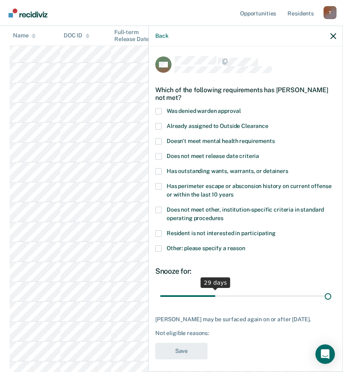
drag, startPoint x: 212, startPoint y: 293, endPoint x: 587, endPoint y: 294, distance: 375.2
type input "90"
click at [331, 294] on input "range" at bounding box center [245, 295] width 171 height 14
click at [161, 248] on span at bounding box center [158, 248] width 6 height 6
click at [245, 245] on input "Other: please specify a reason" at bounding box center [245, 245] width 0 height 0
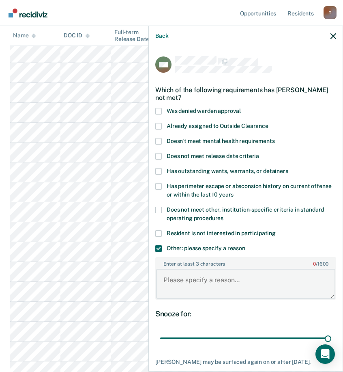
click at [203, 284] on textarea "Enter at least 3 characters 0 / 1600" at bounding box center [245, 283] width 179 height 30
paste textarea "C3 RESTRICTION WORK RELEASE REMOVAL UNTIL"
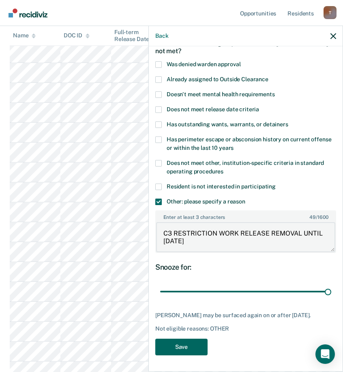
type textarea "C3 RESTRICTION WORK RELEASE REMOVAL UNTIL 8/29/27"
click at [184, 346] on button "Save" at bounding box center [181, 346] width 52 height 17
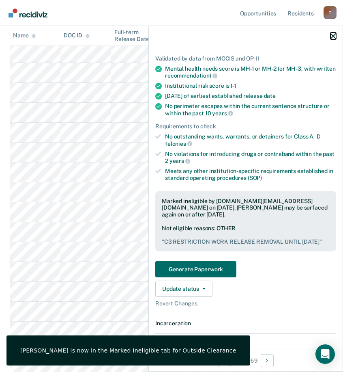
click at [333, 36] on icon "button" at bounding box center [334, 36] width 6 height 6
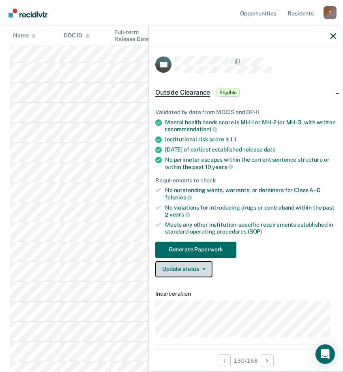
click at [198, 269] on button "Update status" at bounding box center [183, 269] width 57 height 16
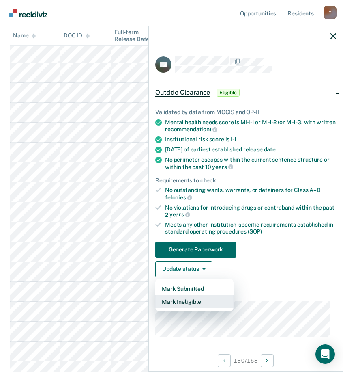
click at [192, 297] on button "Mark Ineligible" at bounding box center [194, 301] width 78 height 13
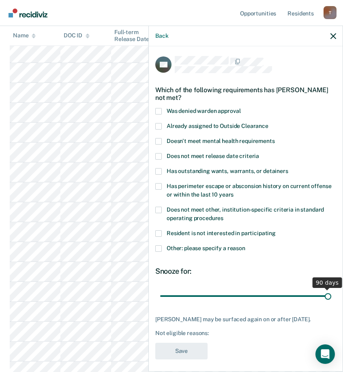
drag, startPoint x: 216, startPoint y: 294, endPoint x: 467, endPoint y: 294, distance: 251.1
type input "90"
click at [331, 294] on input "range" at bounding box center [245, 295] width 171 height 14
click at [159, 249] on span at bounding box center [158, 248] width 6 height 6
click at [245, 245] on input "Other: please specify a reason" at bounding box center [245, 245] width 0 height 0
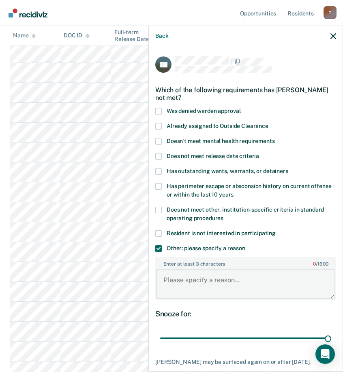
click at [198, 279] on textarea "Enter at least 3 characters 0 / 1600" at bounding box center [245, 283] width 179 height 30
paste textarea "C3 RESTRICTION WORK RELEASE REMOVAL UNTIL"
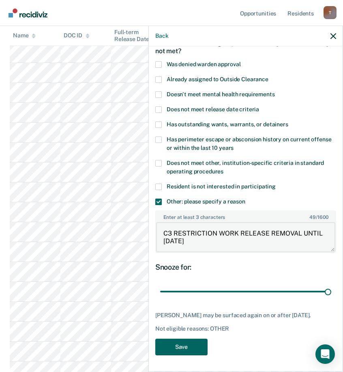
type textarea "C3 RESTRICTION WORK RELEASE REMOVAL UNTIL 1/25/26"
click at [173, 347] on button "Save" at bounding box center [181, 346] width 52 height 17
click at [335, 36] on icon "button" at bounding box center [334, 36] width 6 height 6
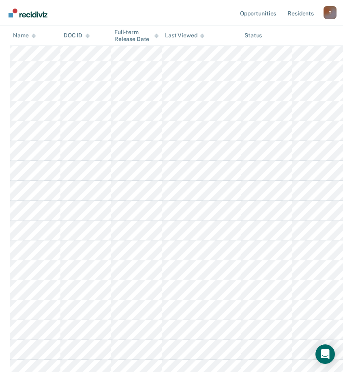
scroll to position [2784, 0]
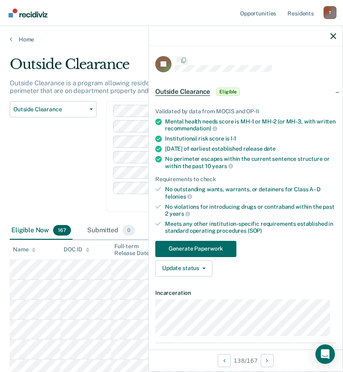
scroll to position [2784, 0]
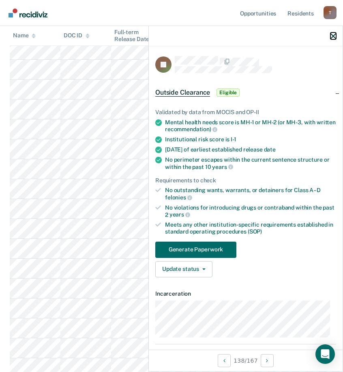
click at [335, 36] on icon "button" at bounding box center [334, 36] width 6 height 6
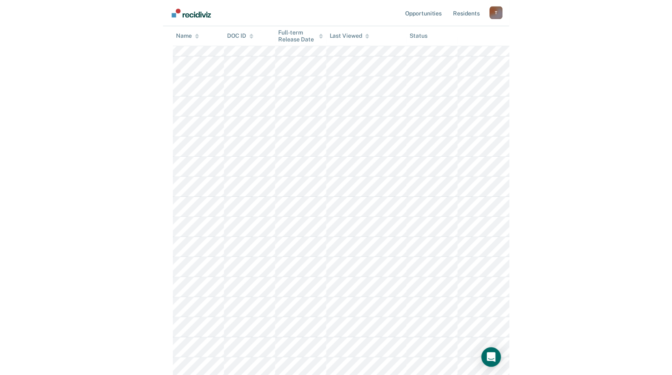
scroll to position [0, 0]
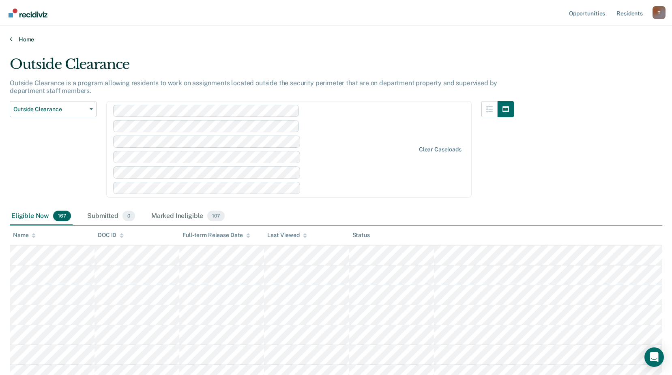
click at [25, 37] on link "Home" at bounding box center [336, 39] width 653 height 7
